Goal: Information Seeking & Learning: Learn about a topic

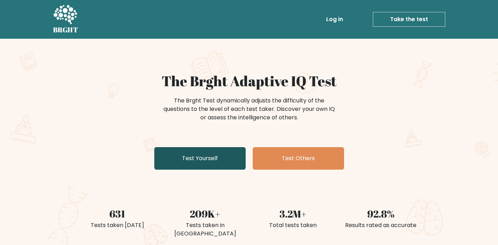
click at [223, 153] on link "Test Yourself" at bounding box center [199, 158] width 91 height 23
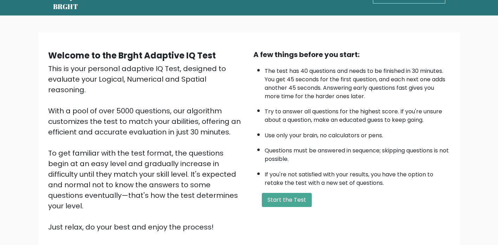
scroll to position [24, 0]
click at [305, 199] on button "Start the Test" at bounding box center [287, 199] width 50 height 14
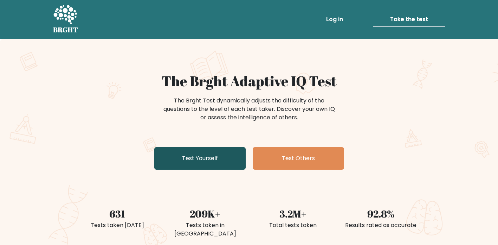
click at [218, 162] on link "Test Yourself" at bounding box center [199, 158] width 91 height 23
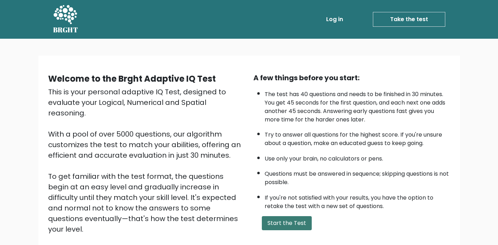
click at [272, 220] on button "Start the Test" at bounding box center [287, 223] width 50 height 14
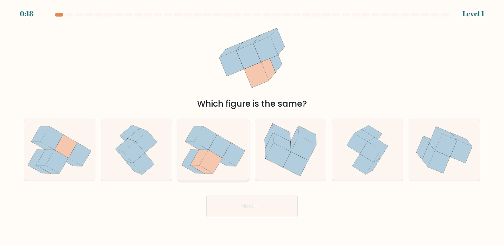
click at [214, 163] on icon at bounding box center [210, 161] width 23 height 23
click at [252, 126] on input "c." at bounding box center [252, 124] width 0 height 4
radio input "true"
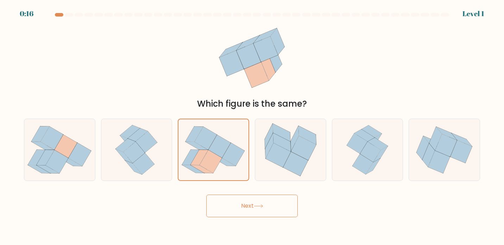
click at [263, 206] on icon at bounding box center [258, 206] width 9 height 4
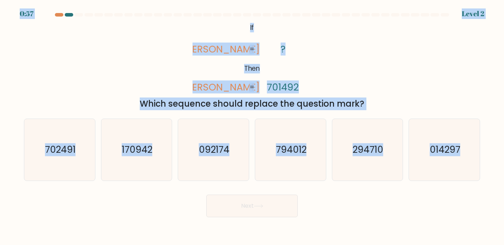
copy body "0:57 Level 2 @import url('https://fonts.googleapis.com/css?family=Abril+Fatface…"
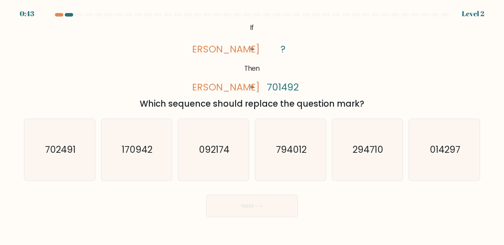
click at [142, 215] on div "Next" at bounding box center [252, 203] width 464 height 28
click at [444, 155] on text "014297" at bounding box center [445, 149] width 31 height 13
click at [252, 126] on input "f. 014297" at bounding box center [252, 124] width 0 height 4
radio input "true"
click at [281, 204] on button "Next" at bounding box center [251, 206] width 91 height 23
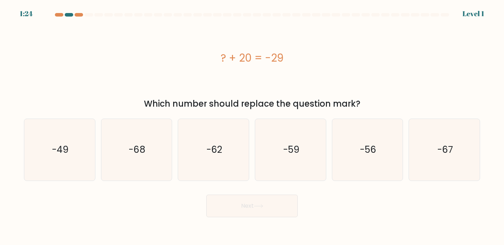
click at [240, 203] on button "Next" at bounding box center [251, 206] width 91 height 23
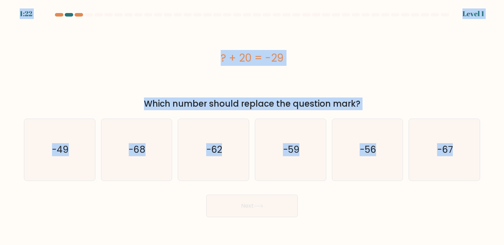
copy body "1:22 Level 1 ? + 20 = -29 Which number should replace the question mark? a. -49…"
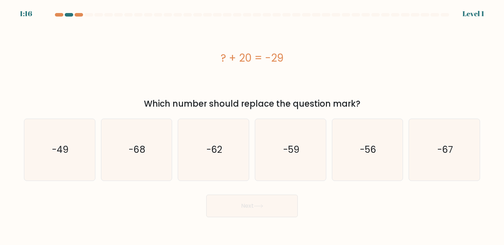
click at [137, 57] on div "? + 20 = -29" at bounding box center [252, 58] width 456 height 16
click at [76, 139] on icon "-49" at bounding box center [60, 150] width 62 height 62
click at [252, 126] on input "a. -49" at bounding box center [252, 124] width 0 height 4
radio input "true"
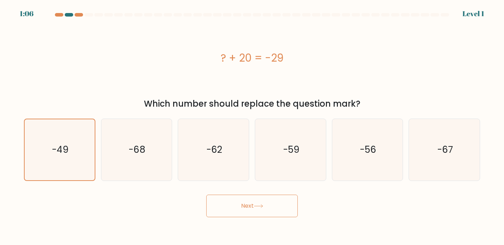
click at [262, 207] on icon at bounding box center [258, 206] width 9 height 4
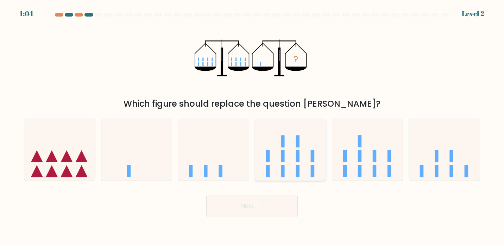
click at [304, 147] on icon at bounding box center [290, 149] width 71 height 58
click at [252, 126] on input "d." at bounding box center [252, 124] width 0 height 4
radio input "true"
click at [266, 210] on button "Next" at bounding box center [251, 206] width 91 height 23
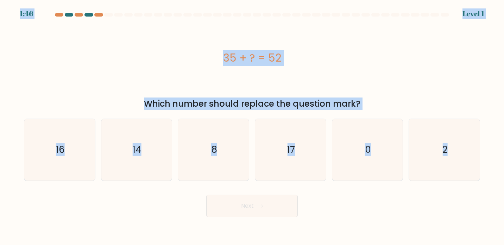
copy body "1:46 Level 1 35 + ? = 52 Which number should replace the question mark? a. 16 b…"
click at [303, 167] on icon "17" at bounding box center [291, 150] width 62 height 62
click at [252, 126] on input "d. 17" at bounding box center [252, 124] width 0 height 4
radio input "true"
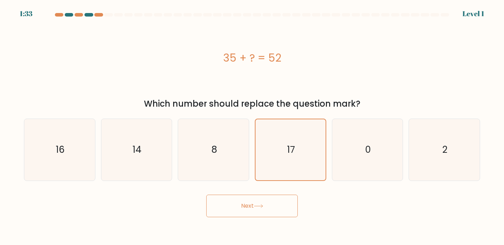
click at [253, 217] on body "1:33 Level 1 a." at bounding box center [252, 122] width 504 height 245
click at [256, 211] on button "Next" at bounding box center [251, 206] width 91 height 23
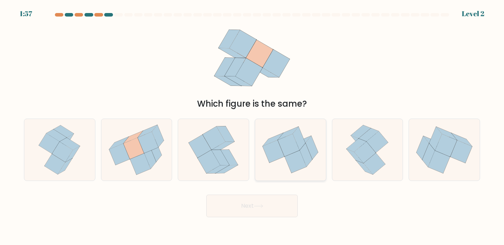
click at [292, 154] on icon at bounding box center [296, 161] width 22 height 23
click at [252, 126] on input "d." at bounding box center [252, 124] width 0 height 4
radio input "true"
click at [268, 208] on button "Next" at bounding box center [251, 206] width 91 height 23
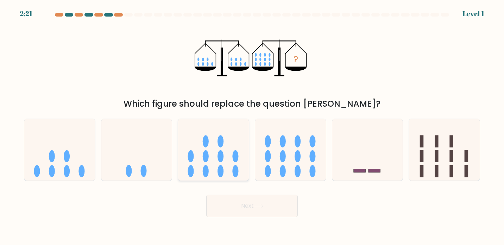
click at [220, 142] on ellipse at bounding box center [220, 141] width 6 height 12
click at [252, 126] on input "c." at bounding box center [252, 124] width 0 height 4
radio input "true"
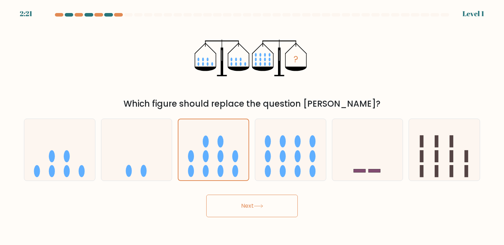
click at [260, 207] on icon at bounding box center [258, 206] width 9 height 4
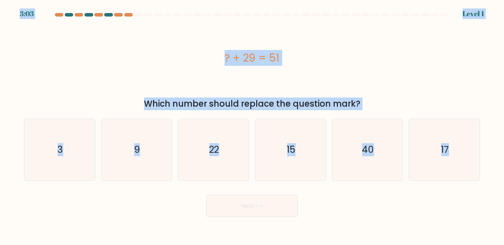
copy body "3:03 Level 1 ? + 29 = 51 Which number should replace the question mark? a. 3 b.…"
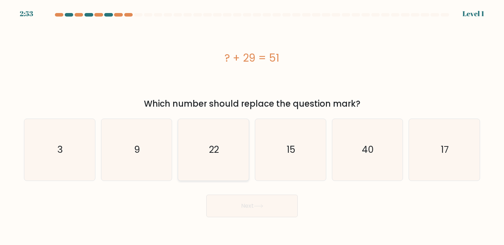
click at [228, 143] on icon "22" at bounding box center [214, 150] width 62 height 62
click at [252, 126] on input "c. 22" at bounding box center [252, 124] width 0 height 4
radio input "true"
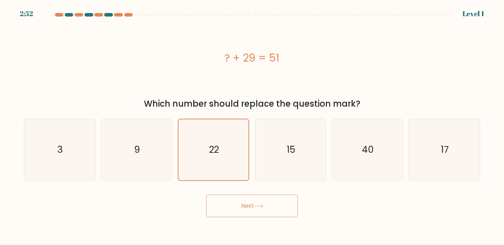
click at [246, 211] on button "Next" at bounding box center [251, 206] width 91 height 23
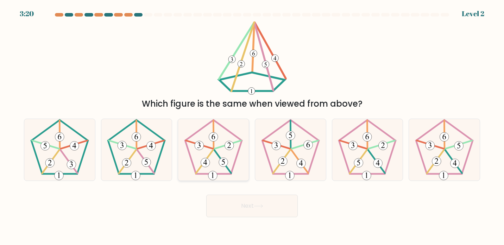
click at [241, 151] on icon at bounding box center [214, 150] width 62 height 62
click at [252, 126] on input "c." at bounding box center [252, 124] width 0 height 4
radio input "true"
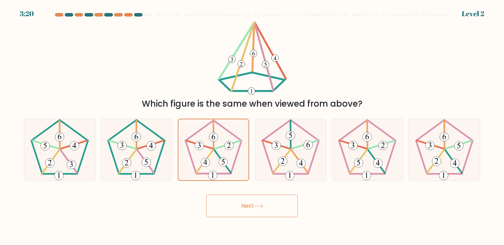
click at [264, 212] on button "Next" at bounding box center [251, 206] width 91 height 23
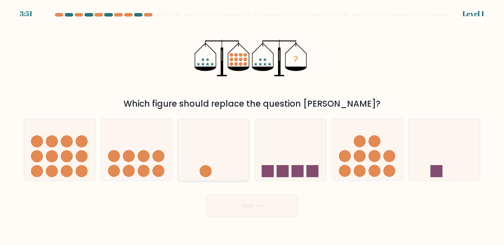
click at [202, 147] on icon at bounding box center [213, 149] width 71 height 58
click at [252, 126] on input "c." at bounding box center [252, 124] width 0 height 4
radio input "true"
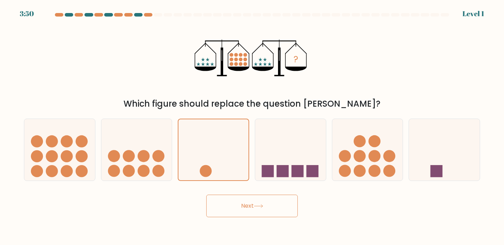
click at [244, 206] on button "Next" at bounding box center [251, 206] width 91 height 23
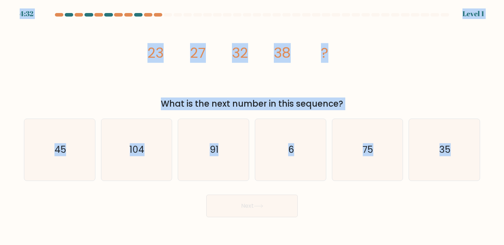
copy body "4:32 Level 1 image/svg+xml 23 27 32 38 ? What is the next number in this sequen…"
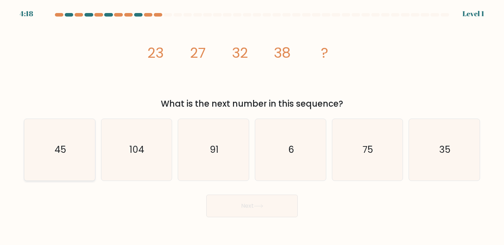
click at [47, 155] on icon "45" at bounding box center [60, 150] width 62 height 62
click at [252, 126] on input "a. 45" at bounding box center [252, 124] width 0 height 4
radio input "true"
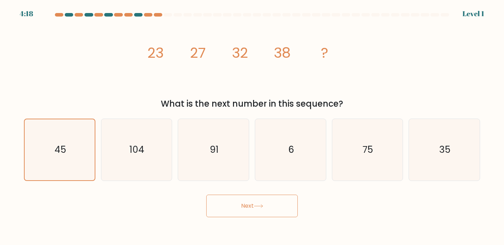
click at [263, 223] on body "4:18 Level 1" at bounding box center [252, 122] width 504 height 245
click at [259, 209] on button "Next" at bounding box center [251, 206] width 91 height 23
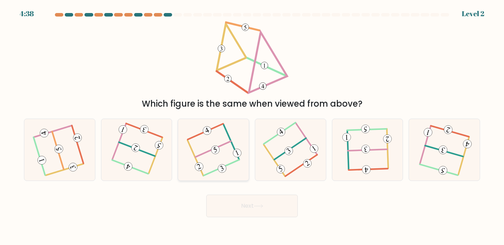
click at [208, 135] on icon at bounding box center [213, 149] width 49 height 49
click at [252, 126] on input "c." at bounding box center [252, 124] width 0 height 4
radio input "true"
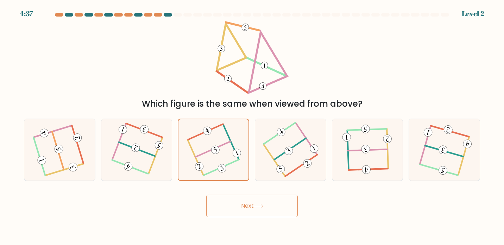
click at [247, 211] on button "Next" at bounding box center [251, 206] width 91 height 23
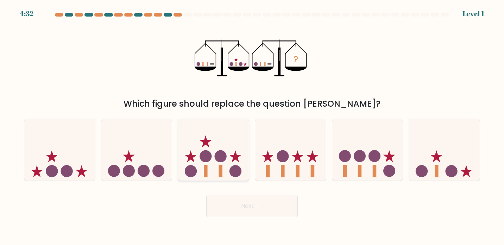
click at [216, 164] on icon at bounding box center [213, 149] width 71 height 58
click at [252, 126] on input "c." at bounding box center [252, 124] width 0 height 4
radio input "true"
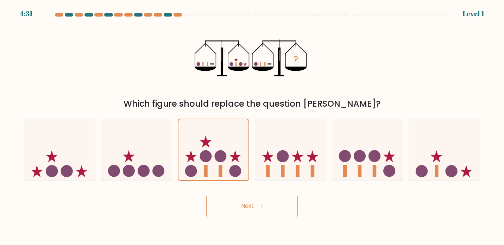
click at [260, 205] on icon at bounding box center [258, 206] width 9 height 4
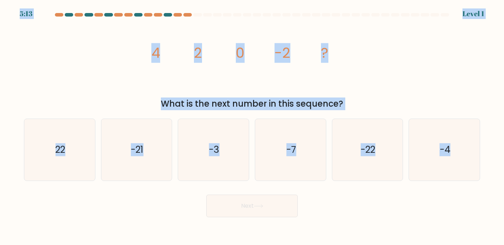
copy body "5:13 Level 1 image/svg+xml 4 2 0 -2 ? What is the next number in this sequence?…"
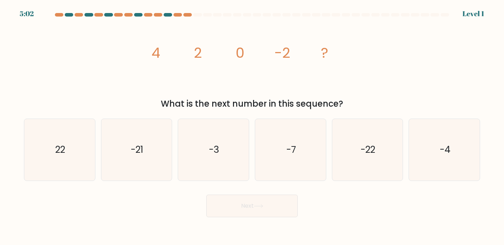
click at [380, 208] on div "Next" at bounding box center [252, 203] width 464 height 28
click at [454, 152] on icon "-4" at bounding box center [444, 150] width 62 height 62
click at [252, 126] on input "f. -4" at bounding box center [252, 124] width 0 height 4
radio input "true"
click at [278, 206] on button "Next" at bounding box center [251, 206] width 91 height 23
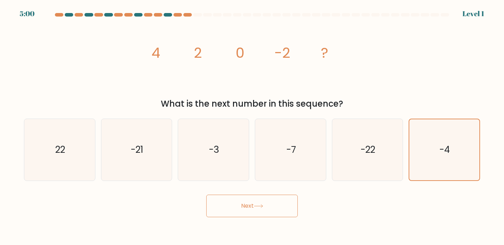
click at [270, 203] on button "Next" at bounding box center [251, 206] width 91 height 23
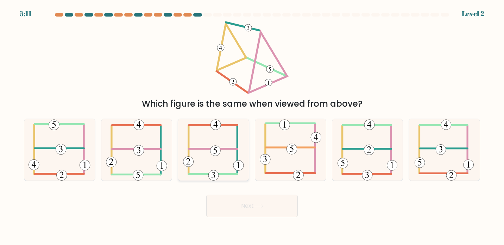
click at [228, 141] on icon at bounding box center [213, 150] width 61 height 62
click at [252, 126] on input "c." at bounding box center [252, 124] width 0 height 4
radio input "true"
click at [255, 207] on button "Next" at bounding box center [251, 206] width 91 height 23
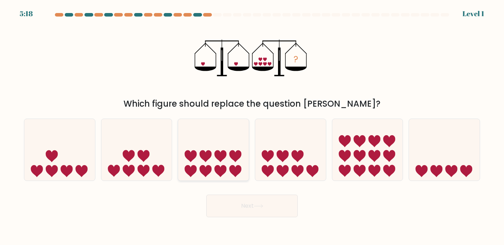
click at [217, 154] on icon at bounding box center [220, 156] width 12 height 12
click at [252, 126] on input "c." at bounding box center [252, 124] width 0 height 4
radio input "true"
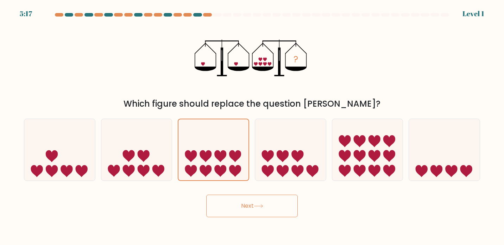
click at [244, 212] on button "Next" at bounding box center [251, 206] width 91 height 23
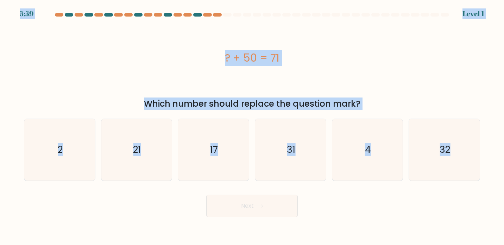
copy body "5:59 Level 1 ? + 50 = 71 Which number should replace the question mark? a. 2 b.…"
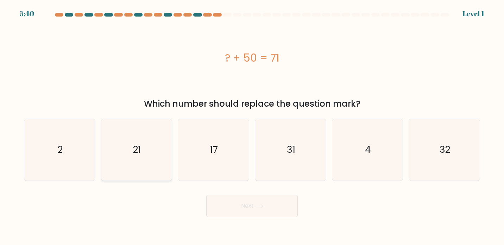
click at [150, 135] on icon "21" at bounding box center [137, 150] width 62 height 62
click at [252, 126] on input "b. 21" at bounding box center [252, 124] width 0 height 4
radio input "true"
click at [246, 205] on button "Next" at bounding box center [251, 206] width 91 height 23
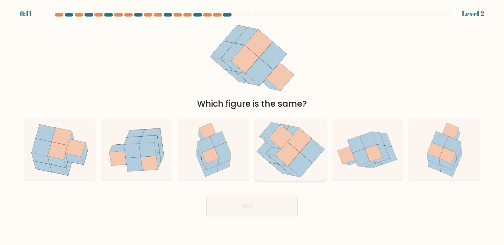
click at [304, 141] on icon at bounding box center [299, 140] width 24 height 24
click at [252, 126] on input "d." at bounding box center [252, 124] width 0 height 4
radio input "true"
click at [280, 201] on button "Next" at bounding box center [251, 206] width 91 height 23
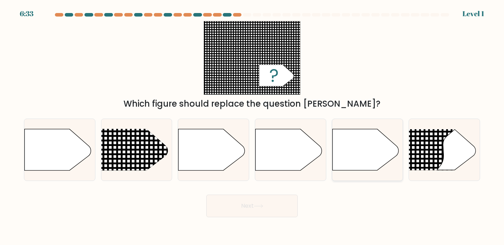
click at [354, 158] on icon at bounding box center [365, 149] width 66 height 41
click at [252, 126] on input "e." at bounding box center [252, 124] width 0 height 4
radio input "true"
click at [257, 211] on button "Next" at bounding box center [251, 206] width 91 height 23
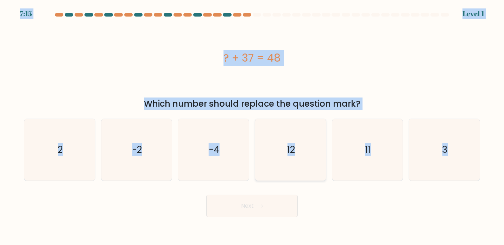
copy body "7:15 Level 1 ? + 37 = 48 Which number should replace the question mark? a. 2 b.…"
click at [345, 157] on icon "11" at bounding box center [367, 150] width 62 height 62
click at [252, 126] on input "e. 11" at bounding box center [252, 124] width 0 height 4
radio input "true"
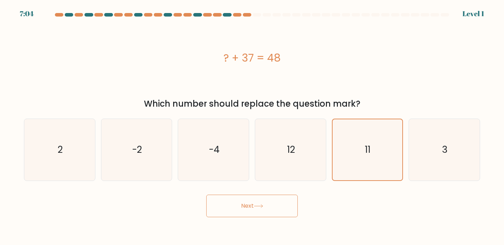
click at [260, 203] on button "Next" at bounding box center [251, 206] width 91 height 23
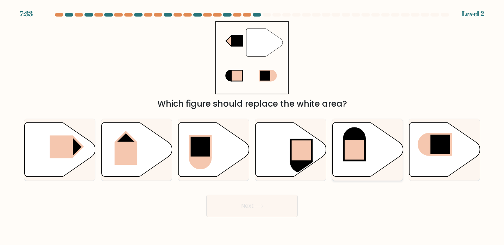
click at [353, 156] on rect at bounding box center [354, 149] width 21 height 21
click at [252, 126] on input "e." at bounding box center [252, 124] width 0 height 4
radio input "true"
click at [260, 205] on icon at bounding box center [258, 206] width 9 height 4
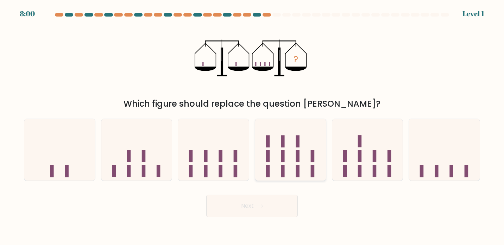
click at [281, 136] on rect at bounding box center [283, 141] width 4 height 12
click at [252, 126] on input "d." at bounding box center [252, 124] width 0 height 4
radio input "true"
click at [258, 207] on icon at bounding box center [258, 206] width 9 height 4
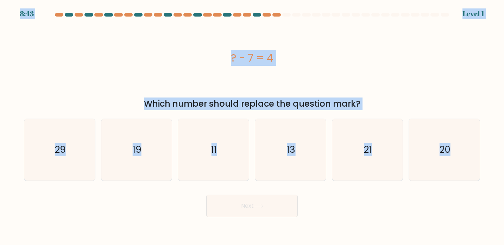
copy body "8:43 Level 1 ? - 7 = 4 Which number should replace the question mark? a. 29 b. …"
click at [214, 167] on icon "11" at bounding box center [214, 150] width 62 height 62
click at [252, 126] on input "c. 11" at bounding box center [252, 124] width 0 height 4
radio input "true"
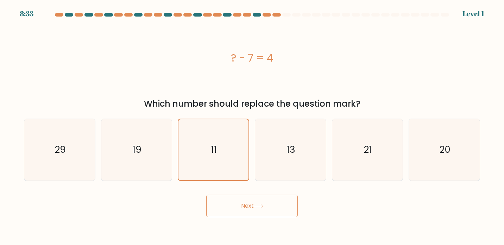
click at [235, 199] on button "Next" at bounding box center [251, 206] width 91 height 23
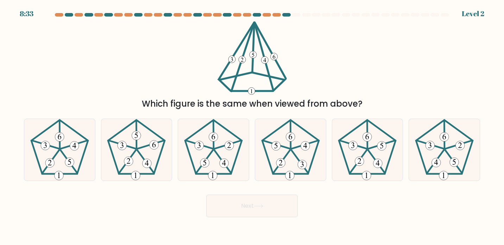
click at [234, 199] on button "Next" at bounding box center [251, 206] width 91 height 23
click at [219, 159] on icon at bounding box center [214, 150] width 62 height 62
click at [252, 126] on input "c." at bounding box center [252, 124] width 0 height 4
radio input "true"
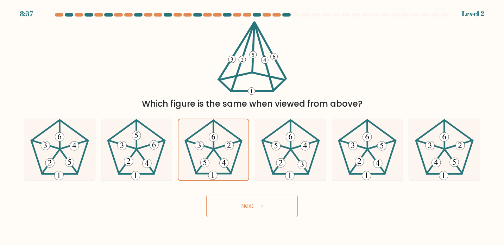
click at [252, 204] on button "Next" at bounding box center [251, 206] width 91 height 23
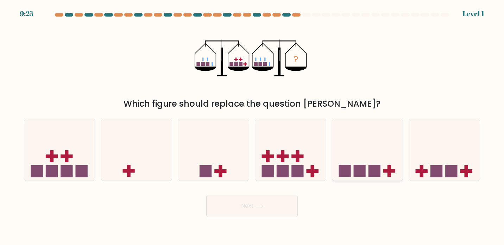
click at [362, 161] on icon at bounding box center [367, 149] width 71 height 58
click at [252, 126] on input "e." at bounding box center [252, 124] width 0 height 4
radio input "true"
click at [272, 198] on button "Next" at bounding box center [251, 206] width 91 height 23
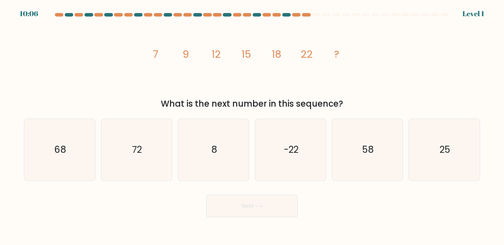
copy body "10:07 Level 1 image/svg+xml 7 9 12 15 18 22 ? What is the next number in this s…"
click at [411, 165] on div "25" at bounding box center [443, 150] width 71 height 63
click at [252, 126] on input "f. 25" at bounding box center [252, 124] width 0 height 4
radio input "true"
click at [281, 211] on button "Next" at bounding box center [251, 206] width 91 height 23
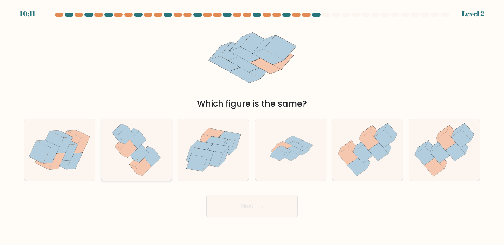
click at [126, 132] on icon at bounding box center [126, 135] width 16 height 18
click at [252, 126] on input "b." at bounding box center [252, 124] width 0 height 4
radio input "true"
click at [240, 210] on button "Next" at bounding box center [251, 206] width 91 height 23
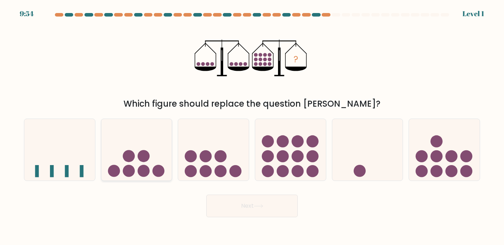
click at [137, 144] on icon at bounding box center [136, 149] width 71 height 58
click at [252, 126] on input "b." at bounding box center [252, 124] width 0 height 4
radio input "true"
click at [242, 203] on button "Next" at bounding box center [251, 206] width 91 height 23
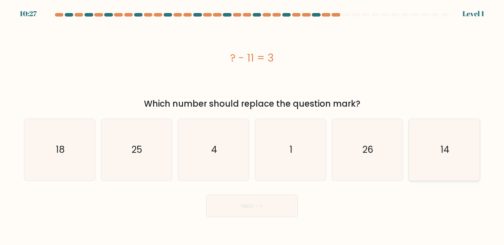
click at [443, 149] on text "14" at bounding box center [444, 149] width 9 height 13
click at [252, 126] on input "f. 14" at bounding box center [252, 124] width 0 height 4
radio input "true"
click at [267, 197] on button "Next" at bounding box center [251, 206] width 91 height 23
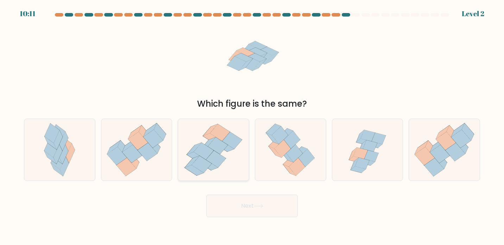
click at [240, 130] on icon at bounding box center [213, 150] width 66 height 62
click at [252, 126] on input "c." at bounding box center [252, 124] width 0 height 4
radio input "true"
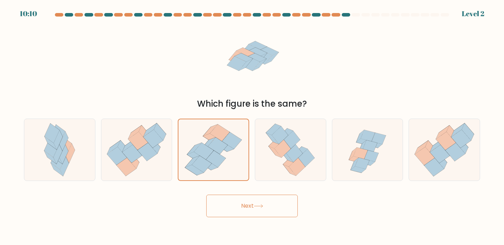
click at [248, 211] on button "Next" at bounding box center [251, 206] width 91 height 23
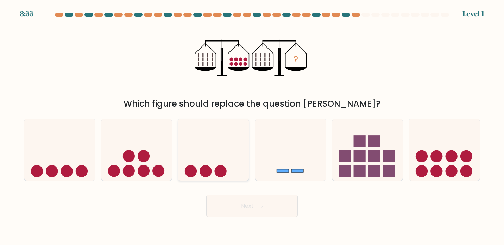
click at [229, 162] on icon at bounding box center [213, 149] width 71 height 58
click at [252, 126] on input "c." at bounding box center [252, 124] width 0 height 4
radio input "true"
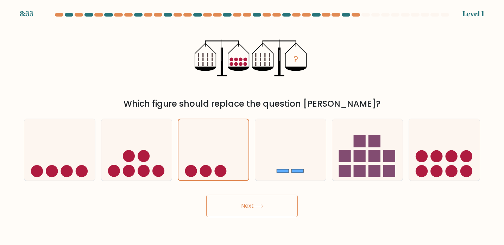
click at [253, 210] on button "Next" at bounding box center [251, 206] width 91 height 23
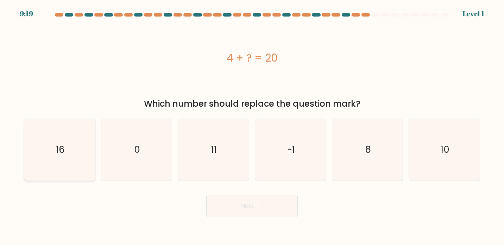
click at [90, 150] on icon "16" at bounding box center [60, 150] width 62 height 62
click at [252, 126] on input "a. 16" at bounding box center [252, 124] width 0 height 4
radio input "true"
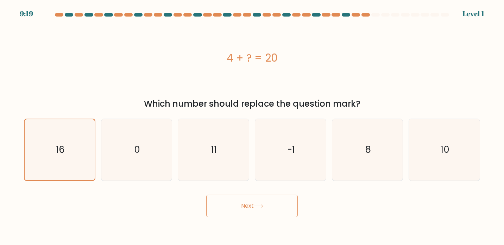
click at [229, 202] on button "Next" at bounding box center [251, 206] width 91 height 23
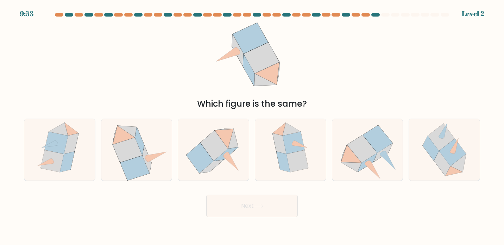
click at [135, 107] on div "Which figure is the same?" at bounding box center [251, 103] width 447 height 13
click at [371, 153] on icon at bounding box center [362, 148] width 30 height 27
click at [252, 126] on input "e." at bounding box center [252, 124] width 0 height 4
radio input "true"
click at [262, 201] on button "Next" at bounding box center [251, 206] width 91 height 23
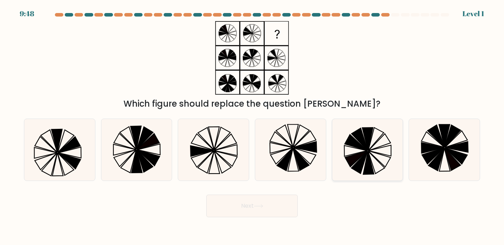
click at [357, 152] on icon at bounding box center [367, 150] width 62 height 62
click at [252, 126] on input "e." at bounding box center [252, 124] width 0 height 4
radio input "true"
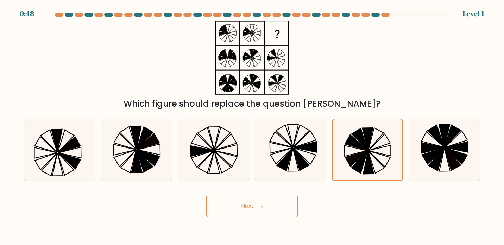
click at [273, 218] on body "9:48 Level 1" at bounding box center [252, 122] width 504 height 245
click at [258, 198] on button "Next" at bounding box center [251, 206] width 91 height 23
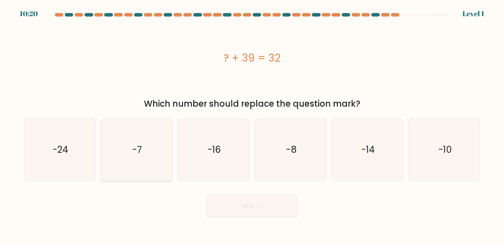
click at [155, 124] on icon "-7" at bounding box center [137, 150] width 62 height 62
click at [252, 124] on input "b. -7" at bounding box center [252, 124] width 0 height 4
radio input "true"
click at [237, 202] on button "Next" at bounding box center [251, 206] width 91 height 23
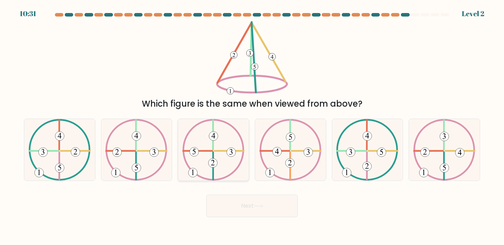
click at [202, 122] on 610 at bounding box center [213, 150] width 60 height 60
click at [252, 122] on input "c." at bounding box center [252, 124] width 0 height 4
radio input "true"
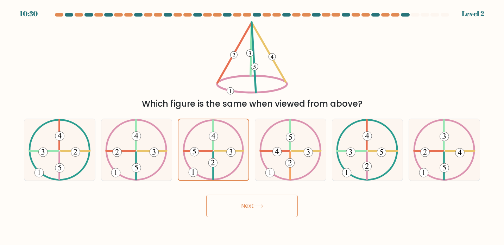
click at [250, 197] on button "Next" at bounding box center [251, 206] width 91 height 23
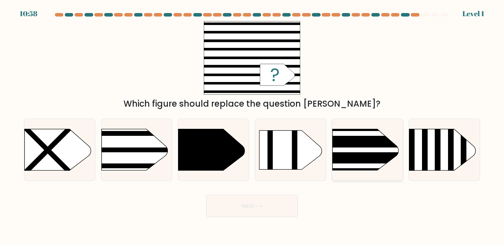
click at [355, 162] on rect at bounding box center [317, 117] width 184 height 140
click at [252, 126] on input "e." at bounding box center [252, 124] width 0 height 4
radio input "true"
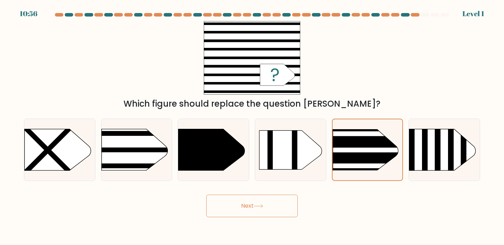
click at [262, 210] on button "Next" at bounding box center [251, 206] width 91 height 23
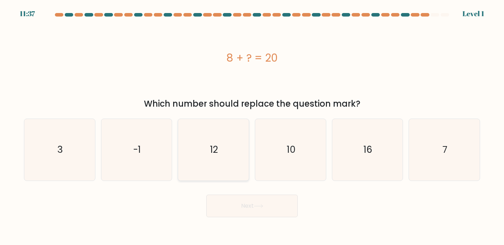
click at [225, 160] on icon "12" at bounding box center [214, 150] width 62 height 62
click at [252, 126] on input "c. 12" at bounding box center [252, 124] width 0 height 4
radio input "true"
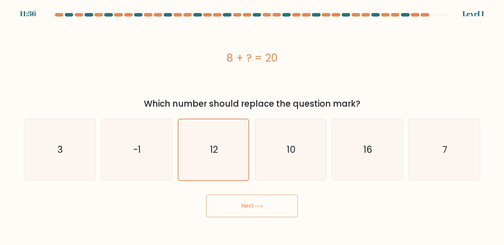
click at [244, 211] on button "Next" at bounding box center [251, 206] width 91 height 23
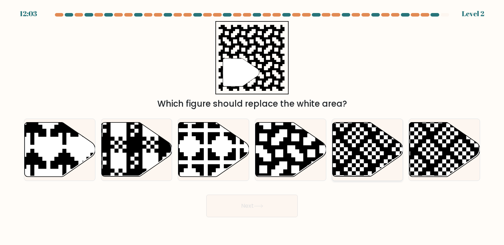
click at [352, 157] on icon at bounding box center [344, 179] width 128 height 128
click at [252, 126] on input "e." at bounding box center [252, 124] width 0 height 4
radio input "true"
click at [265, 205] on button "Next" at bounding box center [251, 206] width 91 height 23
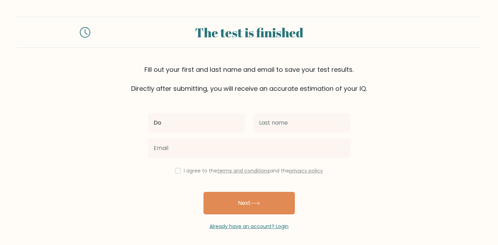
type input "[PERSON_NAME] [PERSON_NAME]"
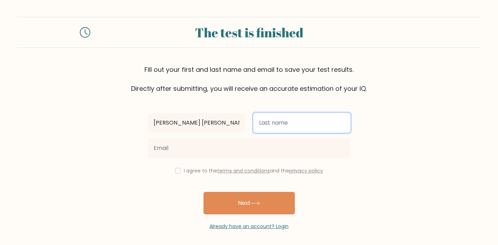
click at [282, 128] on input "text" at bounding box center [302, 123] width 97 height 20
type input "Laciapag"
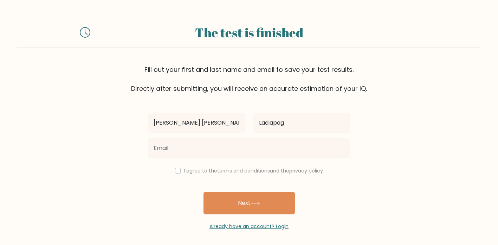
click at [200, 158] on div at bounding box center [249, 147] width 211 height 25
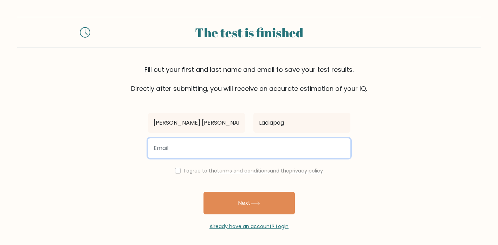
click at [199, 155] on input "email" at bounding box center [249, 148] width 203 height 20
type input "donnamaelaciapag22@gmail.com"
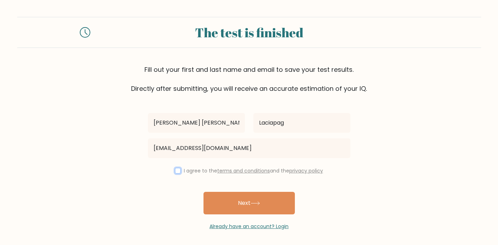
click at [178, 171] on input "checkbox" at bounding box center [178, 171] width 6 height 6
checkbox input "true"
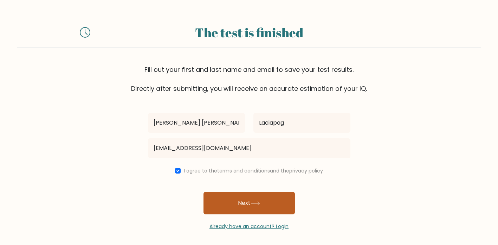
click at [234, 199] on button "Next" at bounding box center [249, 203] width 91 height 23
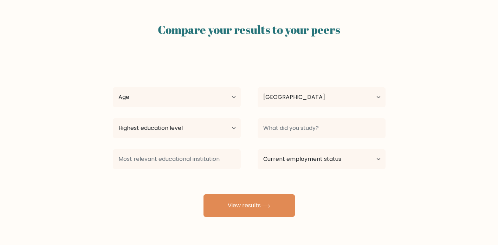
select select "PH"
click at [213, 93] on select "Age Under 18 years old 18-24 years old 25-34 years old 35-44 years old 45-54 ye…" at bounding box center [177, 97] width 128 height 20
select select "18_24"
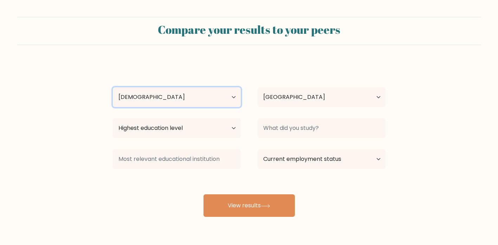
click at [113, 87] on select "Age Under 18 years old 18-24 years old 25-34 years old 35-44 years old 45-54 ye…" at bounding box center [177, 97] width 128 height 20
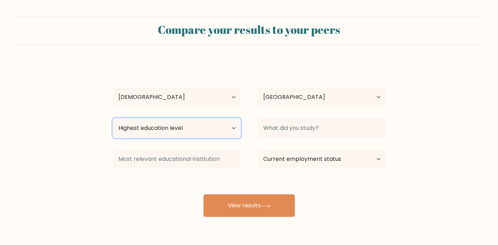
click at [188, 125] on select "Highest education level No schooling Primary Lower Secondary Upper Secondary Oc…" at bounding box center [177, 128] width 128 height 20
select select "bachelors_degree"
click at [113, 118] on select "Highest education level No schooling Primary Lower Secondary Upper Secondary Oc…" at bounding box center [177, 128] width 128 height 20
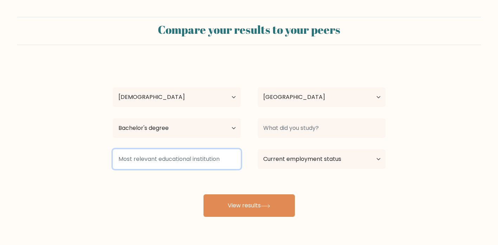
click at [191, 164] on input at bounding box center [177, 159] width 128 height 20
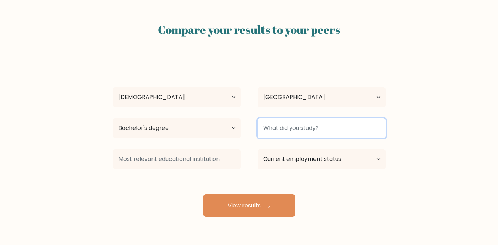
click at [301, 131] on input at bounding box center [322, 128] width 128 height 20
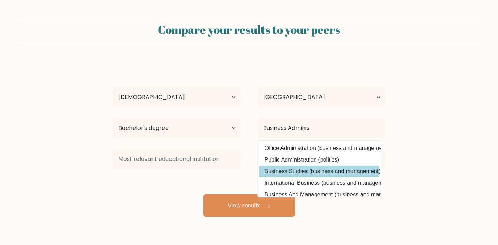
click at [308, 176] on option "Business Studies (business and management)" at bounding box center [320, 171] width 120 height 11
type input "Business Studies"
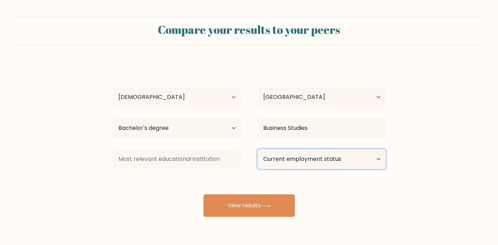
click at [301, 163] on select "Current employment status Employed Student Retired Other / prefer not to answer" at bounding box center [322, 159] width 128 height 20
click at [301, 158] on select "Current employment status Employed Student Retired Other / prefer not to answer" at bounding box center [322, 159] width 128 height 20
select select "other"
click at [258, 149] on select "Current employment status Employed Student Retired Other / prefer not to answer" at bounding box center [322, 159] width 128 height 20
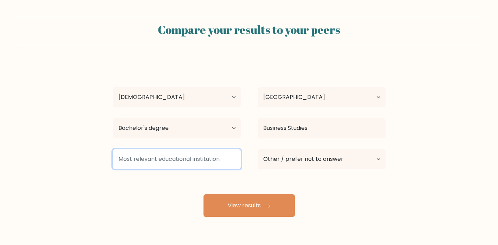
click at [222, 157] on input at bounding box center [177, 159] width 128 height 20
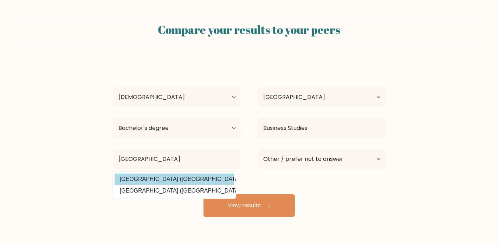
click at [217, 178] on option "Batangas State University (Philippines)" at bounding box center [175, 178] width 120 height 11
type input "Batangas State University"
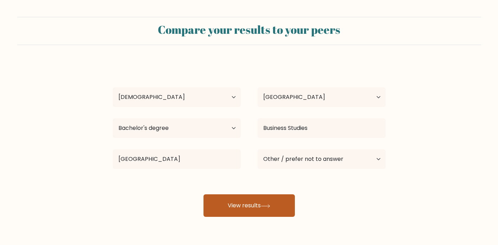
click at [236, 201] on button "View results" at bounding box center [249, 205] width 91 height 23
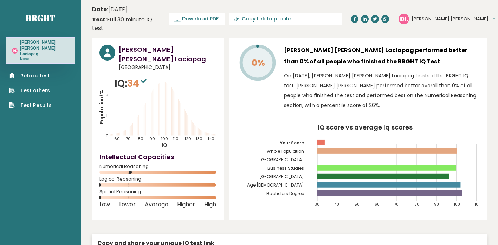
click at [132, 165] on div "Numerical Reasoning" at bounding box center [158, 170] width 117 height 11
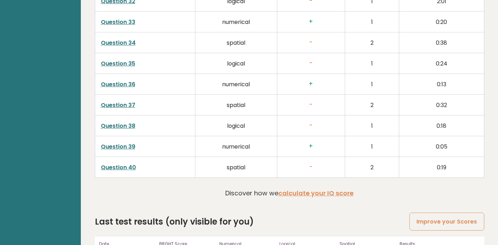
scroll to position [1836, 0]
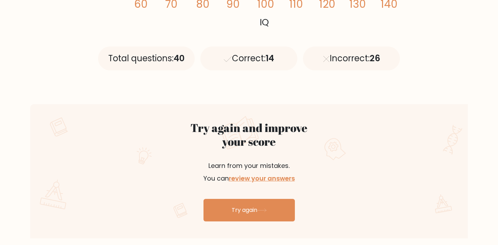
scroll to position [313, 0]
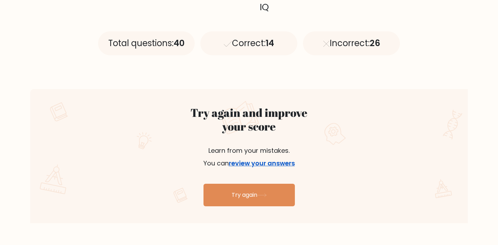
click at [271, 164] on link "review your answers" at bounding box center [262, 163] width 66 height 9
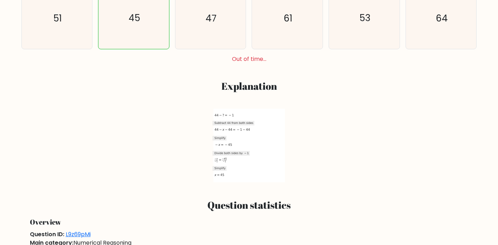
scroll to position [94, 0]
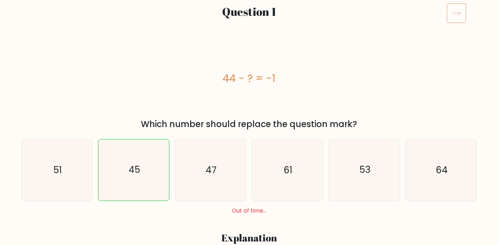
click at [452, 17] on icon at bounding box center [457, 13] width 20 height 20
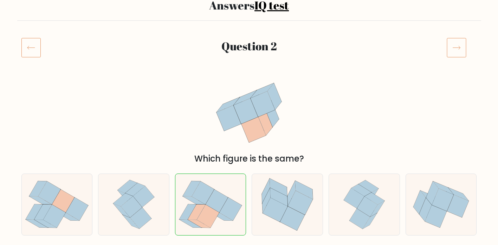
scroll to position [14, 0]
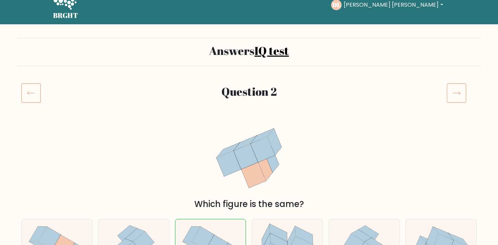
click at [454, 95] on icon at bounding box center [457, 93] width 20 height 20
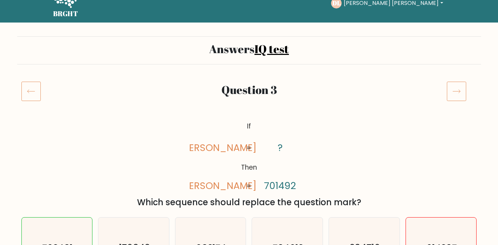
scroll to position [52, 0]
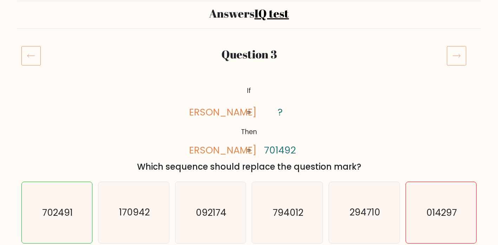
click at [453, 65] on icon at bounding box center [457, 56] width 20 height 20
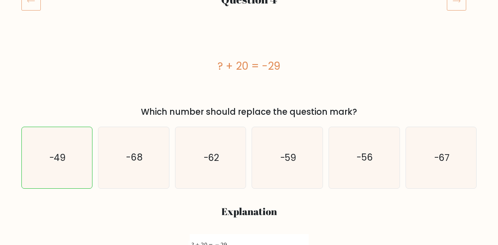
scroll to position [82, 0]
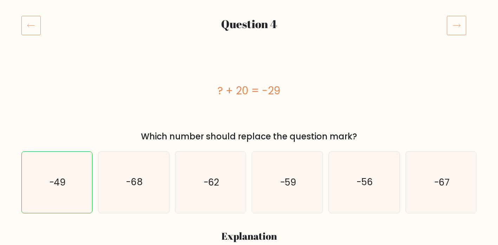
click at [458, 27] on icon at bounding box center [457, 25] width 20 height 20
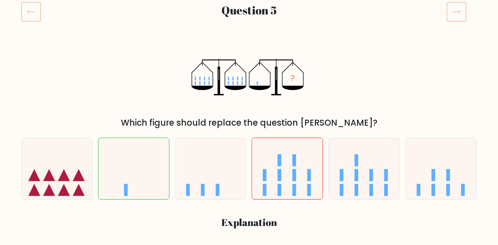
scroll to position [91, 0]
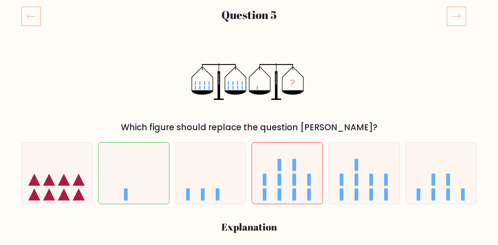
click at [457, 23] on icon at bounding box center [457, 16] width 20 height 20
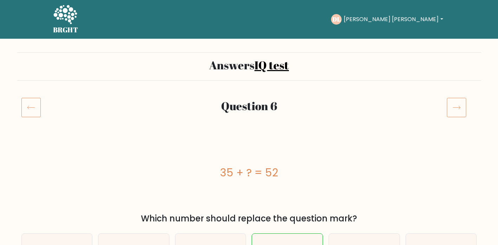
click at [457, 106] on icon at bounding box center [457, 107] width 20 height 20
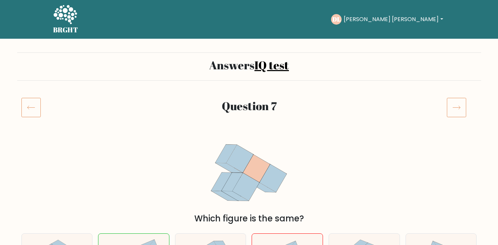
click at [462, 110] on icon at bounding box center [457, 107] width 20 height 20
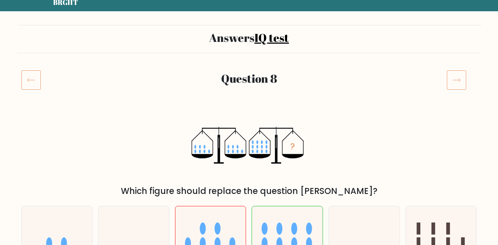
scroll to position [62, 0]
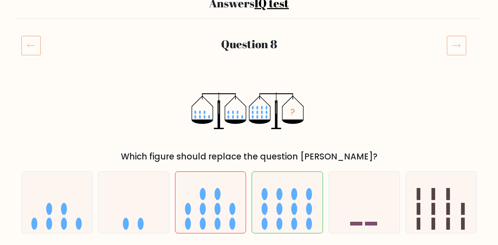
click at [457, 43] on icon at bounding box center [457, 46] width 20 height 20
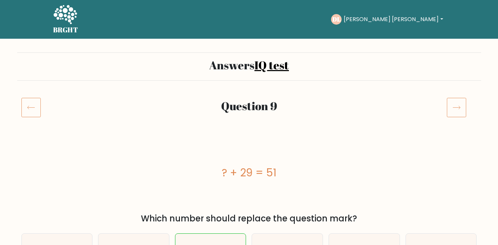
click at [458, 102] on icon at bounding box center [457, 107] width 20 height 20
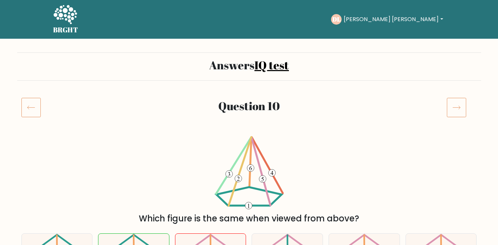
click at [460, 108] on icon at bounding box center [457, 107] width 20 height 20
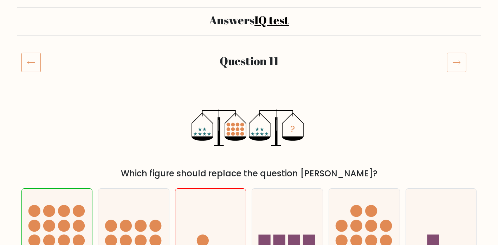
scroll to position [52, 0]
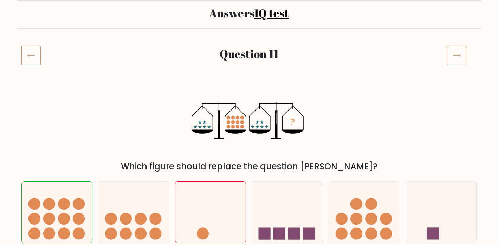
click at [463, 45] on icon at bounding box center [457, 55] width 20 height 20
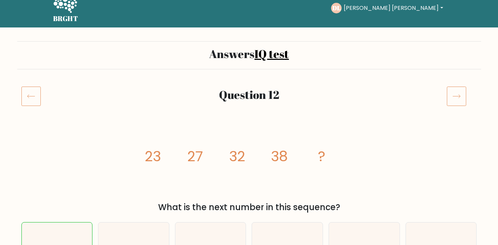
scroll to position [51, 0]
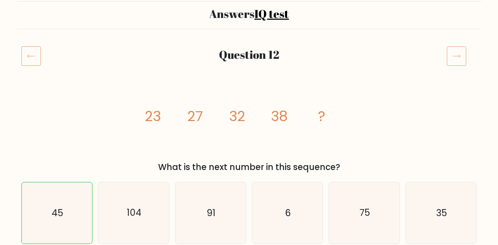
click at [452, 51] on icon at bounding box center [457, 56] width 20 height 20
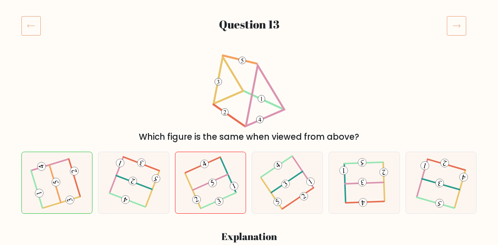
scroll to position [89, 0]
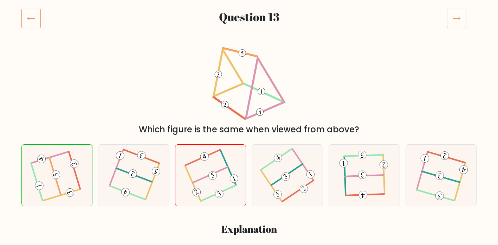
click at [459, 17] on icon at bounding box center [457, 18] width 20 height 20
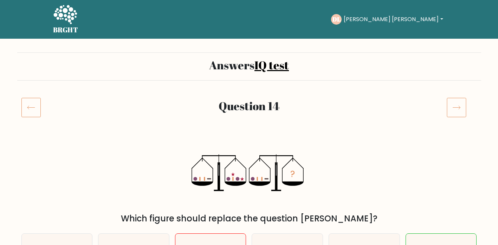
click at [452, 106] on icon at bounding box center [457, 107] width 20 height 20
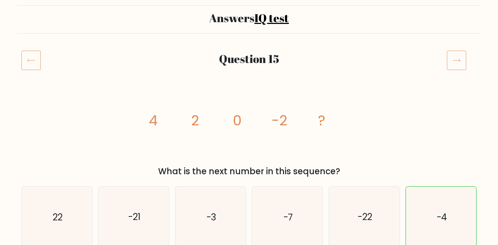
scroll to position [63, 0]
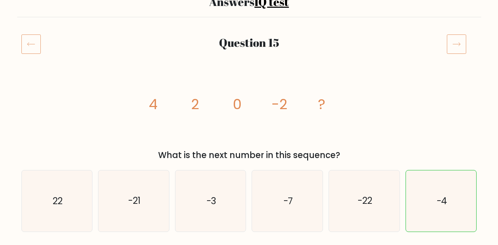
click at [462, 41] on icon at bounding box center [457, 44] width 20 height 20
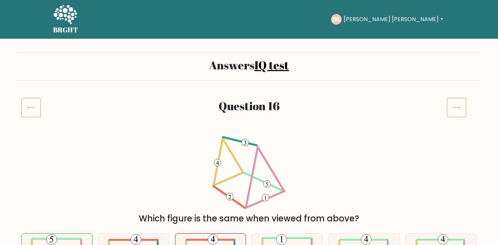
click at [455, 103] on icon at bounding box center [457, 107] width 20 height 20
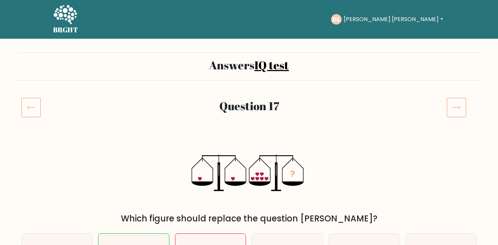
click at [461, 105] on icon at bounding box center [457, 107] width 20 height 20
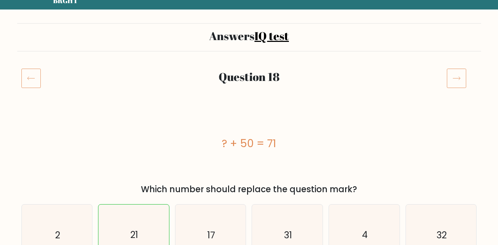
scroll to position [33, 0]
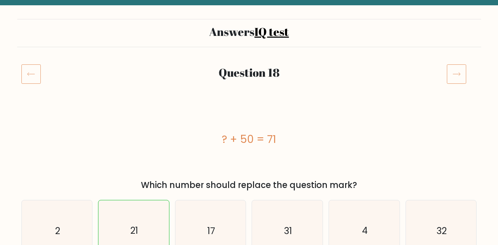
click at [456, 78] on icon at bounding box center [457, 74] width 20 height 20
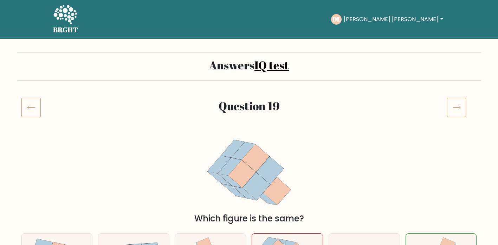
scroll to position [70, 0]
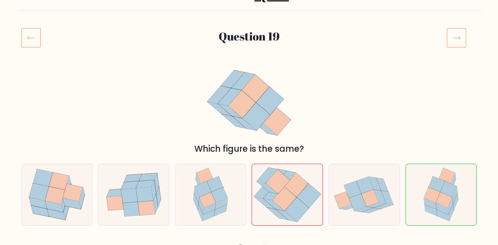
click at [455, 37] on icon at bounding box center [457, 38] width 20 height 20
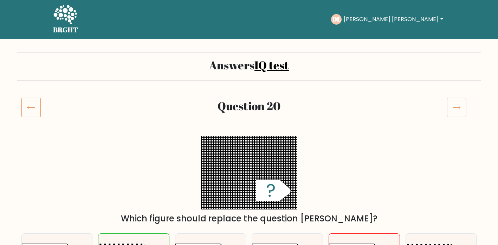
click at [452, 106] on icon at bounding box center [457, 107] width 20 height 20
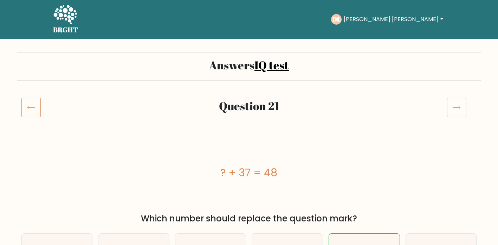
click at [456, 106] on icon at bounding box center [457, 107] width 20 height 20
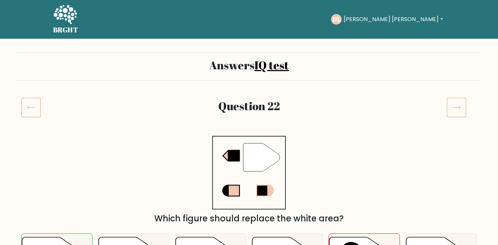
scroll to position [104, 0]
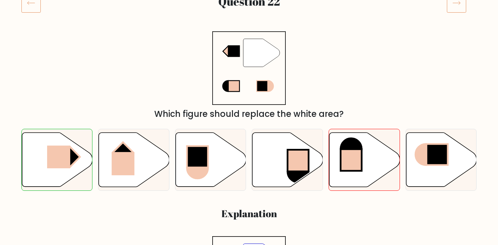
click at [462, 2] on icon at bounding box center [457, 3] width 20 height 20
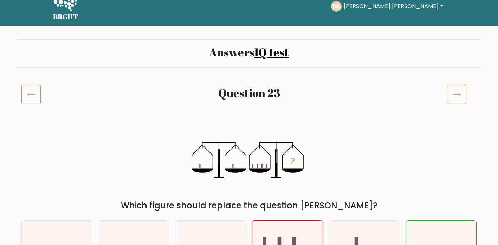
scroll to position [22, 0]
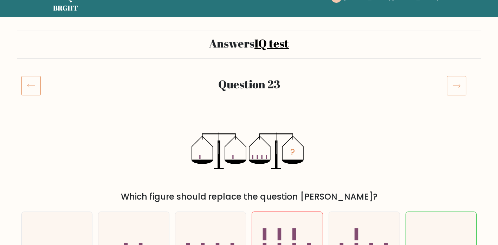
click at [454, 93] on icon at bounding box center [457, 86] width 20 height 20
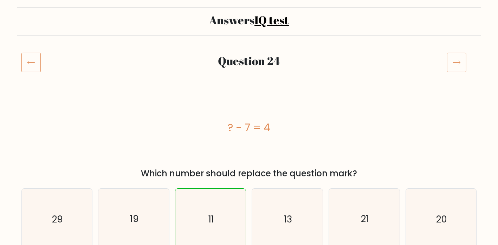
scroll to position [46, 0]
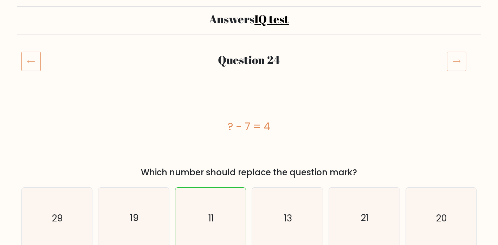
click at [456, 56] on icon at bounding box center [457, 61] width 20 height 20
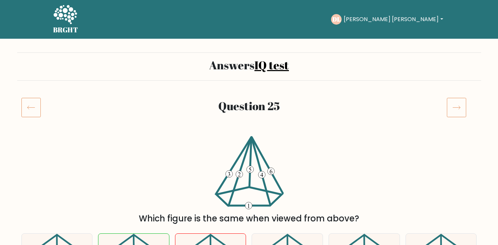
click at [452, 106] on icon at bounding box center [457, 107] width 20 height 20
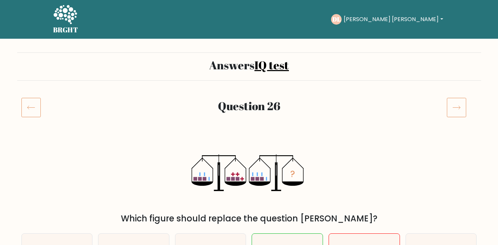
click at [450, 103] on icon at bounding box center [457, 107] width 20 height 20
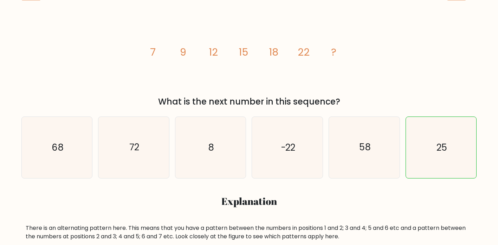
scroll to position [114, 0]
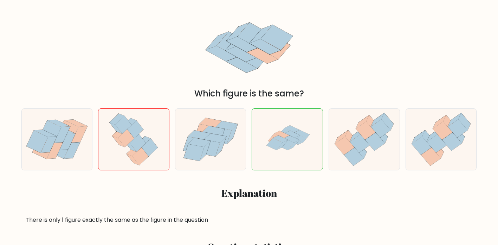
scroll to position [1, 0]
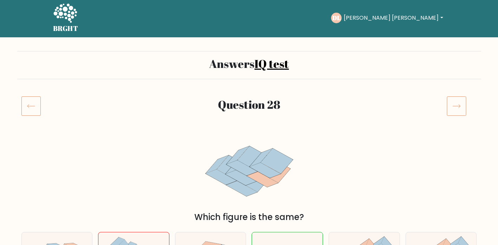
click at [452, 109] on icon at bounding box center [457, 106] width 20 height 20
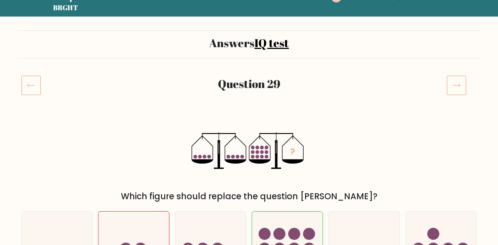
scroll to position [23, 0]
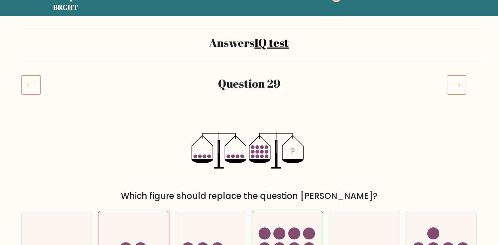
click at [458, 78] on icon at bounding box center [457, 85] width 20 height 20
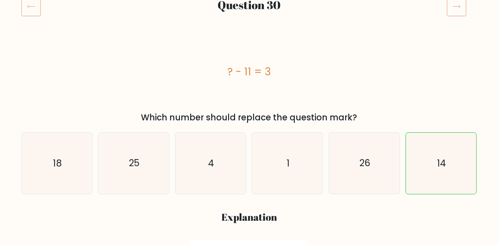
scroll to position [74, 0]
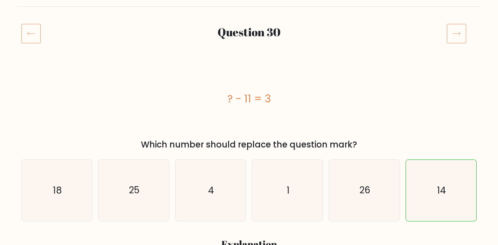
click at [464, 35] on icon at bounding box center [457, 34] width 20 height 20
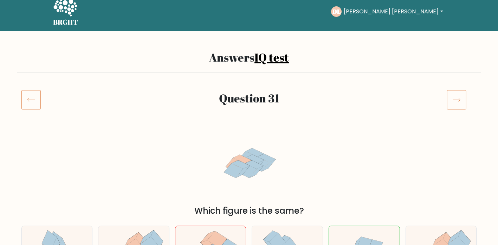
scroll to position [17, 0]
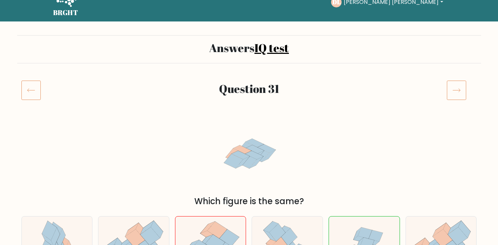
click at [457, 85] on icon at bounding box center [457, 90] width 20 height 20
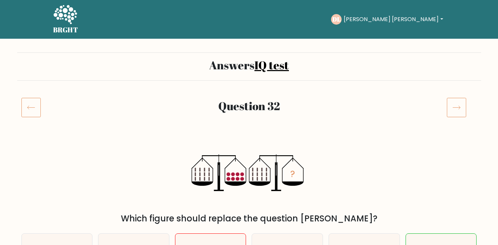
click at [453, 102] on icon at bounding box center [457, 107] width 20 height 20
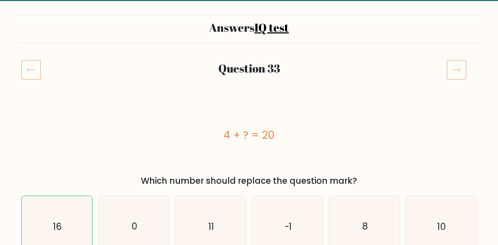
scroll to position [57, 0]
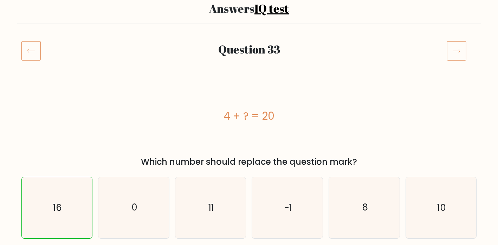
drag, startPoint x: 461, startPoint y: 51, endPoint x: 457, endPoint y: 51, distance: 4.2
click at [461, 51] on icon at bounding box center [457, 51] width 20 height 20
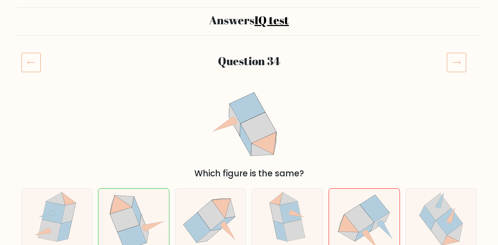
scroll to position [74, 0]
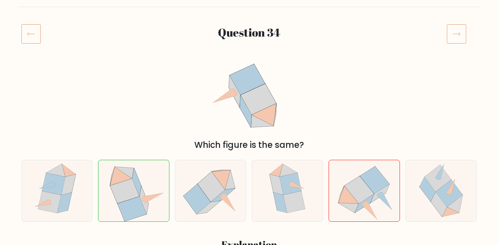
click at [456, 42] on icon at bounding box center [457, 34] width 20 height 20
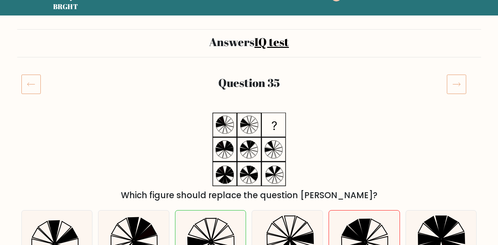
scroll to position [24, 0]
click at [457, 87] on icon at bounding box center [457, 84] width 20 height 20
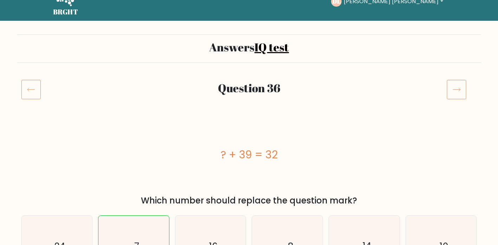
scroll to position [56, 0]
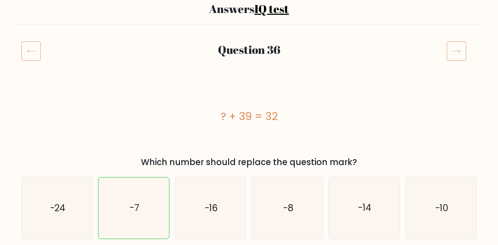
click at [453, 51] on icon at bounding box center [457, 51] width 20 height 20
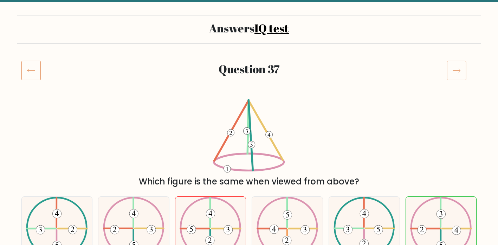
scroll to position [40, 0]
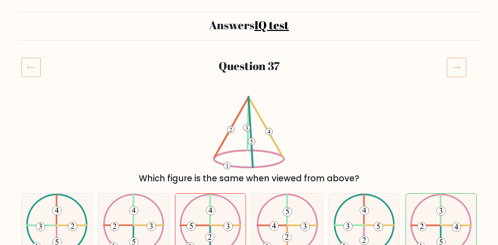
click at [23, 69] on icon at bounding box center [30, 67] width 19 height 20
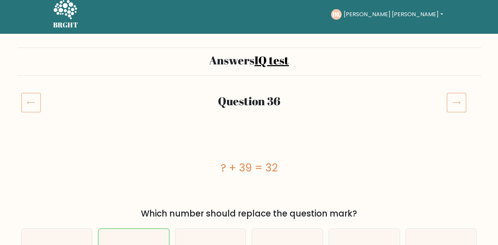
scroll to position [39, 0]
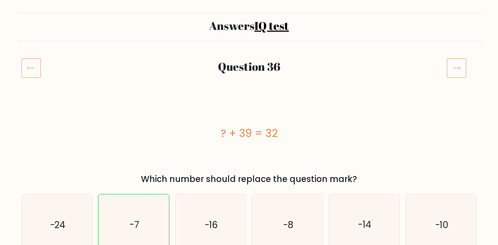
click at [451, 72] on icon at bounding box center [457, 68] width 20 height 20
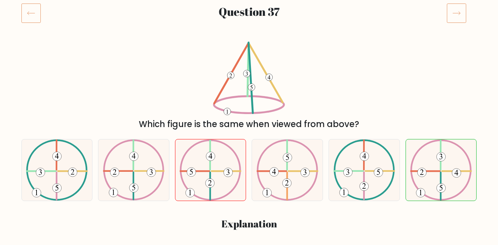
scroll to position [66, 0]
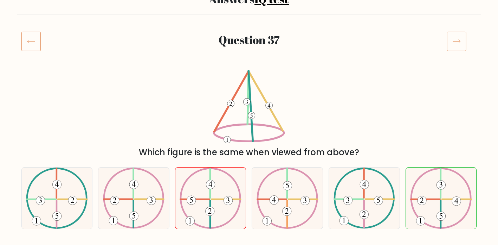
click at [466, 45] on icon at bounding box center [457, 41] width 20 height 20
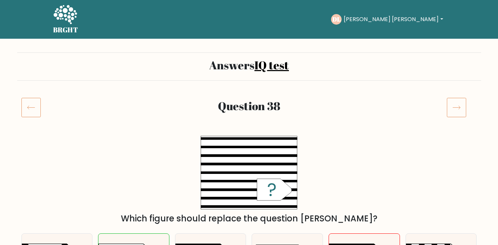
click at [456, 112] on icon at bounding box center [457, 107] width 20 height 20
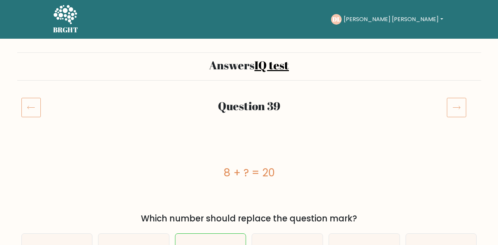
click at [455, 104] on icon at bounding box center [457, 107] width 20 height 20
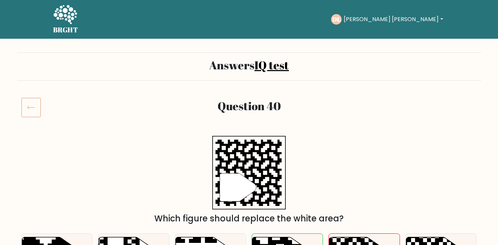
click at [405, 20] on button "[PERSON_NAME] [PERSON_NAME]" at bounding box center [393, 19] width 103 height 9
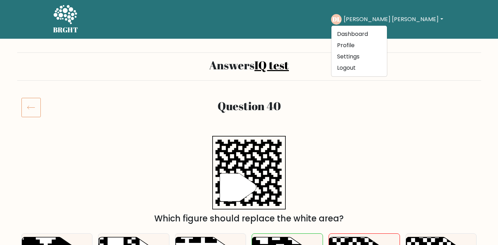
click at [341, 22] on text "DL" at bounding box center [337, 19] width 8 height 8
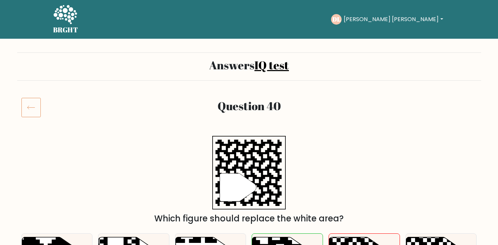
click at [341, 18] on text "DL" at bounding box center [337, 19] width 8 height 8
click at [422, 21] on button "[PERSON_NAME] [PERSON_NAME]" at bounding box center [393, 19] width 103 height 9
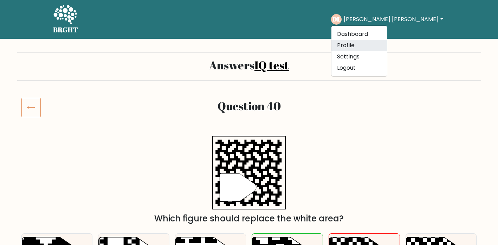
click at [387, 42] on link "Profile" at bounding box center [360, 45] width 56 height 11
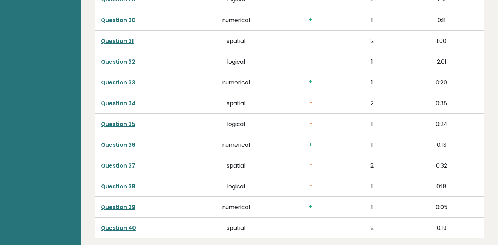
scroll to position [1836, 0]
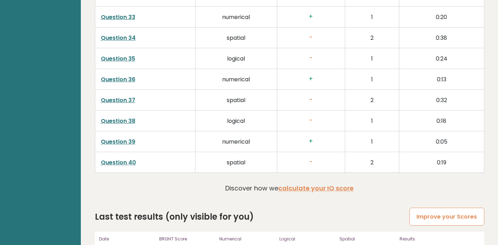
click at [429, 208] on link "Improve your Scores" at bounding box center [447, 217] width 75 height 18
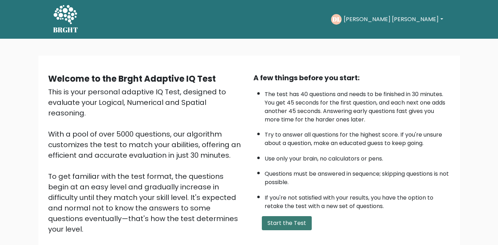
click at [292, 220] on button "Start the Test" at bounding box center [287, 223] width 50 height 14
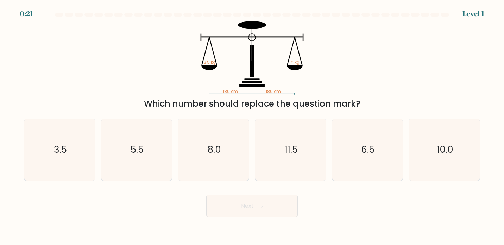
click at [125, 43] on div "180 cm 180 cm 3.5 kg ? kg Which number should replace the question mark?" at bounding box center [252, 65] width 464 height 89
click at [57, 133] on icon "3.5" at bounding box center [60, 150] width 62 height 62
click at [252, 126] on input "a. 3.5" at bounding box center [252, 124] width 0 height 4
radio input "true"
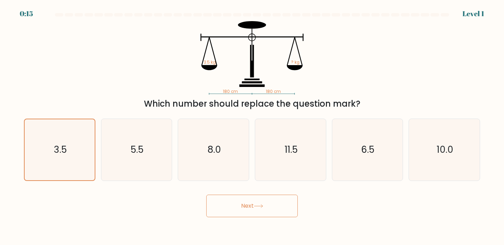
click at [228, 204] on button "Next" at bounding box center [251, 206] width 91 height 23
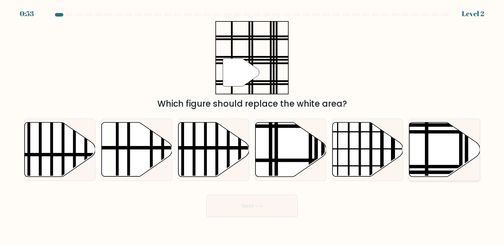
click at [437, 152] on icon at bounding box center [444, 149] width 71 height 54
click at [252, 126] on input "f." at bounding box center [252, 124] width 0 height 4
radio input "true"
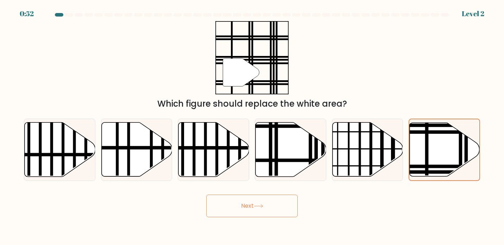
click at [271, 208] on button "Next" at bounding box center [251, 206] width 91 height 23
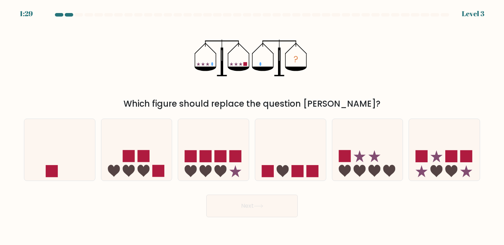
click at [355, 83] on div "? Which figure should replace the question mark?" at bounding box center [252, 65] width 464 height 89
click at [357, 158] on icon at bounding box center [359, 156] width 12 height 12
click at [252, 126] on input "e." at bounding box center [252, 124] width 0 height 4
radio input "true"
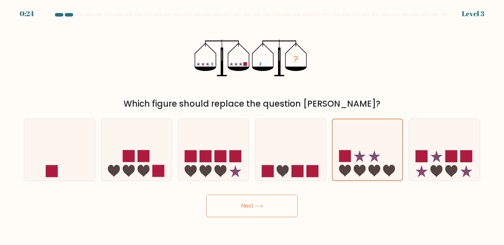
click at [260, 205] on icon at bounding box center [258, 206] width 9 height 4
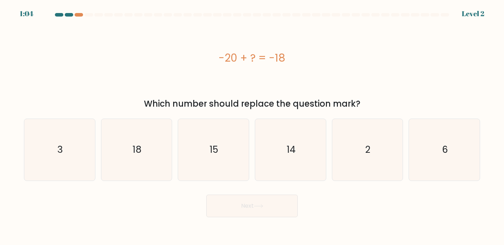
copy body "1:05 Level 2 -20 + ? = -18 Which number should replace the question mark? a. 3 …"
click at [154, 40] on div "-20 + ? = -18" at bounding box center [252, 58] width 456 height 74
click at [349, 147] on icon "2" at bounding box center [367, 150] width 62 height 62
click at [252, 126] on input "e. 2" at bounding box center [252, 124] width 0 height 4
radio input "true"
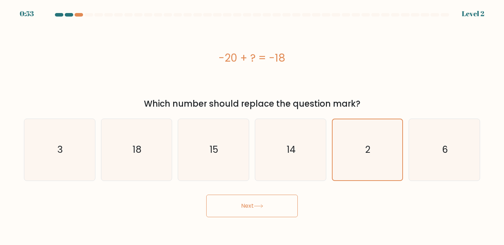
click at [248, 197] on button "Next" at bounding box center [251, 206] width 91 height 23
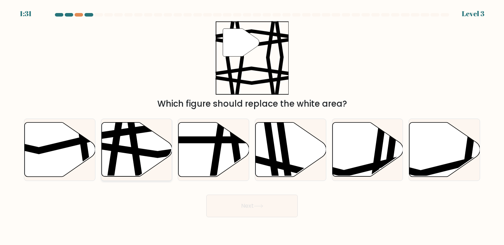
click at [155, 145] on icon at bounding box center [136, 149] width 71 height 54
click at [252, 126] on input "b." at bounding box center [252, 124] width 0 height 4
radio input "true"
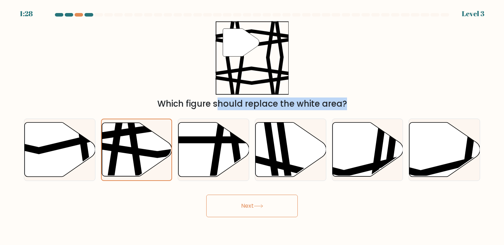
drag, startPoint x: 144, startPoint y: 147, endPoint x: 244, endPoint y: 41, distance: 145.6
click at [244, 41] on form at bounding box center [252, 115] width 504 height 204
click at [238, 207] on button "Next" at bounding box center [251, 206] width 91 height 23
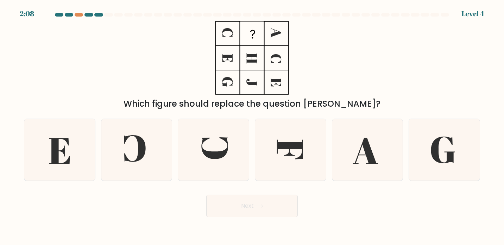
click at [382, 72] on div "Which figure should replace the question [PERSON_NAME]?" at bounding box center [252, 65] width 464 height 89
click at [221, 153] on icon at bounding box center [214, 148] width 27 height 22
click at [252, 126] on input "c." at bounding box center [252, 124] width 0 height 4
radio input "true"
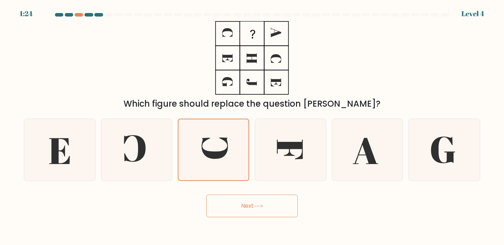
click at [245, 199] on button "Next" at bounding box center [251, 206] width 91 height 23
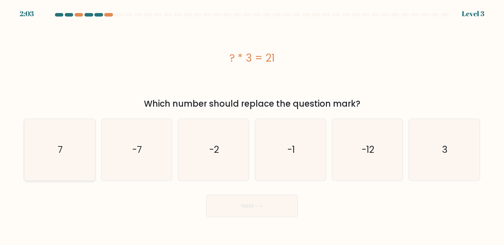
click at [70, 160] on icon "7" at bounding box center [60, 150] width 62 height 62
click at [252, 126] on input "a. 7" at bounding box center [252, 124] width 0 height 4
radio input "true"
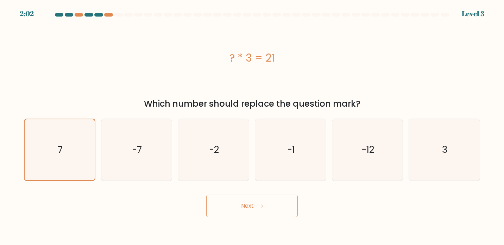
click at [231, 205] on button "Next" at bounding box center [251, 206] width 91 height 23
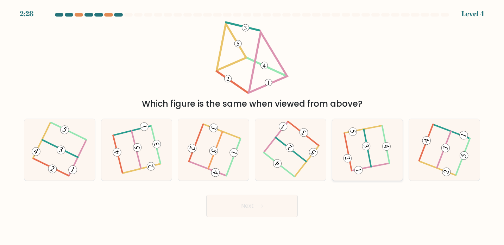
click at [368, 154] on 505 at bounding box center [367, 147] width 7 height 37
click at [252, 126] on input "e." at bounding box center [252, 124] width 0 height 4
radio input "true"
click at [262, 209] on button "Next" at bounding box center [251, 206] width 91 height 23
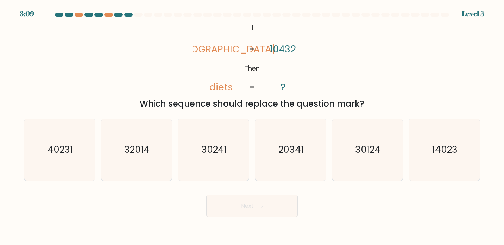
copy body "3:10 Level 5 @import url('https://fonts.googleapis.com/css?family=Abril+Fatface…"
click at [113, 61] on div "@import url('https://fonts.googleapis.com/css?family=Abril+Fatface:400,100,100i…" at bounding box center [252, 65] width 464 height 89
click at [432, 144] on icon "14023" at bounding box center [444, 150] width 62 height 62
click at [252, 126] on input "f. 14023" at bounding box center [252, 124] width 0 height 4
radio input "true"
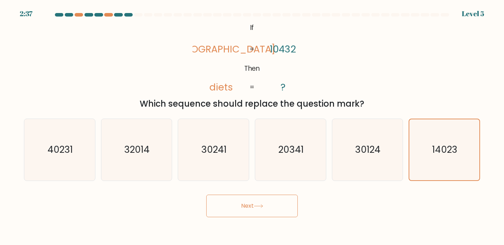
click at [253, 206] on button "Next" at bounding box center [251, 206] width 91 height 23
click at [246, 206] on button "Next" at bounding box center [251, 206] width 91 height 23
click at [257, 206] on icon at bounding box center [258, 206] width 9 height 4
click at [439, 154] on text "14023" at bounding box center [444, 149] width 25 height 13
click at [252, 126] on input "f. 14023" at bounding box center [252, 124] width 0 height 4
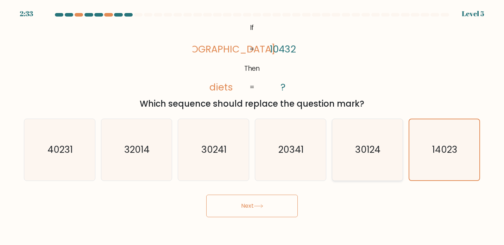
click at [389, 155] on icon "30124" at bounding box center [367, 150] width 62 height 62
click at [252, 126] on input "e. 30124" at bounding box center [252, 124] width 0 height 4
radio input "true"
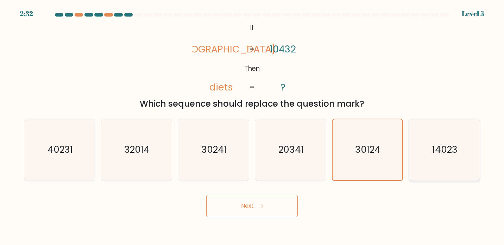
click at [443, 155] on text "14023" at bounding box center [444, 149] width 25 height 13
click at [252, 126] on input "f. 14023" at bounding box center [252, 124] width 0 height 4
radio input "true"
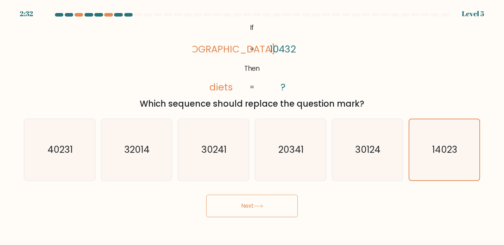
click at [260, 208] on icon at bounding box center [258, 206] width 9 height 4
click at [237, 208] on button "Next" at bounding box center [251, 206] width 91 height 23
click at [252, 208] on button "Next" at bounding box center [251, 206] width 91 height 23
click at [252, 206] on button "Next" at bounding box center [251, 206] width 91 height 23
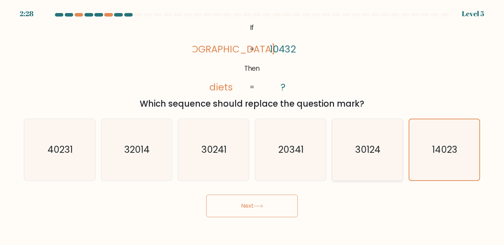
click at [388, 151] on icon "30124" at bounding box center [367, 150] width 62 height 62
click at [252, 126] on input "e. 30124" at bounding box center [252, 124] width 0 height 4
radio input "true"
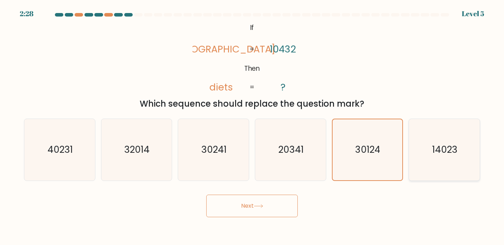
click at [442, 150] on text "14023" at bounding box center [444, 149] width 25 height 13
click at [252, 126] on input "f. 14023" at bounding box center [252, 124] width 0 height 4
radio input "true"
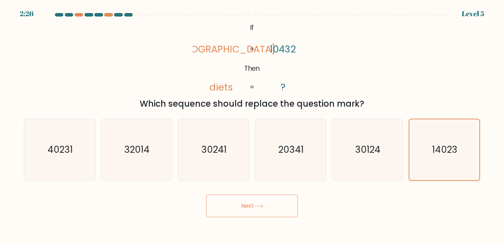
click at [250, 205] on button "Next" at bounding box center [251, 206] width 91 height 23
click at [154, 162] on icon "32014" at bounding box center [137, 150] width 62 height 62
click at [252, 126] on input "b. 32014" at bounding box center [252, 124] width 0 height 4
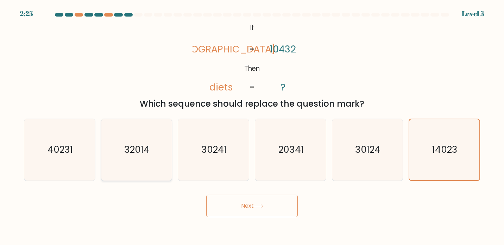
radio input "true"
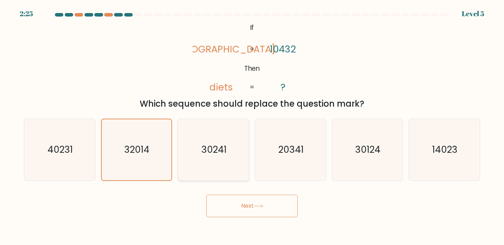
click at [217, 162] on icon "30241" at bounding box center [214, 150] width 62 height 62
click at [252, 126] on input "c. 30241" at bounding box center [252, 124] width 0 height 4
radio input "true"
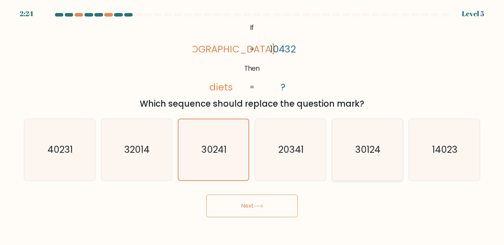
drag, startPoint x: 304, startPoint y: 163, endPoint x: 363, endPoint y: 159, distance: 58.9
click at [305, 163] on icon "20341" at bounding box center [291, 150] width 62 height 62
click at [252, 126] on input "d. 20341" at bounding box center [252, 124] width 0 height 4
radio input "true"
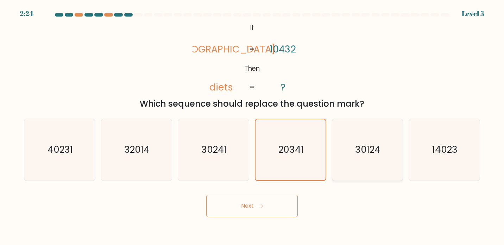
drag, startPoint x: 390, startPoint y: 157, endPoint x: 437, endPoint y: 153, distance: 46.6
click at [391, 157] on icon "30124" at bounding box center [367, 150] width 62 height 62
click at [252, 126] on input "e. 30124" at bounding box center [252, 124] width 0 height 4
radio input "true"
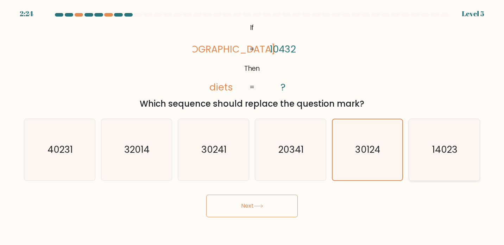
click at [443, 154] on text "14023" at bounding box center [444, 149] width 25 height 13
click at [252, 126] on input "f. 14023" at bounding box center [252, 124] width 0 height 4
radio input "true"
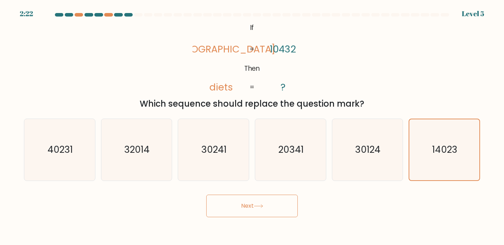
click at [254, 205] on button "Next" at bounding box center [251, 206] width 91 height 23
click at [76, 162] on icon "40231" at bounding box center [60, 150] width 62 height 62
click at [252, 126] on input "a. 40231" at bounding box center [252, 124] width 0 height 4
radio input "true"
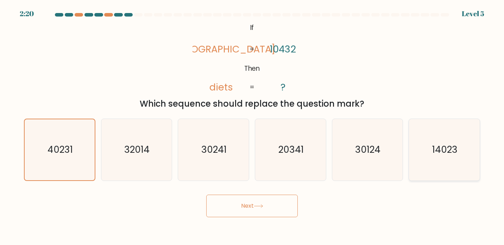
click at [425, 161] on icon "14023" at bounding box center [444, 150] width 62 height 62
click at [252, 126] on input "f. 14023" at bounding box center [252, 124] width 0 height 4
radio input "true"
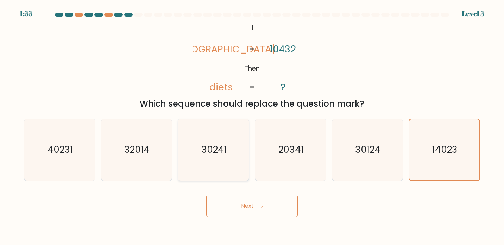
click at [189, 136] on icon "30241" at bounding box center [214, 150] width 62 height 62
click at [252, 126] on input "c. 30241" at bounding box center [252, 124] width 0 height 4
radio input "true"
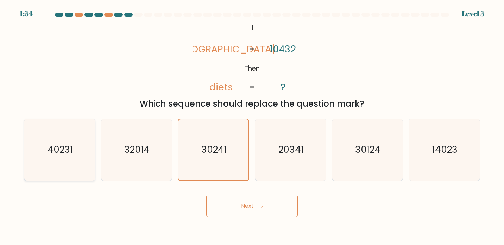
click at [56, 132] on icon "40231" at bounding box center [60, 150] width 62 height 62
click at [252, 126] on input "a. 40231" at bounding box center [252, 124] width 0 height 4
radio input "true"
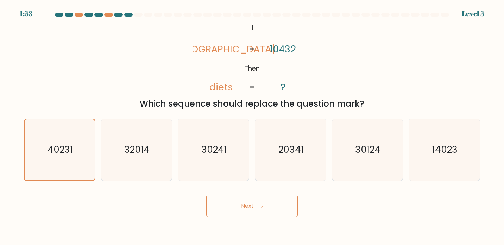
click at [242, 203] on button "Next" at bounding box center [251, 206] width 91 height 23
click at [247, 206] on button "Next" at bounding box center [251, 206] width 91 height 23
click at [433, 154] on text "14023" at bounding box center [444, 149] width 25 height 13
click at [252, 126] on input "f. 14023" at bounding box center [252, 124] width 0 height 4
radio input "true"
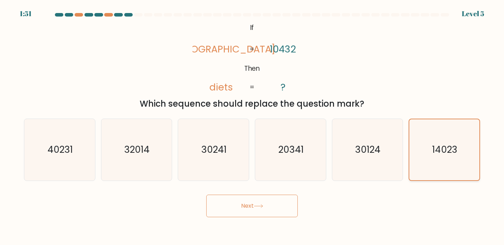
click at [206, 195] on button "Next" at bounding box center [251, 206] width 91 height 23
click at [267, 208] on button "Next" at bounding box center [251, 206] width 91 height 23
click at [297, 205] on button "Next" at bounding box center [251, 206] width 91 height 23
click at [417, 163] on icon "14023" at bounding box center [444, 150] width 62 height 62
click at [252, 126] on input "f. 14023" at bounding box center [252, 124] width 0 height 4
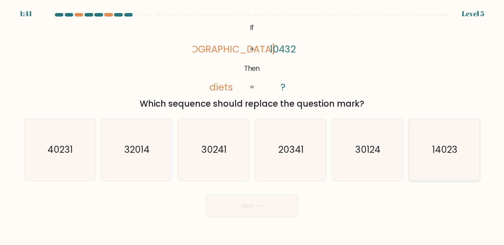
radio input "true"
click at [241, 207] on button "Next" at bounding box center [251, 206] width 91 height 23
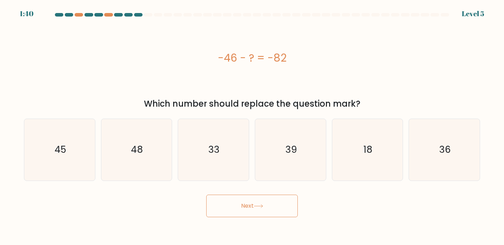
click at [263, 207] on icon at bounding box center [258, 206] width 9 height 4
click at [330, 64] on div "-46 - ? = -82" at bounding box center [252, 58] width 456 height 16
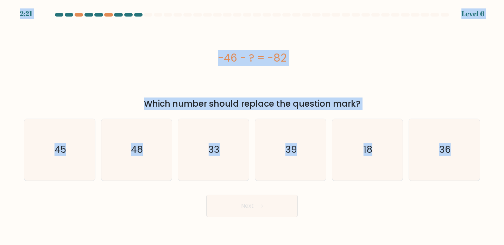
copy body "2:21 Level 6 -46 - ? = -82 Which number should replace the question mark? a. 45…"
click at [438, 169] on icon "36" at bounding box center [444, 150] width 62 height 62
click at [252, 126] on input "f. 36" at bounding box center [252, 124] width 0 height 4
radio input "true"
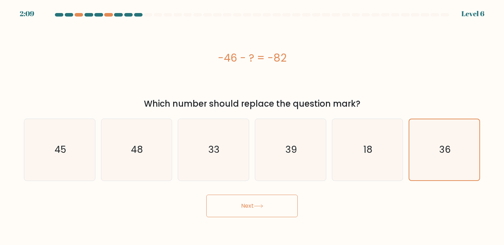
click at [243, 207] on button "Next" at bounding box center [251, 206] width 91 height 23
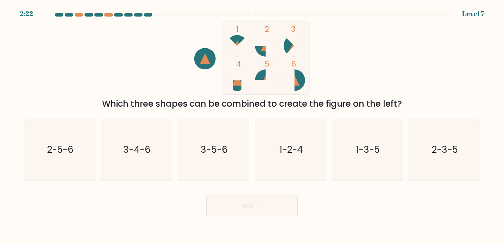
click at [345, 78] on icon "1 2 3 4 5 6" at bounding box center [251, 58] width 189 height 74
click at [232, 154] on icon "3-5-6" at bounding box center [214, 150] width 62 height 62
click at [252, 126] on input "c. 3-5-6" at bounding box center [252, 124] width 0 height 4
radio input "true"
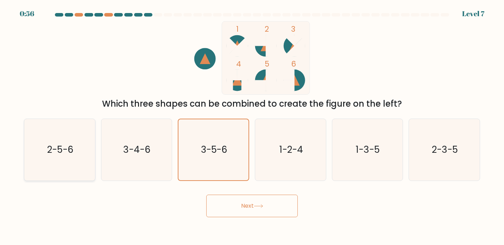
click at [74, 146] on icon "2-5-6" at bounding box center [60, 150] width 62 height 62
click at [252, 126] on input "a. 2-5-6" at bounding box center [252, 124] width 0 height 4
radio input "true"
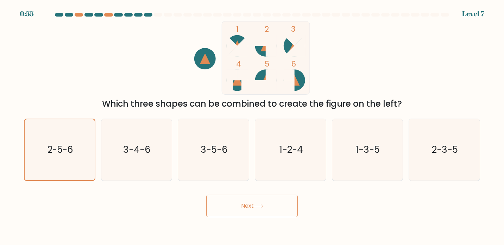
click at [252, 203] on button "Next" at bounding box center [251, 206] width 91 height 23
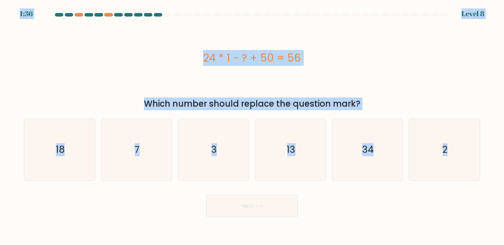
copy body "1:36 Level 8 24 * 1 - ? + 50 = 56 Which number should replace the question mark…"
click at [125, 57] on div "24 * 1 - ? + 50 = 56" at bounding box center [252, 58] width 456 height 16
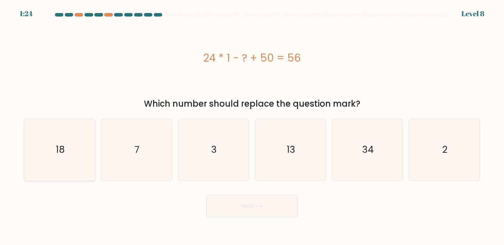
click at [63, 141] on icon "18" at bounding box center [60, 150] width 62 height 62
click at [252, 126] on input "a. 18" at bounding box center [252, 124] width 0 height 4
radio input "true"
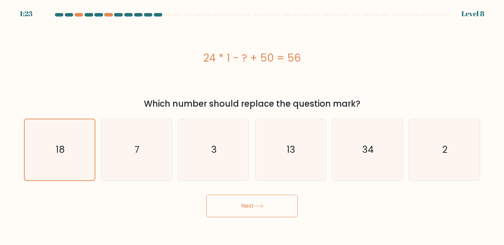
click at [256, 206] on icon at bounding box center [258, 206] width 9 height 4
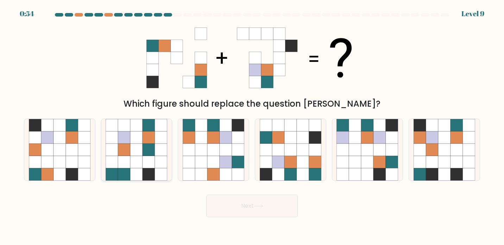
click at [153, 155] on icon at bounding box center [148, 150] width 12 height 12
click at [252, 126] on input "b." at bounding box center [252, 124] width 0 height 4
radio input "true"
click at [238, 201] on button "Next" at bounding box center [251, 206] width 91 height 23
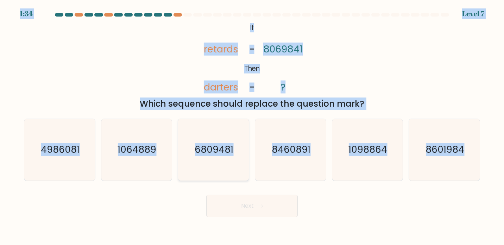
copy body "1:35 Level 7 @import url('https://fonts.googleapis.com/css?family=Abril+Fatface…"
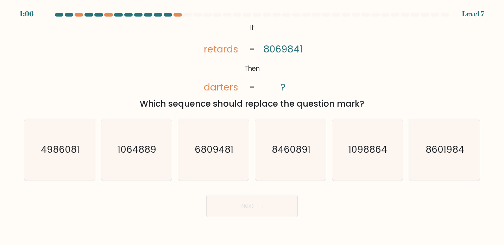
click at [139, 207] on div "Next" at bounding box center [252, 203] width 464 height 28
click at [74, 150] on text "4986081" at bounding box center [60, 149] width 39 height 13
click at [252, 126] on input "a. 4986081" at bounding box center [252, 124] width 0 height 4
radio input "true"
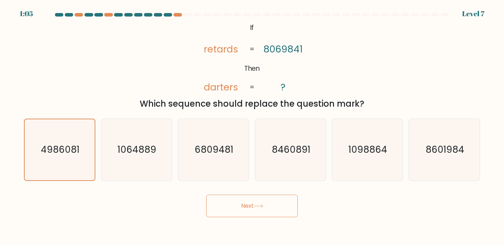
click at [236, 209] on button "Next" at bounding box center [251, 206] width 91 height 23
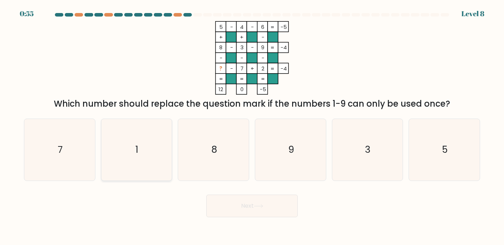
click at [139, 157] on icon "1" at bounding box center [137, 150] width 62 height 62
click at [252, 126] on input "b. 1" at bounding box center [252, 124] width 0 height 4
radio input "true"
click at [251, 208] on button "Next" at bounding box center [251, 206] width 91 height 23
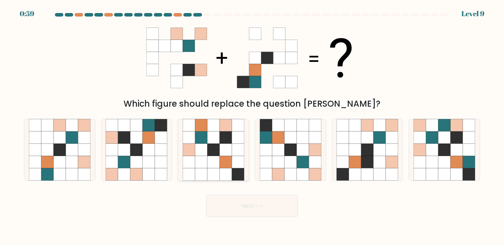
click at [210, 155] on icon at bounding box center [213, 150] width 12 height 12
click at [252, 126] on input "c." at bounding box center [252, 124] width 0 height 4
radio input "true"
click at [256, 206] on icon at bounding box center [258, 206] width 9 height 4
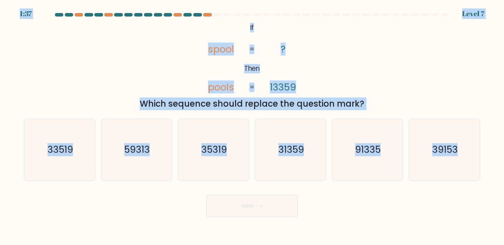
copy body "1:38 Level 7 @import url('https://fonts.googleapis.com/css?family=Abril+Fatface…"
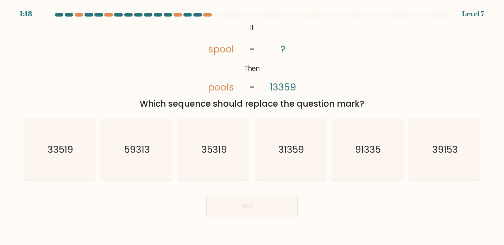
click at [135, 203] on div "Next" at bounding box center [252, 203] width 464 height 28
click at [59, 152] on text "33519" at bounding box center [60, 149] width 26 height 13
click at [252, 126] on input "a. 33519" at bounding box center [252, 124] width 0 height 4
radio input "true"
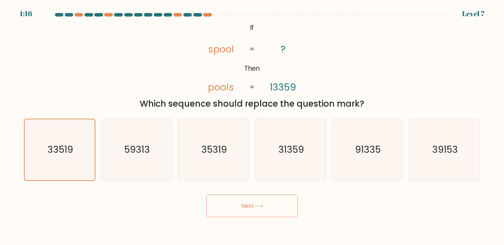
click at [246, 212] on button "Next" at bounding box center [251, 206] width 91 height 23
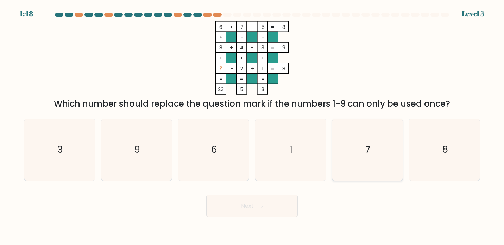
click at [352, 159] on icon "7" at bounding box center [367, 150] width 62 height 62
click at [252, 126] on input "e. 7" at bounding box center [252, 124] width 0 height 4
radio input "true"
click at [277, 204] on button "Next" at bounding box center [251, 206] width 91 height 23
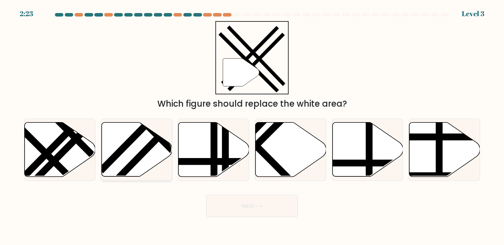
click at [156, 140] on line at bounding box center [166, 129] width 107 height 109
click at [252, 126] on input "b." at bounding box center [252, 124] width 0 height 4
radio input "true"
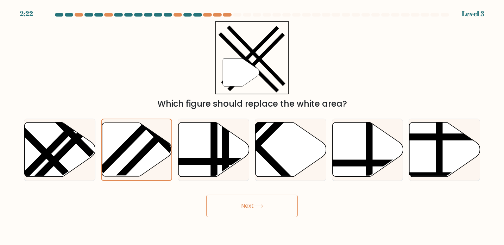
click at [276, 207] on button "Next" at bounding box center [251, 206] width 91 height 23
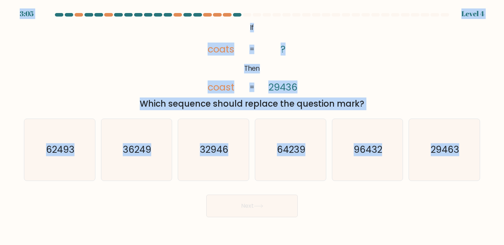
copy body "3:05 Level 4 @import url('https://fonts.googleapis.com/css?family=Abril+Fatface…"
click at [140, 62] on div "@import url('https://fonts.googleapis.com/css?family=Abril+Fatface:400,100,100i…" at bounding box center [252, 65] width 464 height 89
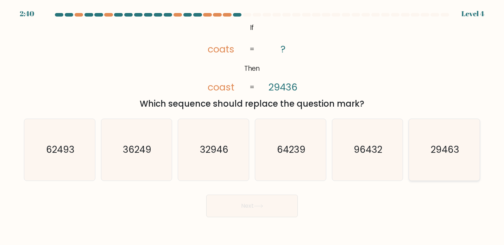
click at [438, 159] on icon "29463" at bounding box center [444, 150] width 62 height 62
click at [252, 126] on input "f. 29463" at bounding box center [252, 124] width 0 height 4
radio input "true"
click at [238, 204] on button "Next" at bounding box center [251, 206] width 91 height 23
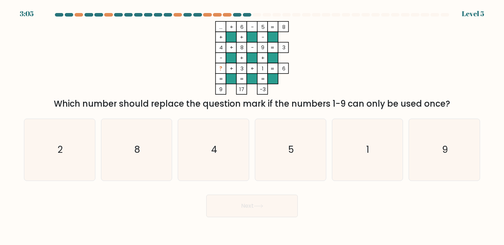
click at [186, 192] on div "Next" at bounding box center [252, 203] width 464 height 28
click at [77, 145] on icon "2" at bounding box center [60, 150] width 62 height 62
click at [252, 126] on input "a. 2" at bounding box center [252, 124] width 0 height 4
radio input "true"
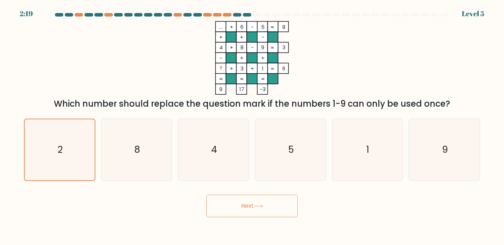
click at [250, 209] on button "Next" at bounding box center [251, 206] width 91 height 23
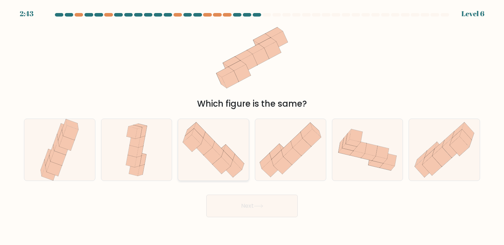
click at [218, 163] on icon at bounding box center [221, 165] width 18 height 17
click at [252, 126] on input "c." at bounding box center [252, 124] width 0 height 4
radio input "true"
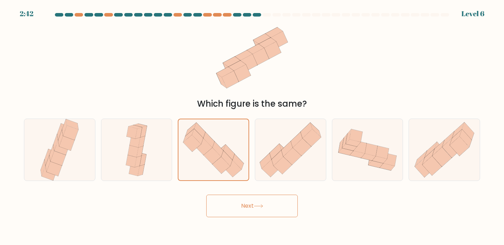
click at [237, 201] on button "Next" at bounding box center [251, 206] width 91 height 23
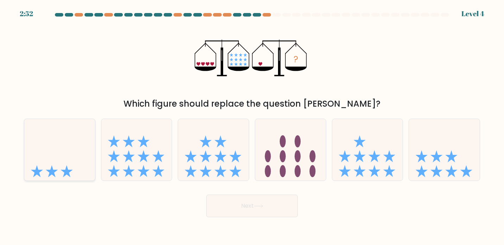
click at [78, 159] on icon at bounding box center [59, 149] width 71 height 58
click at [252, 126] on input "a." at bounding box center [252, 124] width 0 height 4
radio input "true"
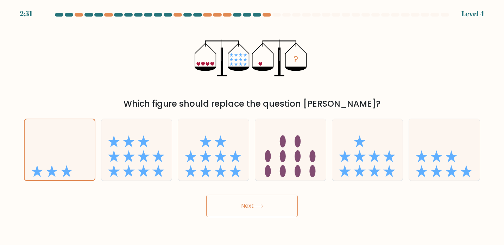
click at [231, 205] on button "Next" at bounding box center [251, 206] width 91 height 23
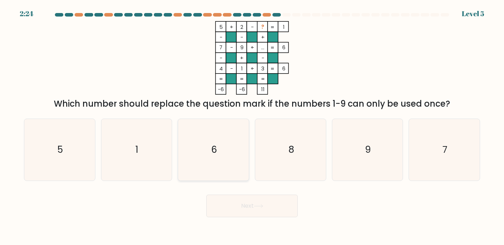
click at [227, 154] on icon "6" at bounding box center [214, 150] width 62 height 62
click at [252, 126] on input "c. 6" at bounding box center [252, 124] width 0 height 4
radio input "true"
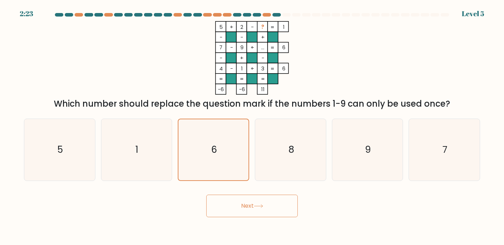
click at [242, 205] on button "Next" at bounding box center [251, 206] width 91 height 23
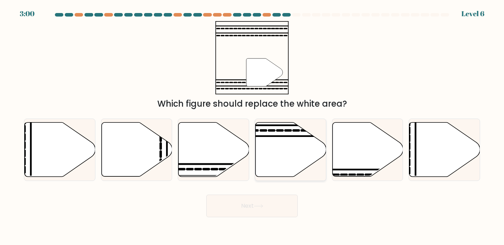
click at [277, 155] on icon at bounding box center [290, 149] width 71 height 54
click at [252, 126] on input "d." at bounding box center [252, 124] width 0 height 4
radio input "true"
click at [252, 206] on button "Next" at bounding box center [251, 206] width 91 height 23
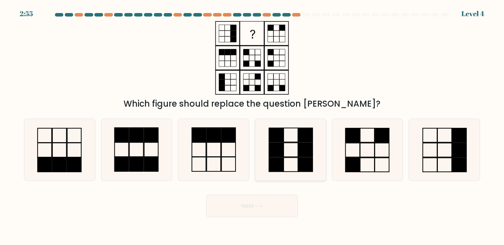
click at [282, 156] on rect at bounding box center [276, 150] width 14 height 14
click at [252, 126] on input "d." at bounding box center [252, 124] width 0 height 4
radio input "true"
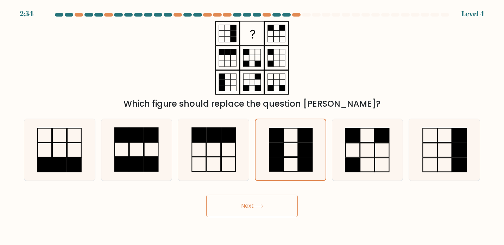
click at [257, 205] on icon at bounding box center [258, 206] width 9 height 4
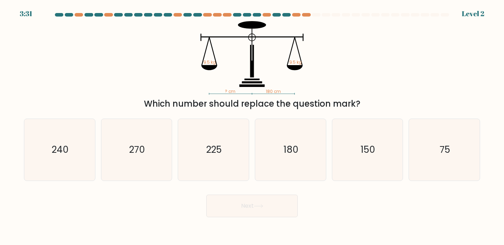
click at [395, 71] on div "? cm 180 cm 9.5 kg 9.5 kg Which number should replace the question mark?" at bounding box center [252, 65] width 464 height 89
click at [292, 148] on text "180" at bounding box center [291, 149] width 15 height 13
click at [252, 126] on input "d. 180" at bounding box center [252, 124] width 0 height 4
radio input "true"
click at [249, 207] on button "Next" at bounding box center [251, 206] width 91 height 23
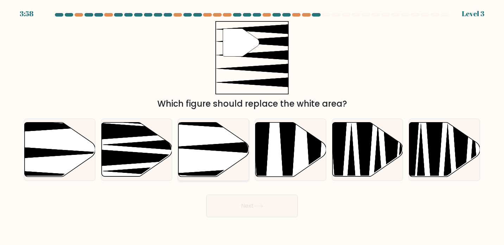
click at [229, 161] on icon at bounding box center [213, 149] width 71 height 54
click at [252, 126] on input "c." at bounding box center [252, 124] width 0 height 4
radio input "true"
click at [253, 205] on button "Next" at bounding box center [251, 206] width 91 height 23
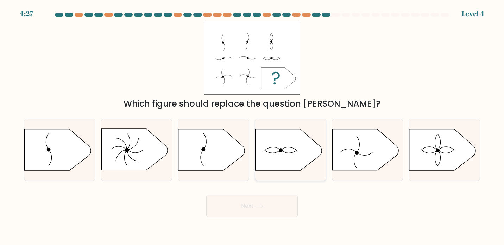
copy body "4:30 Level 4 Which figure should replace the question mark? a. b. c. d. e."
click at [112, 85] on div "Which figure should replace the question mark?" at bounding box center [252, 65] width 464 height 89
click at [439, 158] on icon at bounding box center [442, 149] width 66 height 41
click at [252, 126] on input "f." at bounding box center [252, 124] width 0 height 4
radio input "true"
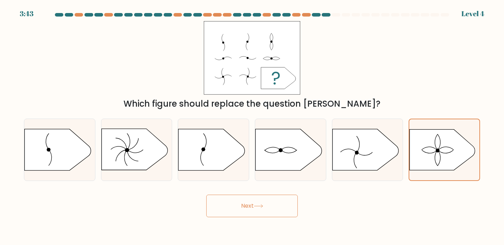
click at [254, 205] on button "Next" at bounding box center [251, 206] width 91 height 23
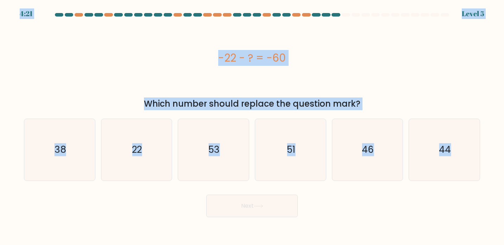
copy body "4:22 Level 5 -22 - ? = -60 Which number should replace the question mark? a. 38…"
click at [67, 145] on icon "38" at bounding box center [60, 150] width 62 height 62
click at [252, 126] on input "a. 38" at bounding box center [252, 124] width 0 height 4
radio input "true"
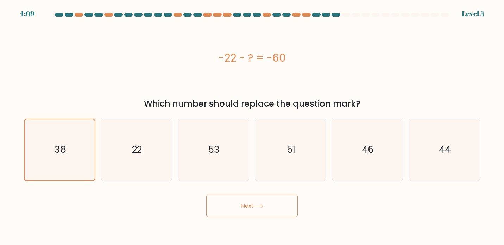
click at [271, 209] on button "Next" at bounding box center [251, 206] width 91 height 23
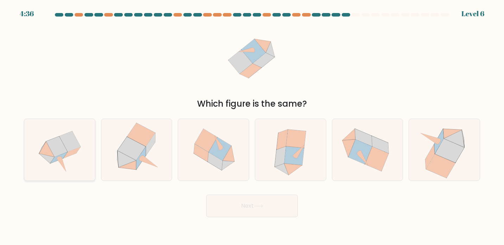
click at [57, 143] on icon at bounding box center [56, 146] width 21 height 21
click at [252, 126] on input "a." at bounding box center [252, 124] width 0 height 4
radio input "true"
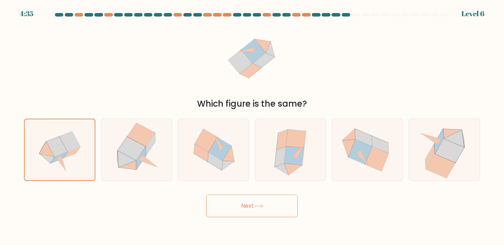
click at [248, 207] on button "Next" at bounding box center [251, 206] width 91 height 23
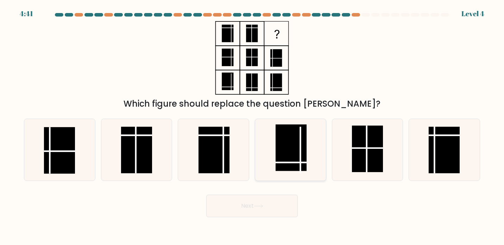
click at [286, 157] on rect at bounding box center [290, 147] width 31 height 47
click at [252, 126] on input "d." at bounding box center [252, 124] width 0 height 4
radio input "true"
click at [254, 205] on button "Next" at bounding box center [251, 206] width 91 height 23
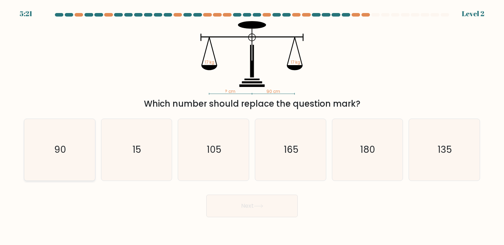
click at [72, 157] on icon "90" at bounding box center [60, 150] width 62 height 62
click at [252, 126] on input "a. 90" at bounding box center [252, 124] width 0 height 4
radio input "true"
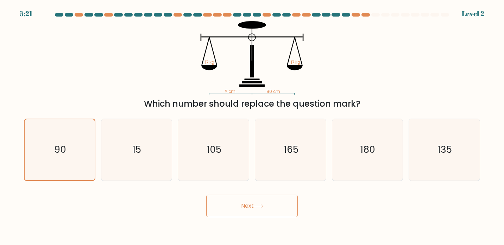
click at [251, 211] on button "Next" at bounding box center [251, 206] width 91 height 23
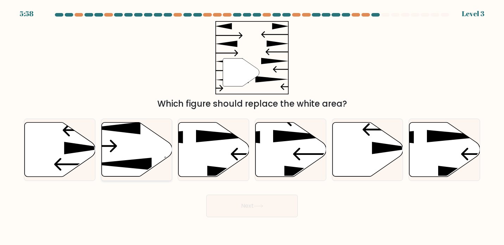
click at [145, 147] on icon at bounding box center [136, 149] width 71 height 54
click at [252, 126] on input "b." at bounding box center [252, 124] width 0 height 4
radio input "true"
click at [253, 208] on button "Next" at bounding box center [251, 206] width 91 height 23
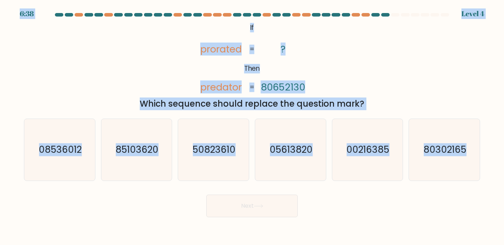
copy body "6:39 Level 4 @import url('https://fonts.googleapis.com/css?family=Abril+Fatface…"
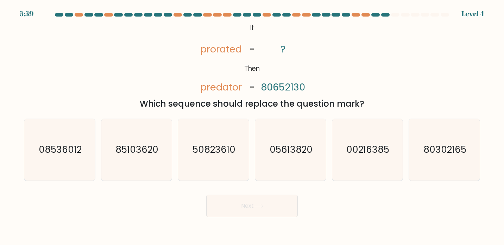
drag, startPoint x: 142, startPoint y: 200, endPoint x: 149, endPoint y: 195, distance: 8.5
click at [142, 200] on div "Next" at bounding box center [252, 203] width 464 height 28
click at [429, 161] on icon "80302165" at bounding box center [444, 150] width 62 height 62
click at [252, 126] on input "f. 80302165" at bounding box center [252, 124] width 0 height 4
radio input "true"
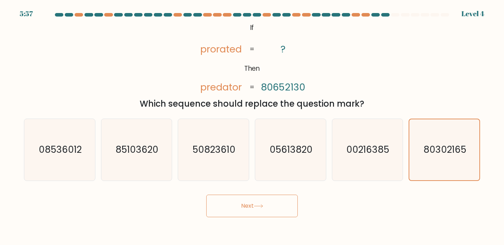
click at [225, 202] on button "Next" at bounding box center [251, 206] width 91 height 23
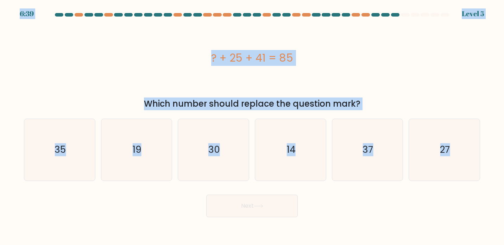
copy body "6:39 Level 5 ? + 25 + 41 = 85 Which number should replace the question mark? a.…"
click at [166, 156] on icon "19" at bounding box center [137, 150] width 62 height 62
click at [252, 126] on input "b. 19" at bounding box center [252, 124] width 0 height 4
radio input "true"
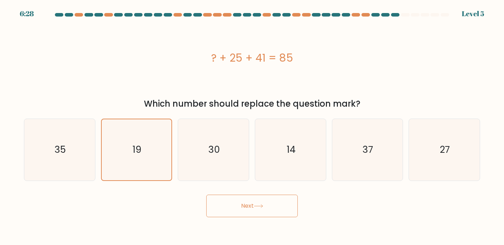
click at [221, 203] on button "Next" at bounding box center [251, 206] width 91 height 23
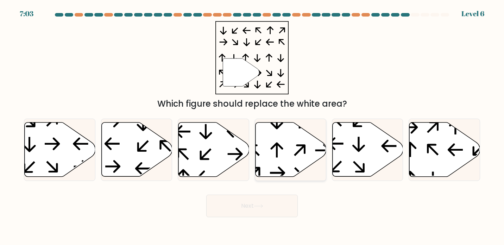
click at [278, 141] on icon at bounding box center [290, 149] width 71 height 54
click at [252, 126] on input "d." at bounding box center [252, 124] width 0 height 4
radio input "true"
click at [249, 204] on button "Next" at bounding box center [251, 206] width 91 height 23
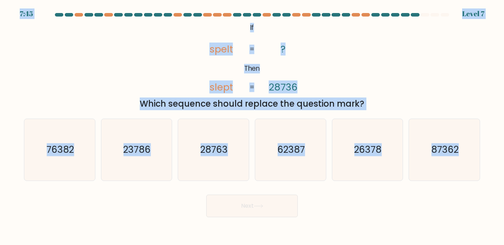
copy body "7:45 Level 7 @import url('https://fonts.googleapis.com/css?family=Abril+Fatface…"
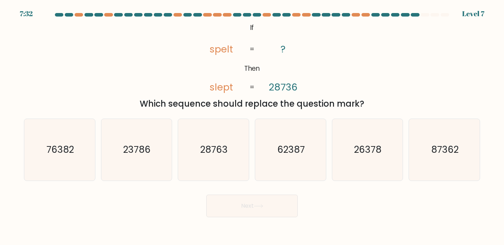
click at [149, 206] on div "Next" at bounding box center [252, 203] width 464 height 28
click at [135, 159] on icon "23786" at bounding box center [137, 150] width 62 height 62
click at [252, 126] on input "b. 23786" at bounding box center [252, 124] width 0 height 4
radio input "true"
click at [256, 203] on button "Next" at bounding box center [251, 206] width 91 height 23
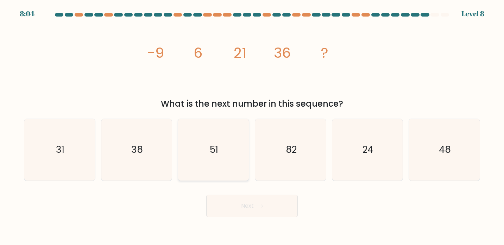
click at [227, 147] on icon "51" at bounding box center [214, 150] width 62 height 62
click at [252, 126] on input "c. 51" at bounding box center [252, 124] width 0 height 4
radio input "true"
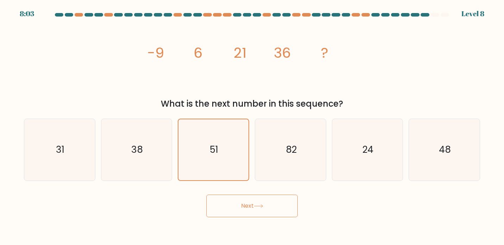
click at [252, 202] on button "Next" at bounding box center [251, 206] width 91 height 23
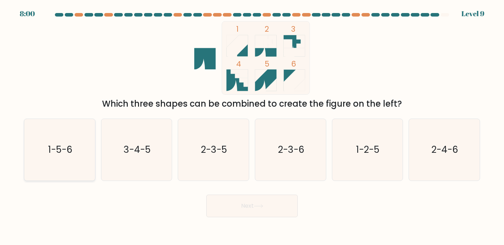
click at [65, 154] on text "1-5-6" at bounding box center [60, 149] width 24 height 13
click at [252, 126] on input "a. 1-5-6" at bounding box center [252, 124] width 0 height 4
radio input "true"
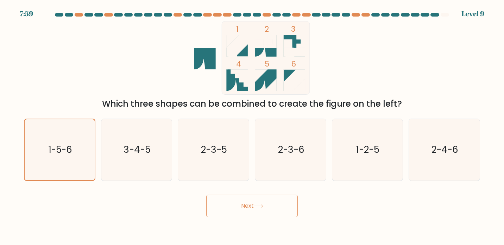
click at [249, 207] on button "Next" at bounding box center [251, 206] width 91 height 23
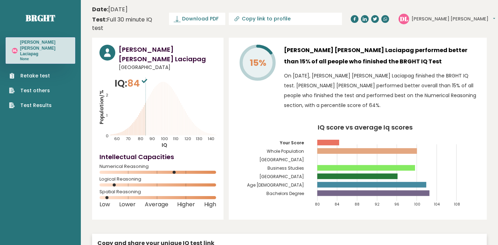
click at [147, 79] on icon at bounding box center [145, 81] width 6 height 4
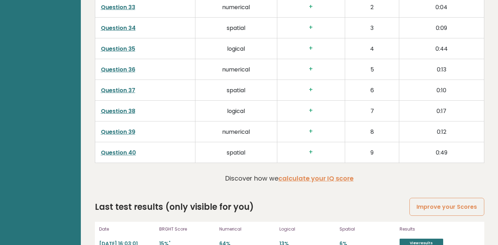
scroll to position [1871, 0]
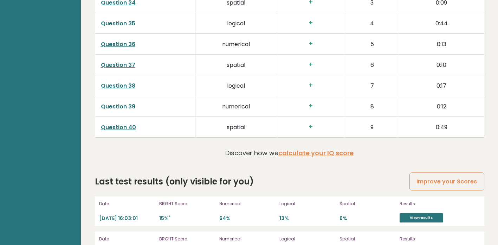
click at [134, 215] on p "2025-10-14 16:03:01" at bounding box center [127, 218] width 56 height 7
click at [415, 213] on link "View results" at bounding box center [422, 217] width 44 height 9
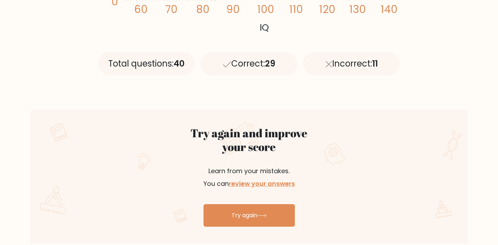
scroll to position [385, 0]
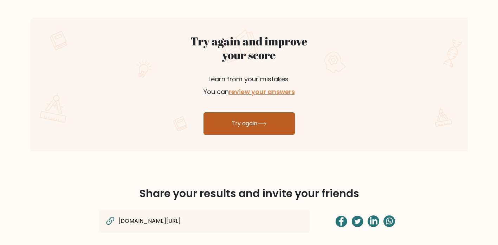
click at [259, 122] on icon at bounding box center [261, 124] width 9 height 4
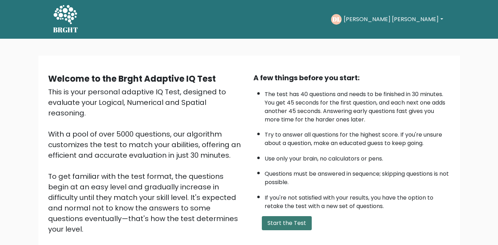
click at [301, 224] on button "Start the Test" at bounding box center [287, 223] width 50 height 14
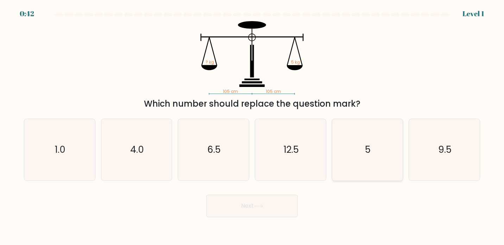
click at [368, 155] on text "5" at bounding box center [368, 149] width 6 height 13
click at [252, 126] on input "e. 5" at bounding box center [252, 124] width 0 height 4
radio input "true"
click at [248, 209] on button "Next" at bounding box center [251, 206] width 91 height 23
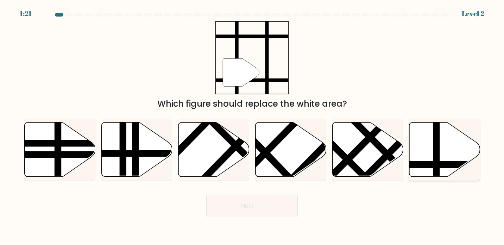
click at [436, 154] on line at bounding box center [436, 121] width 0 height 142
click at [252, 126] on input "f." at bounding box center [252, 124] width 0 height 4
radio input "true"
click at [270, 210] on button "Next" at bounding box center [251, 206] width 91 height 23
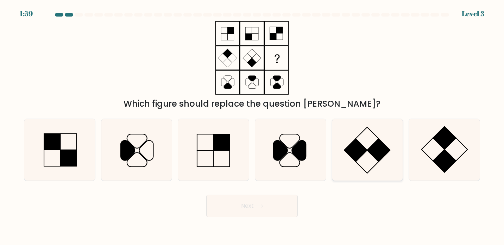
click at [364, 166] on icon at bounding box center [367, 150] width 62 height 62
click at [252, 126] on input "e." at bounding box center [252, 124] width 0 height 4
radio input "true"
click at [256, 206] on icon at bounding box center [258, 206] width 9 height 4
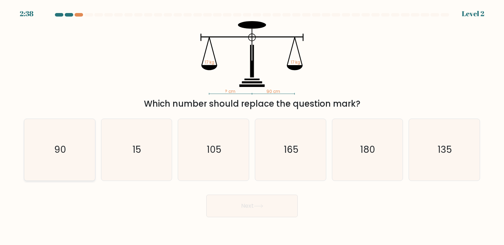
click at [59, 157] on icon "90" at bounding box center [60, 150] width 62 height 62
click at [252, 126] on input "a. 90" at bounding box center [252, 124] width 0 height 4
radio input "true"
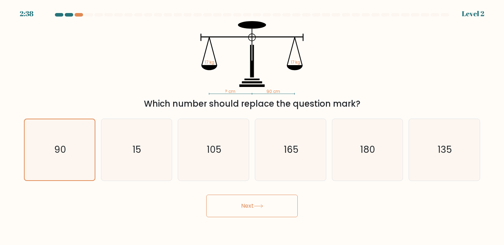
click at [243, 202] on button "Next" at bounding box center [251, 206] width 91 height 23
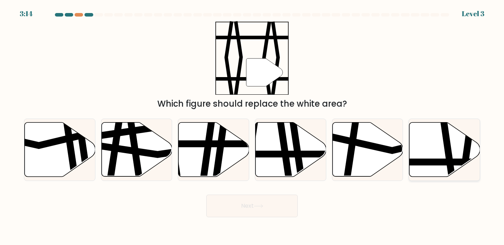
click at [430, 162] on line at bounding box center [421, 162] width 142 height 0
click at [252, 126] on input "f." at bounding box center [252, 124] width 0 height 4
radio input "true"
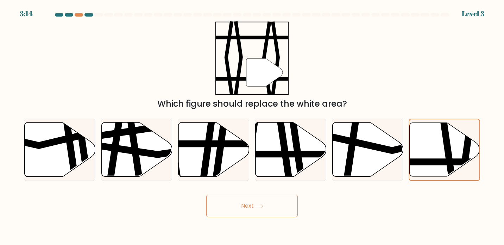
click at [253, 203] on button "Next" at bounding box center [251, 206] width 91 height 23
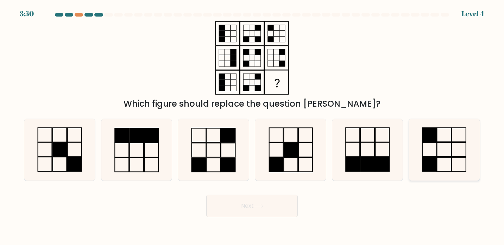
click at [434, 152] on icon at bounding box center [444, 150] width 62 height 62
click at [252, 126] on input "f." at bounding box center [252, 124] width 0 height 4
radio input "true"
click at [258, 209] on button "Next" at bounding box center [251, 206] width 91 height 23
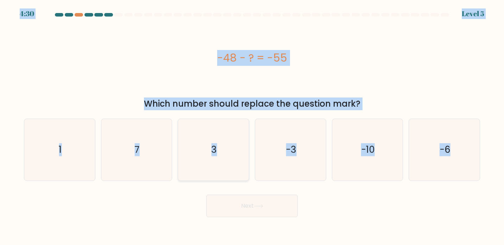
copy body "4:30 Level 5 -48 - ? = -55 Which number should replace the question mark? a. 1 …"
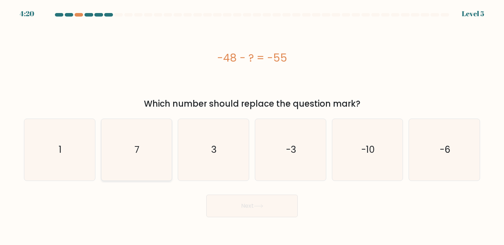
click at [126, 145] on icon "7" at bounding box center [137, 150] width 62 height 62
click at [252, 126] on input "b. 7" at bounding box center [252, 124] width 0 height 4
radio input "true"
click at [250, 206] on button "Next" at bounding box center [251, 206] width 91 height 23
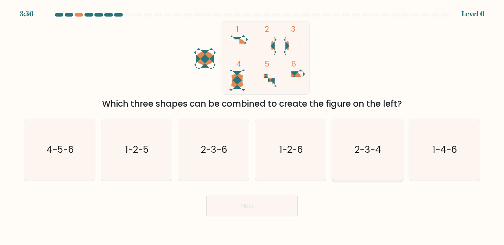
click at [350, 152] on icon "2-3-4" at bounding box center [367, 150] width 62 height 62
click at [252, 126] on input "e. 2-3-4" at bounding box center [252, 124] width 0 height 4
radio input "true"
click at [262, 214] on button "Next" at bounding box center [251, 206] width 91 height 23
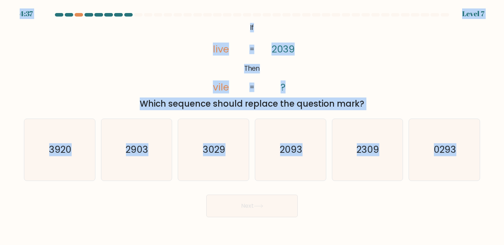
copy body "4:37 Level 7 @import url('https://fonts.googleapis.com/css?family=Abril+Fatface…"
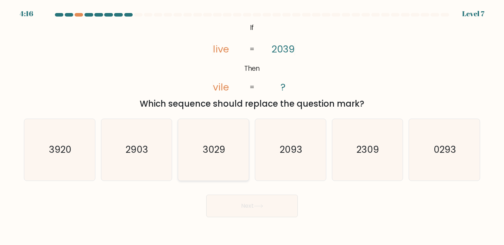
click at [197, 140] on icon "3029" at bounding box center [214, 150] width 62 height 62
click at [252, 126] on input "c. 3029" at bounding box center [252, 124] width 0 height 4
radio input "true"
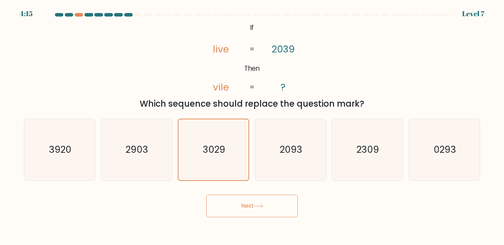
click at [252, 206] on button "Next" at bounding box center [251, 206] width 91 height 23
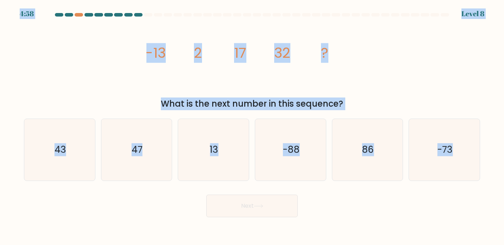
copy body "4:58 Level 8 image/svg+xml -13 2 17 32 ? What is the next number in this sequen…"
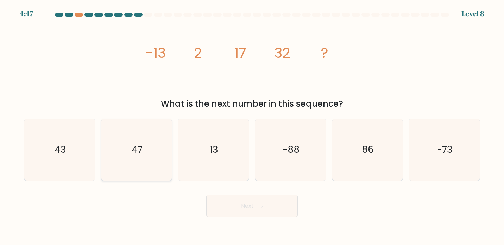
click at [155, 132] on icon "47" at bounding box center [137, 150] width 62 height 62
click at [252, 126] on input "b. 47" at bounding box center [252, 124] width 0 height 4
radio input "true"
click at [242, 202] on button "Next" at bounding box center [251, 206] width 91 height 23
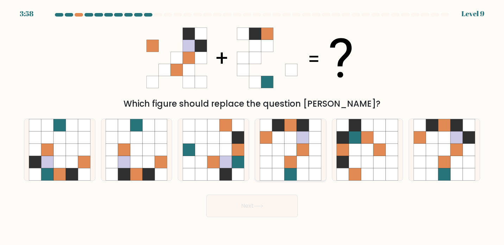
click at [309, 159] on icon at bounding box center [303, 162] width 12 height 12
click at [252, 126] on input "d." at bounding box center [252, 124] width 0 height 4
radio input "true"
click at [258, 201] on button "Next" at bounding box center [251, 206] width 91 height 23
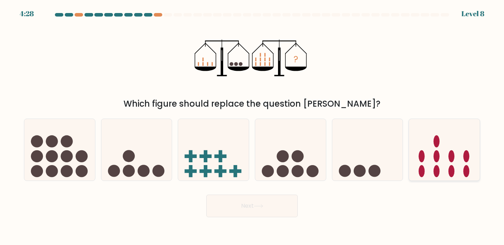
click at [428, 167] on icon at bounding box center [444, 149] width 71 height 58
click at [252, 126] on input "f." at bounding box center [252, 124] width 0 height 4
radio input "true"
click at [264, 203] on button "Next" at bounding box center [251, 206] width 91 height 23
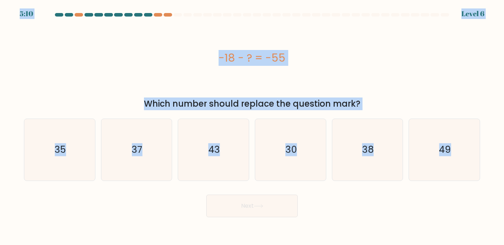
copy body "5:10 Level 6 -18 - ? = -55 Which number should replace the question mark? a. 35…"
click at [137, 171] on icon "37" at bounding box center [137, 150] width 62 height 62
click at [252, 126] on input "b. 37" at bounding box center [252, 124] width 0 height 4
radio input "true"
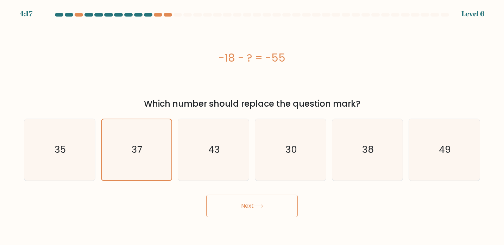
click at [242, 203] on button "Next" at bounding box center [251, 206] width 91 height 23
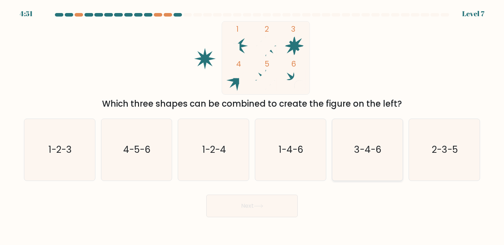
click at [356, 149] on text "3-4-6" at bounding box center [367, 149] width 27 height 13
click at [252, 126] on input "e. 3-4-6" at bounding box center [252, 124] width 0 height 4
radio input "true"
click at [261, 205] on icon at bounding box center [258, 206] width 9 height 4
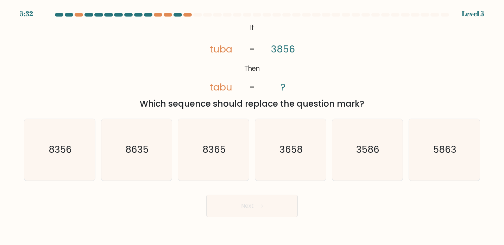
copy body "5:33 Level 5 @import url('https://fonts.googleapis.com/css?family=Abril+Fatface…"
click at [305, 152] on icon "3658" at bounding box center [291, 150] width 62 height 62
click at [252, 126] on input "d. 3658" at bounding box center [252, 124] width 0 height 4
radio input "true"
click at [247, 208] on button "Next" at bounding box center [251, 206] width 91 height 23
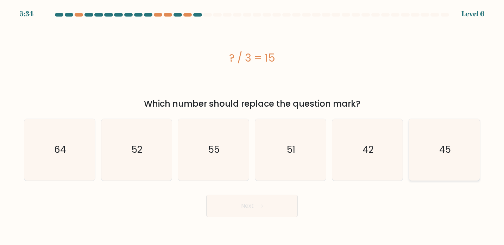
click at [429, 154] on icon "45" at bounding box center [444, 150] width 62 height 62
click at [252, 126] on input "f. 45" at bounding box center [252, 124] width 0 height 4
radio input "true"
click at [252, 205] on button "Next" at bounding box center [251, 206] width 91 height 23
click at [253, 204] on button "Next" at bounding box center [251, 206] width 91 height 23
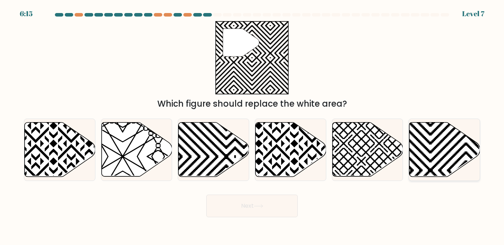
click at [424, 148] on icon at bounding box center [466, 179] width 142 height 142
click at [252, 126] on input "f." at bounding box center [252, 124] width 0 height 4
radio input "true"
click at [244, 201] on button "Next" at bounding box center [251, 206] width 91 height 23
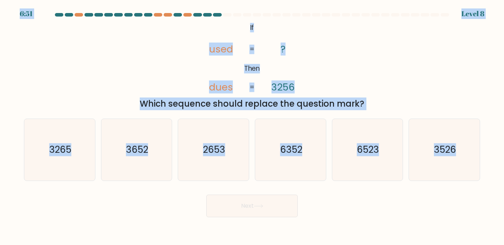
copy body "6:51 Level 8 @import url('https://fonts.googleapis.com/css?family=Abril+Fatface…"
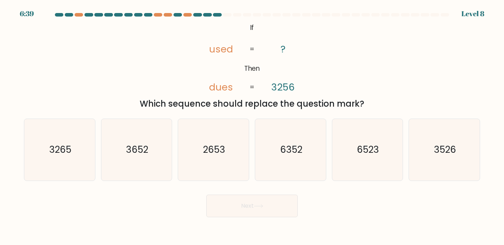
click at [344, 198] on div "Next" at bounding box center [252, 203] width 464 height 28
click at [300, 143] on icon "6352" at bounding box center [291, 150] width 62 height 62
click at [252, 126] on input "d. 6352" at bounding box center [252, 124] width 0 height 4
radio input "true"
click at [261, 208] on icon at bounding box center [258, 206] width 9 height 4
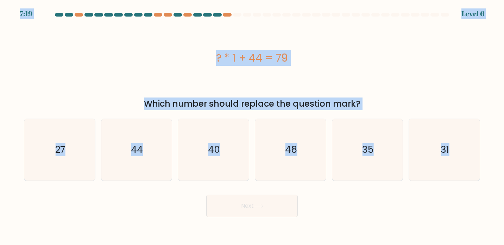
copy body "7:19 Level 6 ? * 1 + 44 = 79 Which number should replace the question mark? a. …"
click at [376, 144] on icon "35" at bounding box center [367, 150] width 62 height 62
click at [252, 126] on input "e. 35" at bounding box center [252, 124] width 0 height 4
radio input "true"
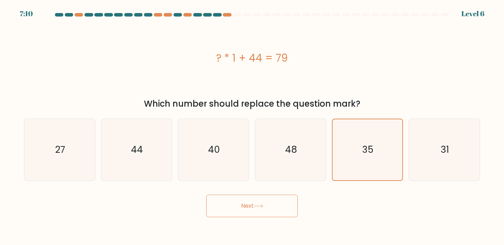
click at [238, 204] on button "Next" at bounding box center [251, 206] width 91 height 23
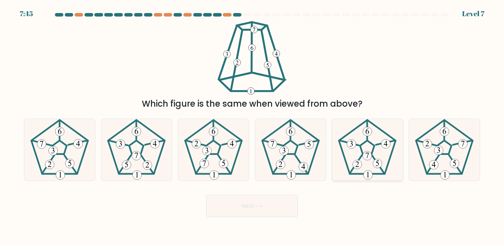
click at [356, 160] on icon at bounding box center [367, 150] width 62 height 62
click at [252, 126] on input "e." at bounding box center [252, 124] width 0 height 4
radio input "true"
click at [265, 211] on button "Next" at bounding box center [251, 206] width 91 height 23
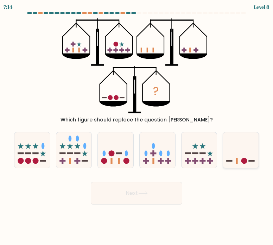
click at [225, 151] on icon at bounding box center [241, 149] width 36 height 29
click at [137, 126] on input "f." at bounding box center [136, 124] width 0 height 4
radio input "true"
click at [151, 193] on button "Next" at bounding box center [136, 193] width 91 height 23
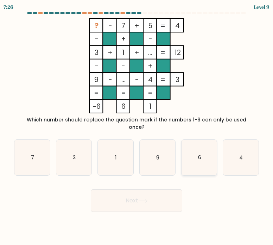
click at [206, 154] on icon "6" at bounding box center [200, 158] width 36 height 36
click at [137, 126] on input "e. 6" at bounding box center [136, 124] width 0 height 4
radio input "true"
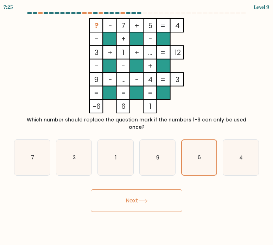
click at [146, 191] on button "Next" at bounding box center [136, 200] width 91 height 23
click at [129, 196] on button "Next" at bounding box center [136, 200] width 91 height 23
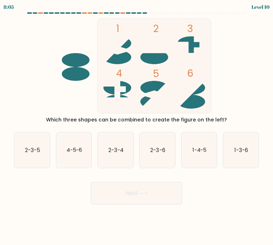
click at [142, 128] on div "a. 2-3-5 b. 4-5-6 c. 2-3-4 d. 2-3-6" at bounding box center [136, 147] width 250 height 42
click at [163, 148] on text "2-3-6" at bounding box center [157, 149] width 15 height 7
click at [137, 126] on input "d. 2-3-6" at bounding box center [136, 124] width 0 height 4
radio input "true"
click at [131, 195] on button "Next" at bounding box center [136, 193] width 91 height 23
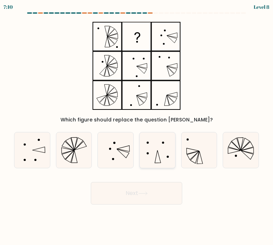
click at [158, 147] on icon at bounding box center [158, 150] width 36 height 36
click at [137, 126] on input "d." at bounding box center [136, 124] width 0 height 4
radio input "true"
click at [146, 192] on icon at bounding box center [142, 193] width 9 height 4
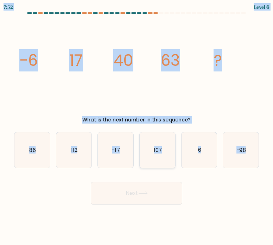
copy body "7:53 Level 6 image/svg+xml -6 17 40 63 ? What is the next number in this sequen…"
click at [40, 152] on icon "86" at bounding box center [32, 150] width 36 height 36
click at [136, 126] on input "a. 86" at bounding box center [136, 124] width 0 height 4
radio input "true"
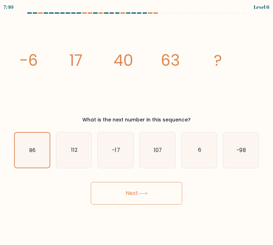
click at [145, 196] on button "Next" at bounding box center [136, 193] width 91 height 23
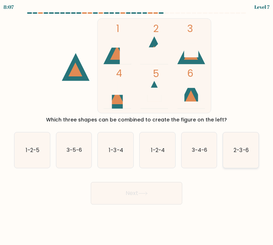
click at [255, 153] on icon "2-3-6" at bounding box center [241, 150] width 36 height 36
click at [137, 126] on input "f. 2-3-6" at bounding box center [136, 124] width 0 height 4
radio input "true"
click at [156, 190] on button "Next" at bounding box center [136, 193] width 91 height 23
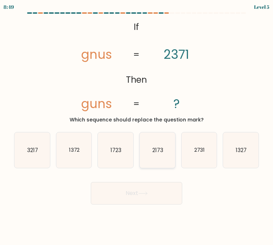
copy body "8:50 Level 5 @import url('https://fonts.googleapis.com/css?family=Abril+Fatface…"
drag, startPoint x: 64, startPoint y: 178, endPoint x: 150, endPoint y: 157, distance: 89.1
click at [64, 178] on div "Next" at bounding box center [136, 191] width 253 height 28
click at [204, 155] on icon "2731" at bounding box center [200, 150] width 36 height 36
click at [137, 126] on input "e. 2731" at bounding box center [136, 124] width 0 height 4
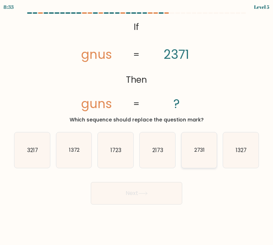
radio input "true"
click at [145, 190] on button "Next" at bounding box center [136, 193] width 91 height 23
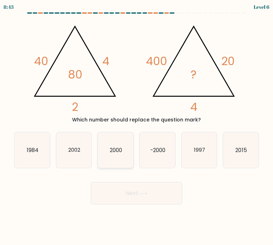
click at [120, 150] on text "2000" at bounding box center [116, 149] width 12 height 7
click at [136, 126] on input "c. 2000" at bounding box center [136, 124] width 0 height 4
radio input "true"
click at [141, 192] on icon at bounding box center [142, 193] width 9 height 4
click at [140, 192] on button "Next" at bounding box center [136, 193] width 91 height 23
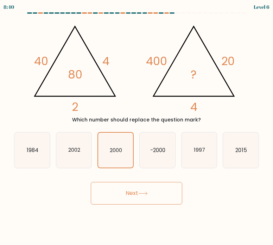
click at [141, 192] on icon at bounding box center [142, 193] width 9 height 4
click at [133, 192] on button "Next" at bounding box center [136, 193] width 91 height 23
click at [205, 195] on div "Next" at bounding box center [136, 191] width 253 height 28
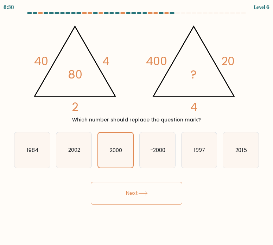
click at [129, 190] on button "Next" at bounding box center [136, 193] width 91 height 23
click at [125, 151] on icon "2000" at bounding box center [116, 150] width 36 height 36
click at [136, 126] on input "c. [DATE]" at bounding box center [136, 124] width 0 height 4
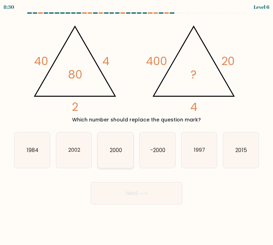
radio input "true"
click at [140, 198] on button "Next" at bounding box center [136, 193] width 91 height 23
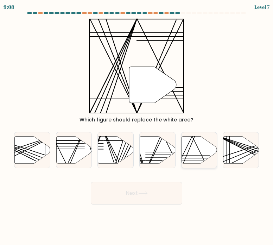
click at [193, 157] on icon at bounding box center [200, 149] width 36 height 27
click at [137, 126] on input "e." at bounding box center [136, 124] width 0 height 4
radio input "true"
click at [139, 192] on button "Next" at bounding box center [136, 193] width 91 height 23
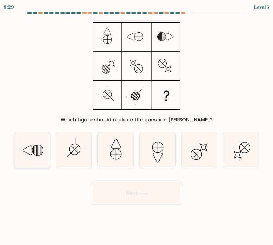
click at [45, 152] on icon at bounding box center [32, 150] width 36 height 36
click at [136, 126] on input "a." at bounding box center [136, 124] width 0 height 4
radio input "true"
click at [135, 190] on button "Next" at bounding box center [136, 193] width 91 height 23
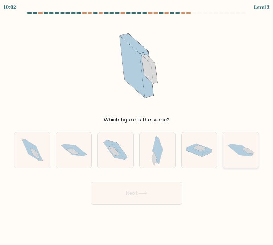
click at [231, 157] on icon at bounding box center [241, 150] width 36 height 24
click at [137, 126] on input "f." at bounding box center [136, 124] width 0 height 4
radio input "true"
click at [159, 193] on button "Next" at bounding box center [136, 193] width 91 height 23
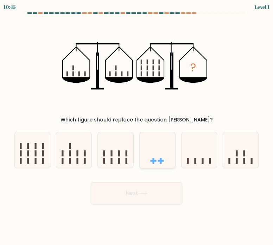
click at [174, 157] on icon at bounding box center [158, 149] width 36 height 29
click at [137, 126] on input "d." at bounding box center [136, 124] width 0 height 4
radio input "true"
click at [148, 187] on button "Next" at bounding box center [136, 193] width 91 height 23
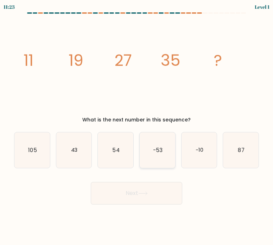
copy body "11:24 Level 1 image/svg+xml 11 19 27 35 ? What is the next number in this seque…"
click at [61, 146] on icon "43" at bounding box center [74, 150] width 36 height 36
click at [136, 126] on input "b. 43" at bounding box center [136, 124] width 0 height 4
radio input "true"
click at [117, 195] on button "Next" at bounding box center [136, 193] width 91 height 23
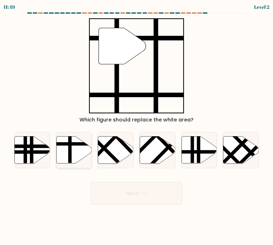
drag, startPoint x: 79, startPoint y: 155, endPoint x: 83, endPoint y: 161, distance: 7.2
click at [79, 155] on icon at bounding box center [74, 149] width 36 height 27
click at [136, 126] on input "b." at bounding box center [136, 124] width 0 height 4
radio input "true"
click at [129, 192] on button "Next" at bounding box center [136, 193] width 91 height 23
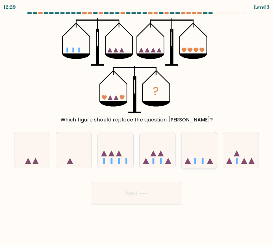
click at [196, 151] on icon at bounding box center [200, 149] width 36 height 29
click at [137, 126] on input "e." at bounding box center [136, 124] width 0 height 4
radio input "true"
click at [145, 197] on button "Next" at bounding box center [136, 193] width 91 height 23
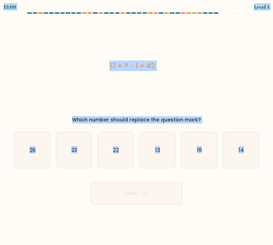
copy body "13:09 Level 4 17 + ? - 1 = 42 Which number should replace the question mark? a.…"
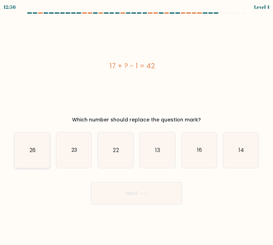
click at [32, 151] on text "26" at bounding box center [33, 149] width 6 height 7
click at [136, 126] on input "a. 26" at bounding box center [136, 124] width 0 height 4
radio input "true"
click at [122, 190] on button "Next" at bounding box center [136, 193] width 91 height 23
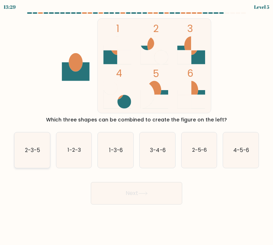
click at [24, 150] on icon "2-3-5" at bounding box center [32, 150] width 36 height 36
click at [136, 126] on input "a. 2-3-5" at bounding box center [136, 124] width 0 height 4
radio input "true"
click at [127, 196] on button "Next" at bounding box center [136, 193] width 91 height 23
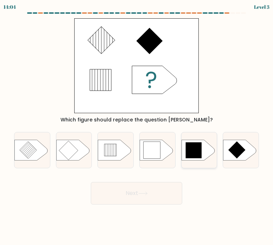
click at [208, 154] on icon at bounding box center [198, 150] width 33 height 21
click at [137, 126] on input "e." at bounding box center [136, 124] width 0 height 4
radio input "true"
click at [143, 200] on button "Next" at bounding box center [136, 193] width 91 height 23
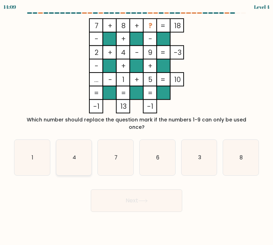
click at [76, 150] on icon "4" at bounding box center [74, 158] width 36 height 36
click at [136, 126] on input "b. 4" at bounding box center [136, 124] width 0 height 4
radio input "true"
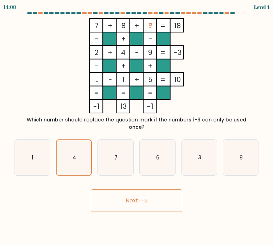
click at [127, 193] on button "Next" at bounding box center [136, 200] width 91 height 23
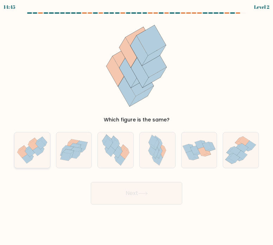
click at [27, 155] on icon at bounding box center [27, 158] width 10 height 9
click at [136, 126] on input "a." at bounding box center [136, 124] width 0 height 4
radio input "true"
click at [136, 189] on button "Next" at bounding box center [136, 193] width 91 height 23
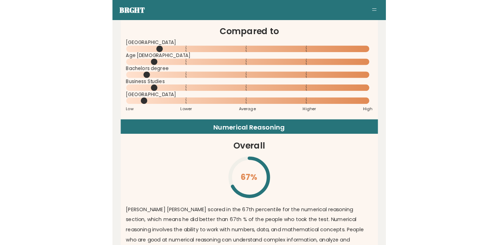
scroll to position [1334, 0]
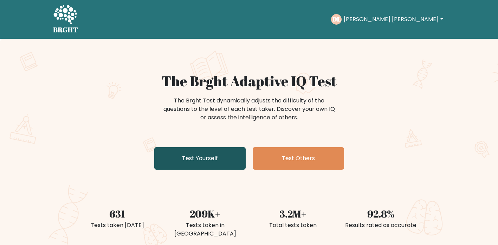
click at [212, 160] on link "Test Yourself" at bounding box center [199, 158] width 91 height 23
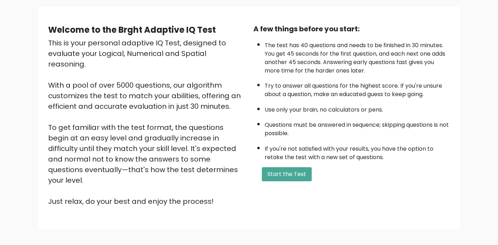
scroll to position [77, 0]
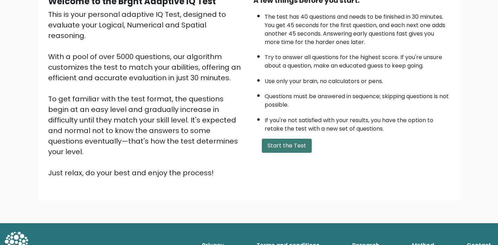
click at [298, 148] on button "Start the Test" at bounding box center [287, 146] width 50 height 14
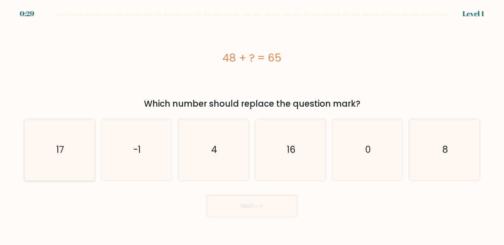
click at [67, 146] on icon "17" at bounding box center [60, 150] width 62 height 62
click at [252, 126] on input "a. 17" at bounding box center [252, 124] width 0 height 4
radio input "true"
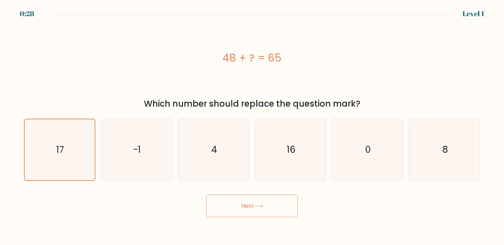
click at [243, 211] on button "Next" at bounding box center [251, 206] width 91 height 23
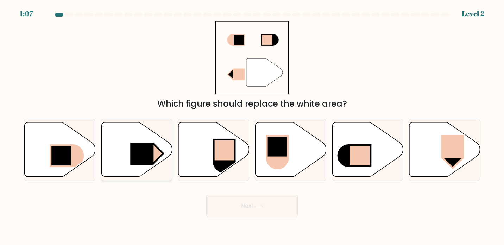
click at [146, 158] on rect at bounding box center [141, 153] width 23 height 23
click at [252, 126] on input "b." at bounding box center [252, 124] width 0 height 4
radio input "true"
click at [253, 204] on button "Next" at bounding box center [251, 206] width 91 height 23
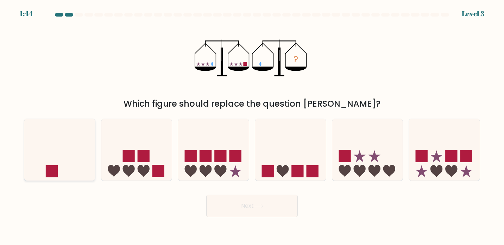
click at [75, 159] on icon at bounding box center [59, 149] width 71 height 58
click at [252, 126] on input "a." at bounding box center [252, 124] width 0 height 4
radio input "true"
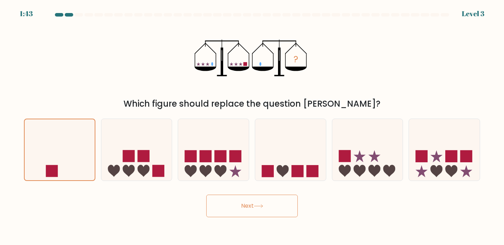
click at [245, 206] on button "Next" at bounding box center [251, 206] width 91 height 23
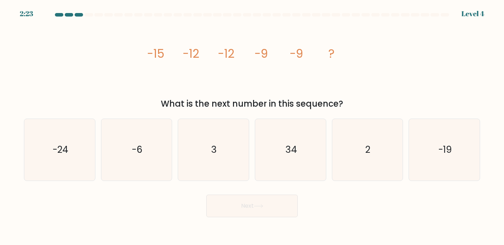
copy body "2:24 Level 4 image/svg+xml -15 -12 -12 -9 -9 ? What is the next number in this …"
click at [145, 127] on icon "-6" at bounding box center [137, 150] width 62 height 62
click at [252, 126] on input "b. -6" at bounding box center [252, 124] width 0 height 4
radio input "true"
click at [238, 203] on button "Next" at bounding box center [251, 206] width 91 height 23
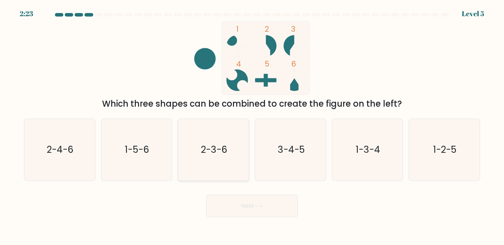
click at [242, 155] on icon "2-3-6" at bounding box center [214, 150] width 62 height 62
click at [252, 126] on input "c. 2-3-6" at bounding box center [252, 124] width 0 height 4
radio input "true"
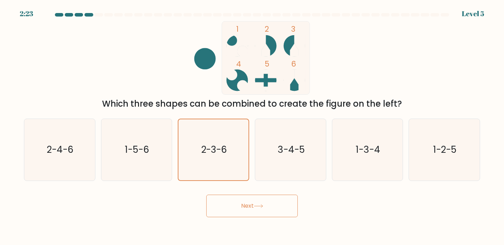
click at [252, 208] on button "Next" at bounding box center [251, 206] width 91 height 23
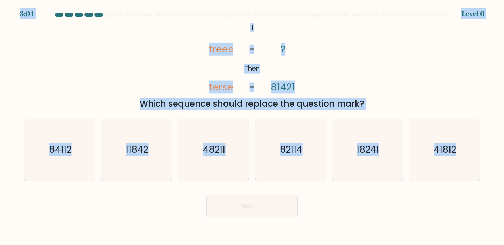
copy body "3:04 Level 6 @import url('https://fonts.googleapis.com/css?family=Abril+Fatface…"
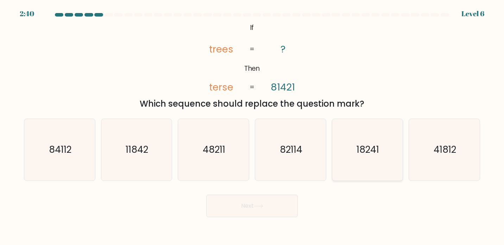
click at [373, 167] on icon "18241" at bounding box center [367, 150] width 62 height 62
click at [252, 126] on input "e. 18241" at bounding box center [252, 124] width 0 height 4
radio input "true"
click at [249, 206] on button "Next" at bounding box center [251, 206] width 91 height 23
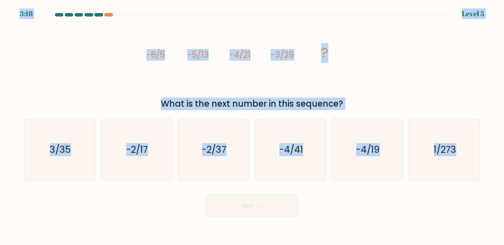
copy body "3:18 Level 5 image/svg+xml -6/5 -5/13 -4/21 -3/29 ? What is the next number in …"
click at [199, 151] on icon "-2/37" at bounding box center [214, 150] width 62 height 62
click at [252, 126] on input "c. -2/37" at bounding box center [252, 124] width 0 height 4
radio input "true"
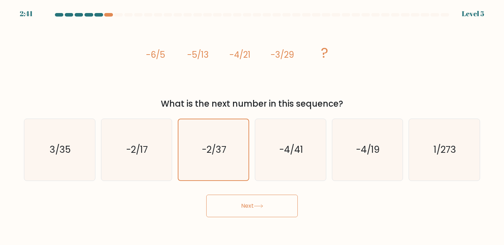
click at [262, 207] on icon at bounding box center [258, 206] width 9 height 4
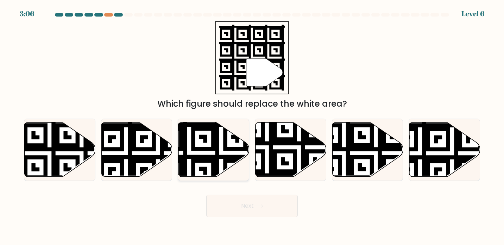
click at [208, 147] on icon at bounding box center [189, 121] width 128 height 128
click at [252, 126] on input "c." at bounding box center [252, 124] width 0 height 4
radio input "true"
click at [244, 210] on button "Next" at bounding box center [251, 206] width 91 height 23
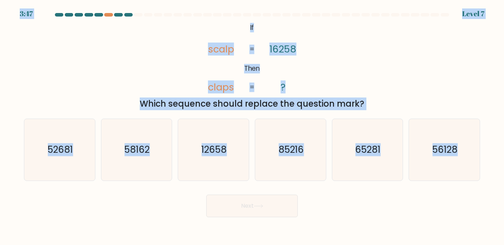
copy body "3:48 Level 7 @import url('https://fonts.googleapis.com/css?family=Abril+Fatface…"
click at [133, 149] on text "58162" at bounding box center [137, 149] width 25 height 13
click at [252, 126] on input "b. 58162" at bounding box center [252, 124] width 0 height 4
radio input "true"
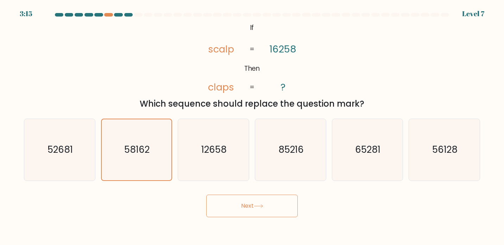
click at [239, 204] on button "Next" at bounding box center [251, 206] width 91 height 23
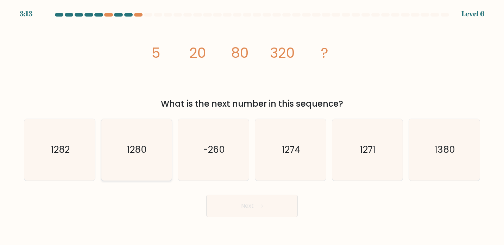
click at [143, 121] on icon "1280" at bounding box center [137, 150] width 62 height 62
click at [252, 122] on input "b. 1280" at bounding box center [252, 124] width 0 height 4
radio input "true"
click at [253, 211] on button "Next" at bounding box center [251, 206] width 91 height 23
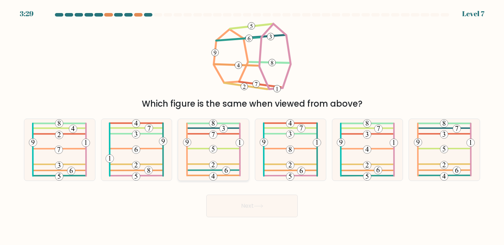
click at [228, 153] on icon at bounding box center [213, 150] width 61 height 62
click at [252, 126] on input "c." at bounding box center [252, 124] width 0 height 4
radio input "true"
click at [239, 203] on button "Next" at bounding box center [251, 206] width 91 height 23
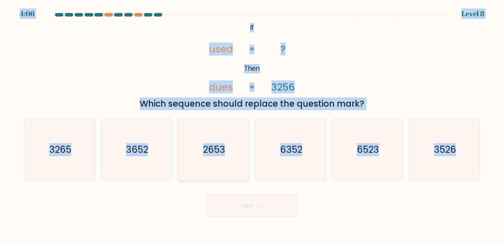
copy body "4:07 Level 8 @import url('https://fonts.googleapis.com/css?family=Abril+Fatface…"
click at [290, 144] on text "6352" at bounding box center [291, 149] width 22 height 13
click at [252, 126] on input "d. 6352" at bounding box center [252, 124] width 0 height 4
radio input "true"
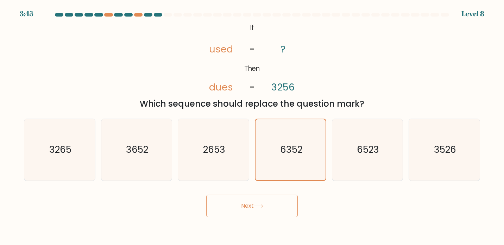
click at [249, 203] on button "Next" at bounding box center [251, 206] width 91 height 23
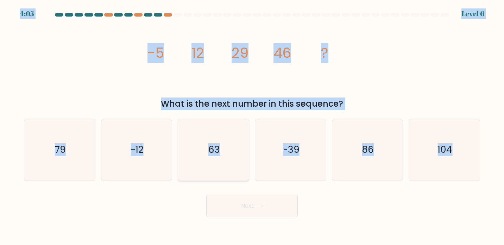
click at [229, 151] on icon "63" at bounding box center [214, 150] width 62 height 62
click at [252, 126] on input "c. 63" at bounding box center [252, 124] width 0 height 4
radio input "true"
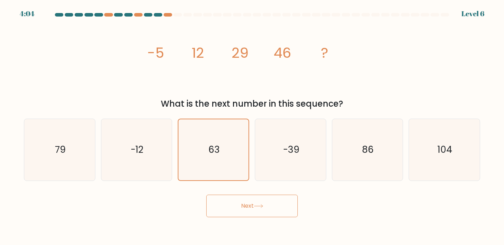
click at [251, 205] on button "Next" at bounding box center [251, 206] width 91 height 23
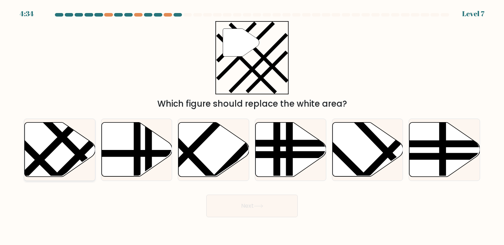
click at [82, 161] on line at bounding box center [94, 169] width 112 height 112
click at [252, 126] on input "a." at bounding box center [252, 124] width 0 height 4
radio input "true"
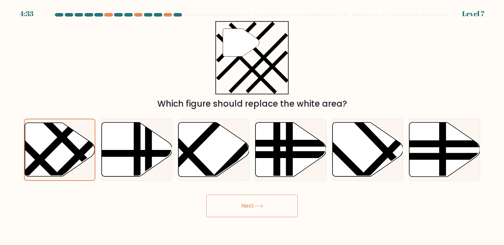
click at [236, 205] on button "Next" at bounding box center [251, 206] width 91 height 23
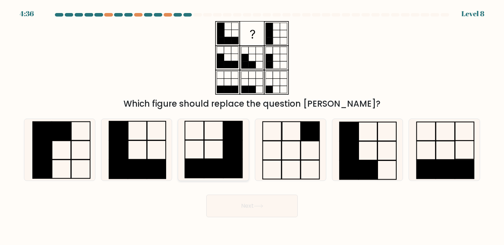
click at [211, 129] on icon at bounding box center [214, 150] width 62 height 62
click at [252, 126] on input "c." at bounding box center [252, 124] width 0 height 4
radio input "true"
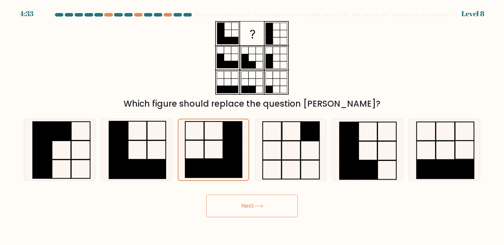
click at [253, 208] on button "Next" at bounding box center [251, 206] width 91 height 23
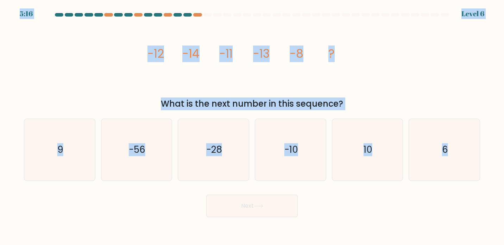
copy body "5:16 Level 6 image/svg+xml -12 -14 -11 -13 -8 ? What is the next number in this…"
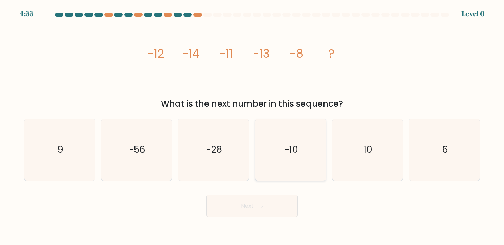
click at [298, 169] on icon "-10" at bounding box center [291, 150] width 62 height 62
click at [252, 126] on input "d. -10" at bounding box center [252, 124] width 0 height 4
radio input "true"
click at [255, 204] on button "Next" at bounding box center [251, 206] width 91 height 23
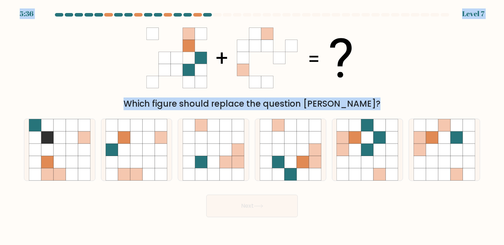
copy body "5:36 Level 7 Which figure should replace the question mark? a. b. c. d. e."
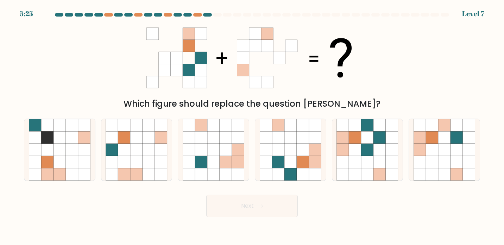
click at [176, 96] on div "Which figure should replace the question [PERSON_NAME]?" at bounding box center [252, 65] width 464 height 89
drag, startPoint x: 154, startPoint y: 103, endPoint x: 373, endPoint y: 103, distance: 218.8
click at [373, 103] on div "Which figure should replace the question [PERSON_NAME]?" at bounding box center [251, 103] width 447 height 13
copy div "Which figure should replace the question [PERSON_NAME]?"
click at [41, 133] on icon at bounding box center [47, 137] width 12 height 12
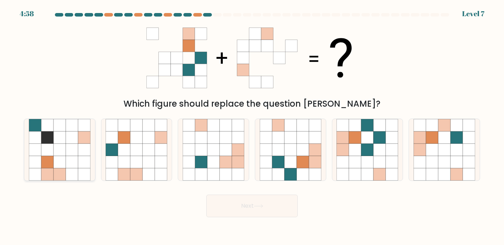
click at [252, 126] on input "a." at bounding box center [252, 124] width 0 height 4
radio input "true"
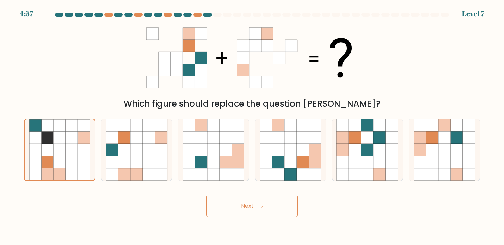
click at [241, 204] on button "Next" at bounding box center [251, 206] width 91 height 23
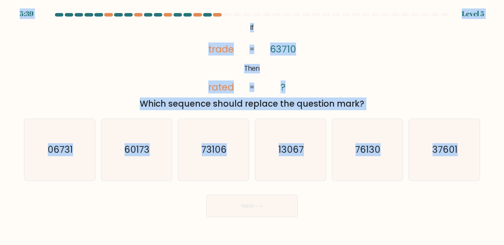
copy body "5:39 Level 5 @import url('https://fonts.googleapis.com/css?family=Abril+Fatface…"
click at [237, 150] on icon "73106" at bounding box center [214, 150] width 62 height 62
click at [252, 126] on input "c. 73106" at bounding box center [252, 124] width 0 height 4
radio input "true"
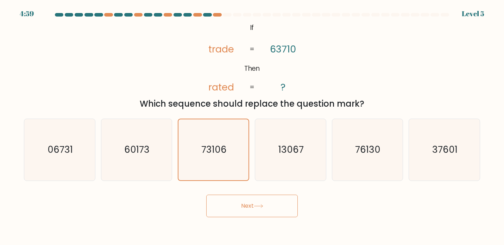
click at [259, 203] on button "Next" at bounding box center [251, 206] width 91 height 23
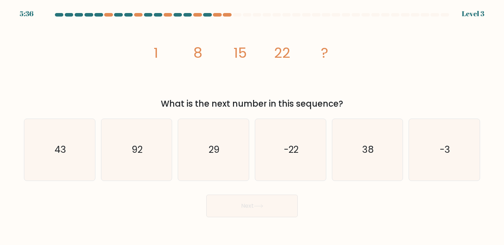
click at [268, 86] on icon "image/svg+xml 1 8 15 22 ?" at bounding box center [251, 58] width 211 height 74
click at [229, 150] on icon "29" at bounding box center [214, 150] width 62 height 62
click at [252, 126] on input "c. 29" at bounding box center [252, 124] width 0 height 4
radio input "true"
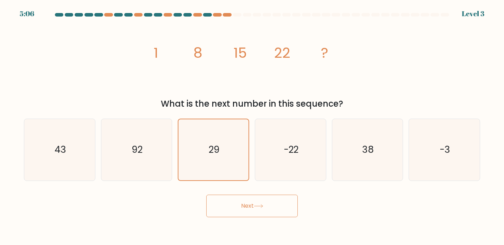
click at [242, 200] on button "Next" at bounding box center [251, 206] width 91 height 23
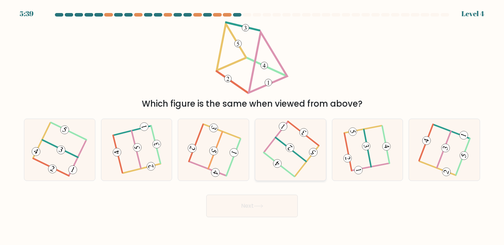
click at [309, 155] on icon at bounding box center [290, 149] width 48 height 49
click at [252, 126] on input "d." at bounding box center [252, 124] width 0 height 4
radio input "true"
click at [275, 204] on button "Next" at bounding box center [251, 206] width 91 height 23
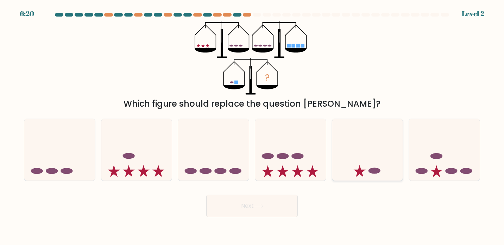
click at [346, 167] on icon at bounding box center [367, 149] width 71 height 58
click at [252, 126] on input "e." at bounding box center [252, 124] width 0 height 4
radio input "true"
click at [269, 204] on button "Next" at bounding box center [251, 206] width 91 height 23
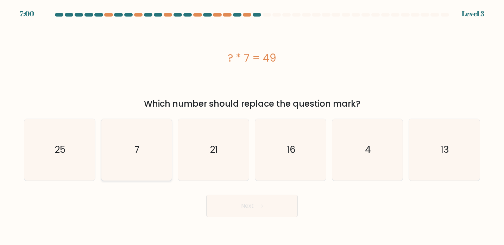
click at [156, 151] on icon "7" at bounding box center [137, 150] width 62 height 62
click at [252, 126] on input "b. 7" at bounding box center [252, 124] width 0 height 4
radio input "true"
click at [260, 205] on icon at bounding box center [258, 206] width 9 height 4
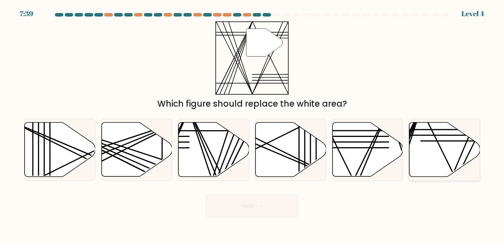
click at [435, 154] on icon at bounding box center [444, 149] width 71 height 54
click at [252, 126] on input "f." at bounding box center [252, 124] width 0 height 4
radio input "true"
click at [271, 203] on button "Next" at bounding box center [251, 206] width 91 height 23
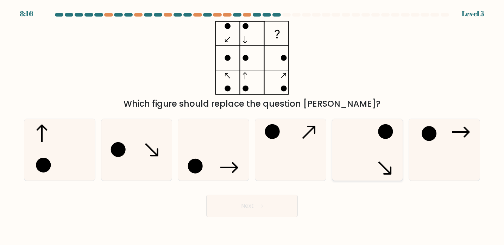
click at [376, 161] on icon at bounding box center [367, 150] width 62 height 62
click at [252, 126] on input "e." at bounding box center [252, 124] width 0 height 4
radio input "true"
click at [258, 206] on icon at bounding box center [258, 206] width 9 height 4
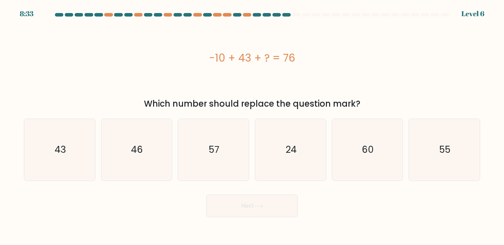
click at [97, 150] on div "a. 43" at bounding box center [59, 150] width 77 height 63
click at [88, 152] on icon "43" at bounding box center [60, 150] width 62 height 62
click at [252, 126] on input "a. 43" at bounding box center [252, 124] width 0 height 4
radio input "true"
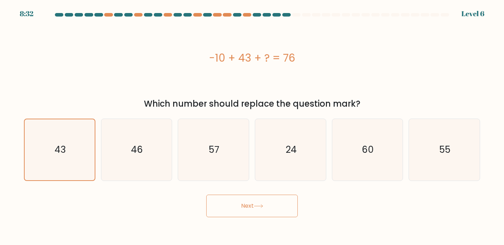
click at [251, 209] on button "Next" at bounding box center [251, 206] width 91 height 23
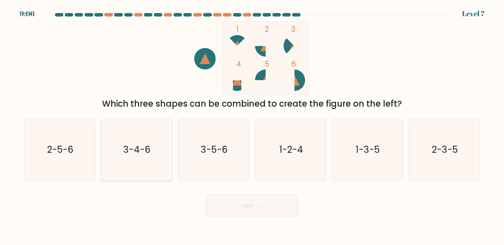
click at [151, 163] on icon "3-4-6" at bounding box center [137, 150] width 62 height 62
click at [252, 126] on input "b. 3-4-6" at bounding box center [252, 124] width 0 height 4
radio input "true"
click at [247, 204] on button "Next" at bounding box center [251, 206] width 91 height 23
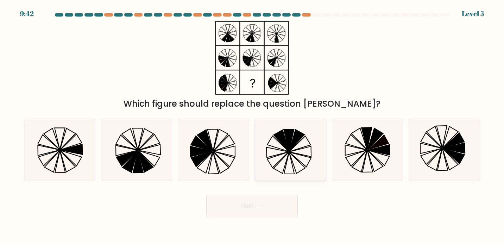
click at [279, 160] on icon at bounding box center [291, 150] width 62 height 62
click at [252, 126] on input "d." at bounding box center [252, 124] width 0 height 4
radio input "true"
click at [229, 166] on icon at bounding box center [223, 158] width 21 height 15
click at [252, 126] on input "c." at bounding box center [252, 124] width 0 height 4
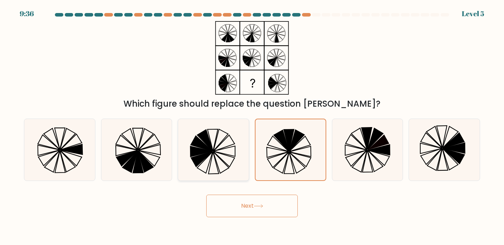
radio input "true"
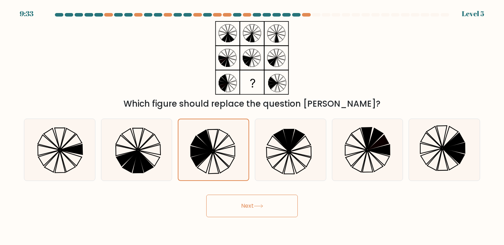
click at [256, 202] on button "Next" at bounding box center [251, 206] width 91 height 23
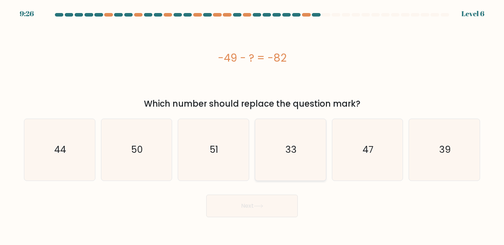
click at [295, 151] on text "33" at bounding box center [290, 149] width 11 height 13
click at [252, 126] on input "d. 33" at bounding box center [252, 124] width 0 height 4
radio input "true"
click at [272, 208] on button "Next" at bounding box center [251, 206] width 91 height 23
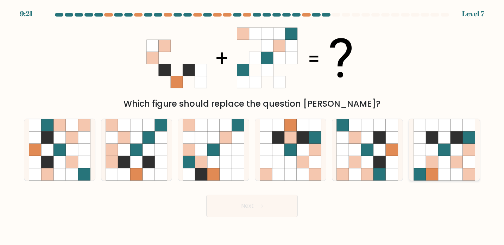
click at [431, 148] on icon at bounding box center [432, 150] width 12 height 12
click at [252, 126] on input "f." at bounding box center [252, 124] width 0 height 4
radio input "true"
click at [249, 204] on button "Next" at bounding box center [251, 206] width 91 height 23
click at [249, 200] on button "Next" at bounding box center [251, 206] width 91 height 23
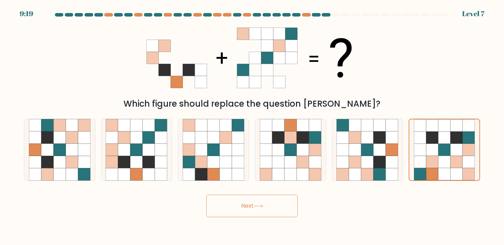
click at [249, 202] on button "Next" at bounding box center [251, 206] width 91 height 23
click at [249, 203] on button "Next" at bounding box center [251, 206] width 91 height 23
click at [459, 147] on icon at bounding box center [456, 150] width 12 height 12
click at [252, 126] on input "f." at bounding box center [252, 124] width 0 height 4
radio input "true"
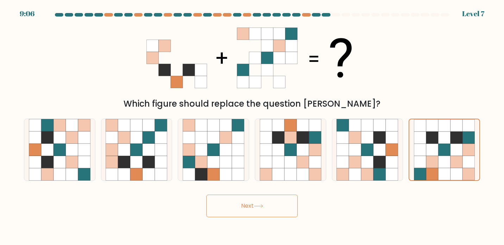
click at [251, 206] on button "Next" at bounding box center [251, 206] width 91 height 23
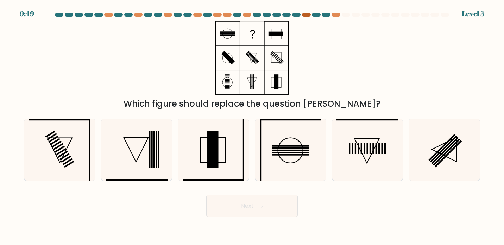
click at [310, 15] on div at bounding box center [306, 15] width 8 height 4
click at [339, 15] on div at bounding box center [335, 15] width 8 height 4
click at [338, 16] on div at bounding box center [335, 15] width 8 height 4
click at [298, 16] on div at bounding box center [296, 15] width 8 height 4
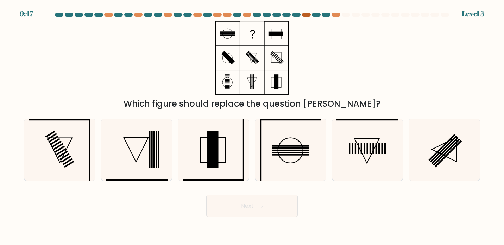
click at [305, 16] on div at bounding box center [306, 15] width 8 height 4
click at [364, 158] on icon at bounding box center [367, 151] width 25 height 25
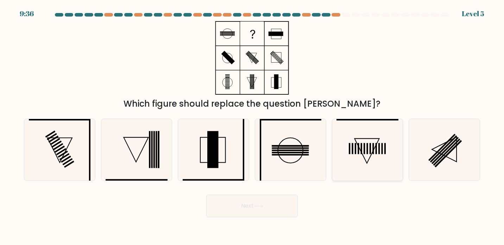
click at [252, 126] on input "e." at bounding box center [252, 124] width 0 height 4
radio input "true"
click at [261, 202] on button "Next" at bounding box center [251, 206] width 91 height 23
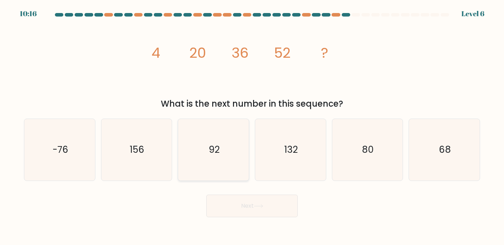
copy body "10:17 Level 6 image/svg+xml 4 20 36 52 ? What is the next number in this sequen…"
click at [438, 153] on icon "68" at bounding box center [444, 150] width 62 height 62
click at [252, 126] on input "f. 68" at bounding box center [252, 124] width 0 height 4
radio input "true"
click at [256, 209] on button "Next" at bounding box center [251, 206] width 91 height 23
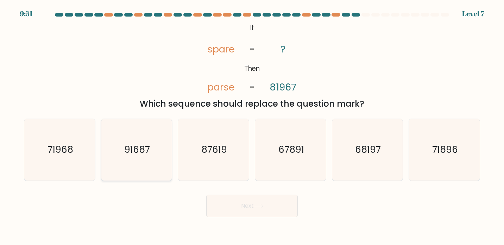
click at [136, 152] on text "91687" at bounding box center [137, 149] width 26 height 13
click at [252, 126] on input "b. 91687" at bounding box center [252, 124] width 0 height 4
radio input "true"
click at [231, 204] on button "Next" at bounding box center [251, 206] width 91 height 23
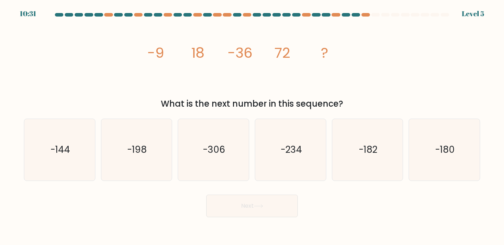
copy body "10:32 Level 5 image/svg+xml -9 18 -36 72 ? What is the next number in this sequ…"
click at [66, 151] on text "-144" at bounding box center [60, 149] width 20 height 13
click at [252, 126] on input "a. -144" at bounding box center [252, 124] width 0 height 4
radio input "true"
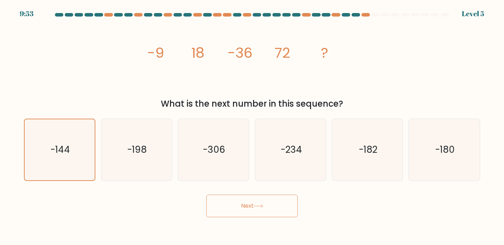
click at [267, 204] on button "Next" at bounding box center [251, 206] width 91 height 23
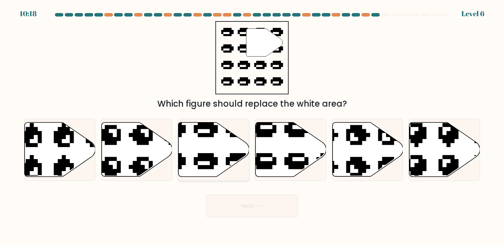
click at [203, 163] on icon at bounding box center [213, 149] width 71 height 54
click at [252, 126] on input "c." at bounding box center [252, 124] width 0 height 4
radio input "true"
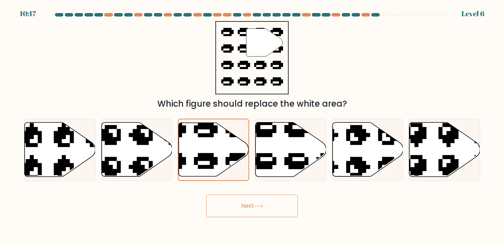
click at [250, 208] on button "Next" at bounding box center [251, 206] width 91 height 23
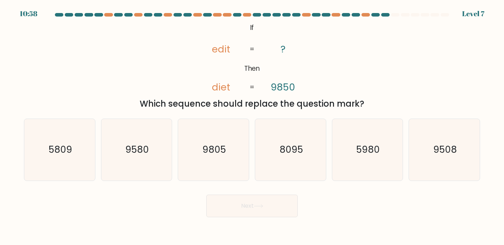
copy body "10:59 Level 7 @import url('[URL][DOMAIN_NAME]); If Then edit diet ? 9850 = = Wh…"
click at [305, 152] on icon "8095" at bounding box center [291, 150] width 62 height 62
click at [252, 126] on input "d. 8095" at bounding box center [252, 124] width 0 height 4
radio input "true"
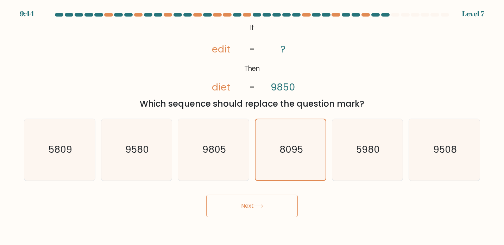
click at [255, 206] on button "Next" at bounding box center [251, 206] width 91 height 23
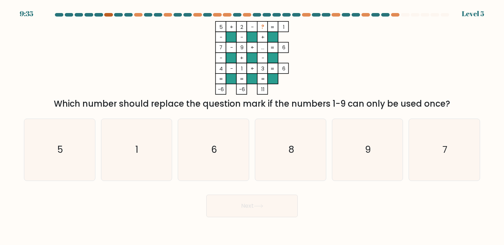
click at [108, 15] on div at bounding box center [108, 15] width 8 height 4
click at [138, 17] on div at bounding box center [252, 16] width 464 height 6
click at [171, 17] on div at bounding box center [252, 16] width 464 height 6
drag, startPoint x: 199, startPoint y: 15, endPoint x: 218, endPoint y: 16, distance: 19.4
click at [199, 15] on div at bounding box center [197, 15] width 8 height 4
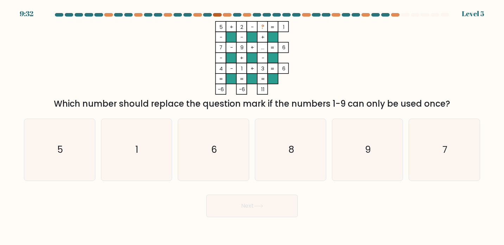
click at [218, 16] on div at bounding box center [217, 15] width 8 height 4
drag, startPoint x: 225, startPoint y: 16, endPoint x: 240, endPoint y: 17, distance: 15.1
click at [226, 16] on div at bounding box center [227, 15] width 8 height 4
drag, startPoint x: 244, startPoint y: 15, endPoint x: 249, endPoint y: 16, distance: 4.2
click at [244, 15] on div at bounding box center [247, 15] width 8 height 4
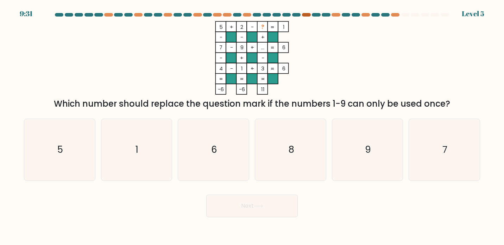
click at [306, 16] on div at bounding box center [306, 15] width 8 height 4
click at [343, 16] on div at bounding box center [346, 15] width 8 height 4
drag, startPoint x: 358, startPoint y: 14, endPoint x: 363, endPoint y: 14, distance: 4.3
click at [359, 14] on div at bounding box center [355, 15] width 8 height 4
drag, startPoint x: 394, startPoint y: 14, endPoint x: 387, endPoint y: 17, distance: 7.3
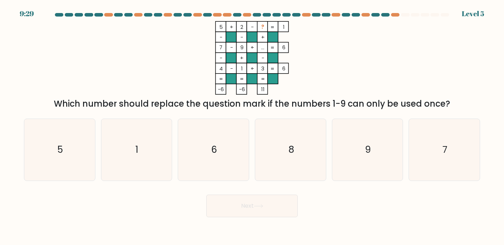
click at [394, 15] on div at bounding box center [395, 15] width 8 height 4
click at [282, 146] on icon "8" at bounding box center [291, 150] width 62 height 62
click at [252, 126] on input "d. 8" at bounding box center [252, 124] width 0 height 4
radio input "true"
click at [262, 210] on button "Next" at bounding box center [251, 206] width 91 height 23
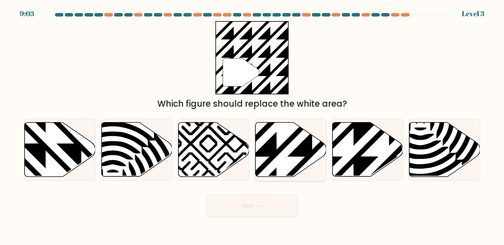
click at [280, 165] on icon at bounding box center [290, 149] width 71 height 54
click at [252, 126] on input "d." at bounding box center [252, 124] width 0 height 4
radio input "true"
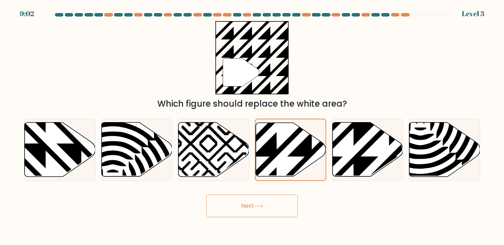
click at [252, 216] on button "Next" at bounding box center [251, 206] width 91 height 23
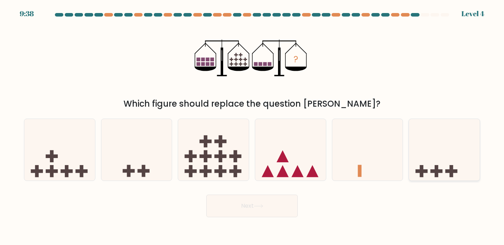
click at [443, 174] on icon at bounding box center [444, 149] width 71 height 58
click at [252, 126] on input "f." at bounding box center [252, 124] width 0 height 4
radio input "true"
click at [272, 208] on button "Next" at bounding box center [251, 206] width 91 height 23
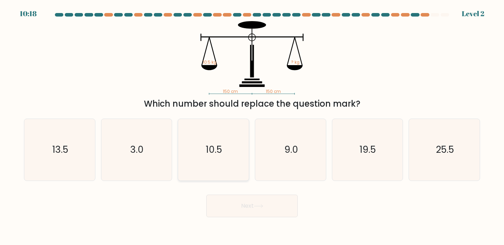
click at [217, 164] on icon "10.5" at bounding box center [214, 150] width 62 height 62
click at [252, 126] on input "c. 10.5" at bounding box center [252, 124] width 0 height 4
radio input "true"
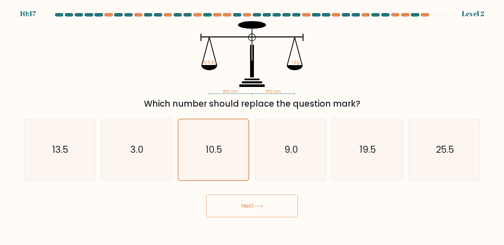
click at [246, 205] on button "Next" at bounding box center [251, 206] width 91 height 23
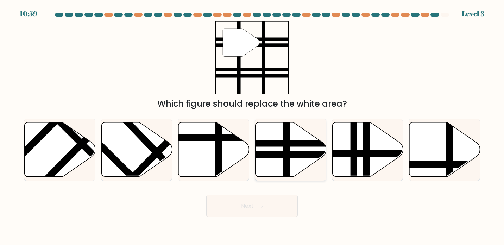
click at [294, 159] on icon at bounding box center [290, 149] width 71 height 54
click at [252, 126] on input "d." at bounding box center [252, 124] width 0 height 4
radio input "true"
click at [257, 199] on button "Next" at bounding box center [251, 206] width 91 height 23
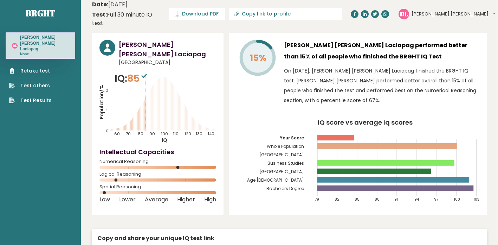
scroll to position [6, 0]
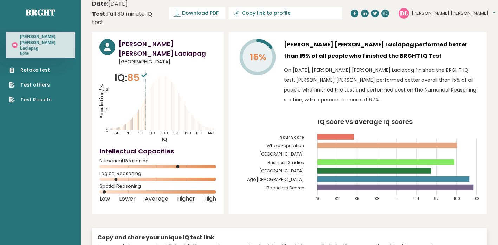
click at [161, 190] on rect at bounding box center [158, 191] width 117 height 3
click at [179, 165] on circle at bounding box center [178, 166] width 3 height 3
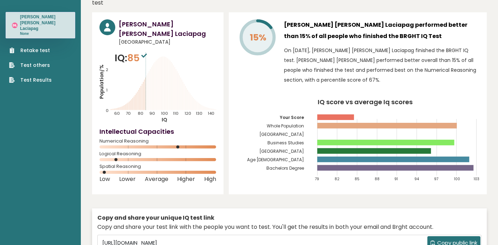
scroll to position [0, 0]
